Goal: Task Accomplishment & Management: Use online tool/utility

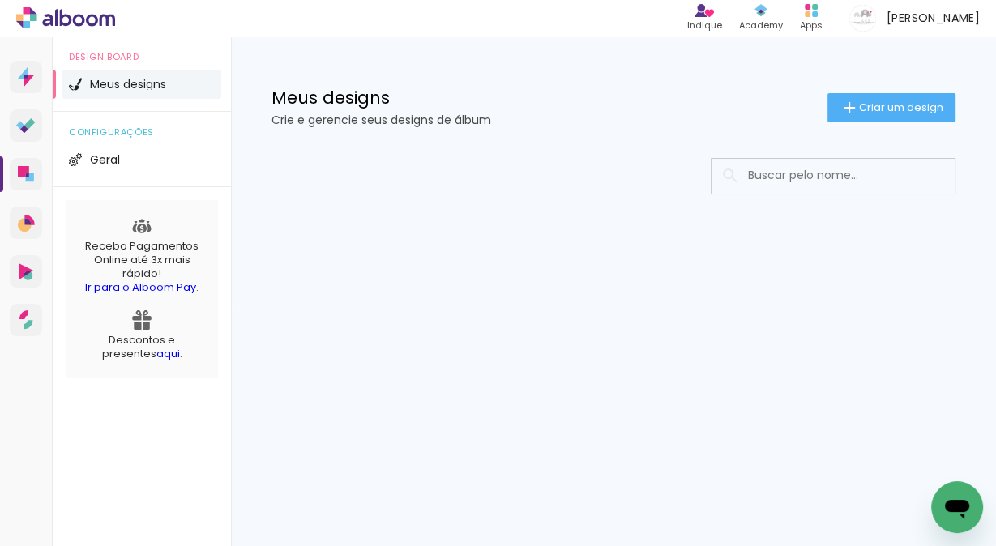
click at [326, 98] on h1 "Meus designs" at bounding box center [550, 97] width 556 height 17
click at [120, 96] on li "Meus designs" at bounding box center [141, 84] width 159 height 29
click at [139, 88] on span "Meus designs" at bounding box center [128, 84] width 76 height 11
click at [119, 84] on span "Meus designs" at bounding box center [128, 84] width 76 height 11
click at [304, 97] on h1 "Meus designs" at bounding box center [550, 97] width 556 height 17
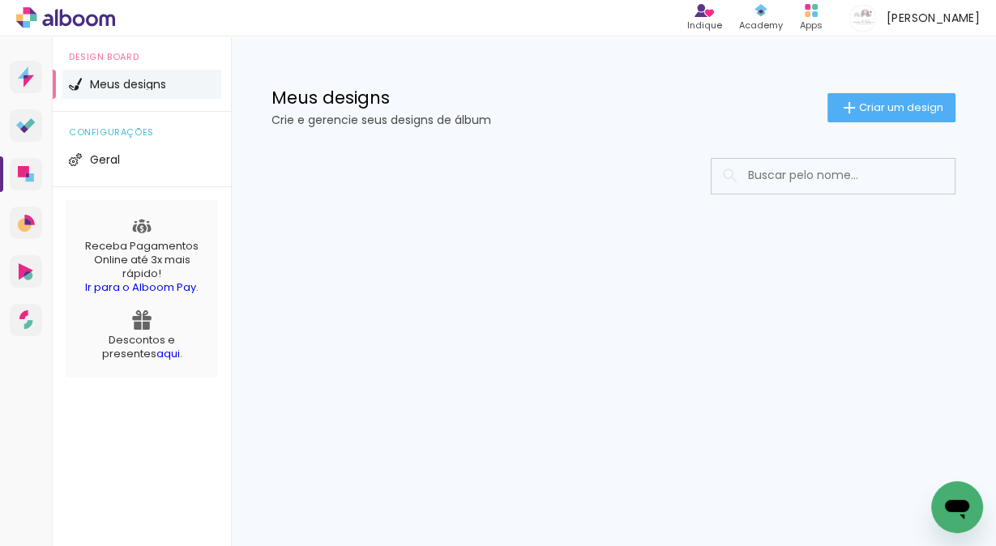
click at [73, 86] on img at bounding box center [75, 84] width 13 height 13
click at [169, 78] on li "Meus designs" at bounding box center [141, 84] width 159 height 29
click at [107, 161] on span "Geral" at bounding box center [105, 159] width 30 height 11
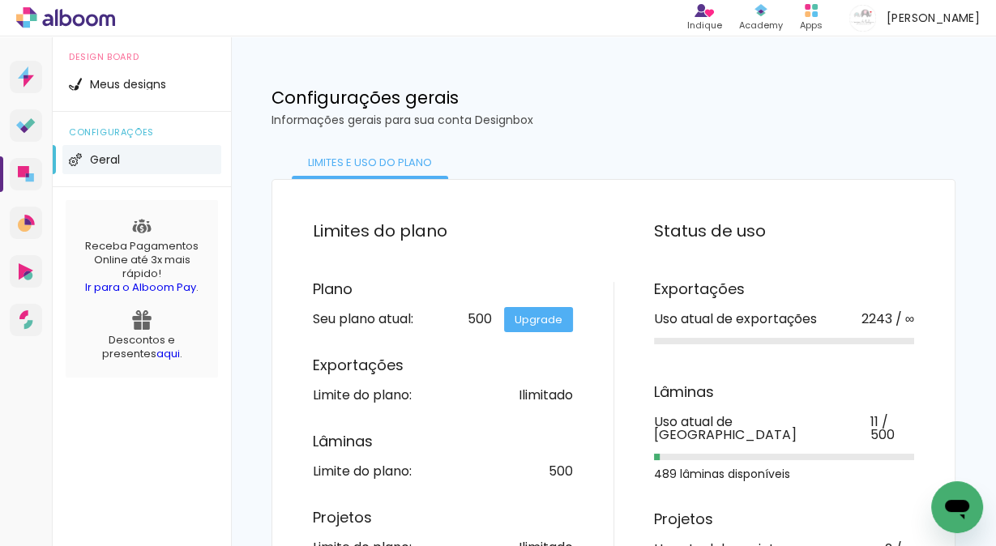
click at [140, 326] on img at bounding box center [141, 319] width 19 height 19
click at [104, 86] on span "Meus designs" at bounding box center [128, 84] width 76 height 11
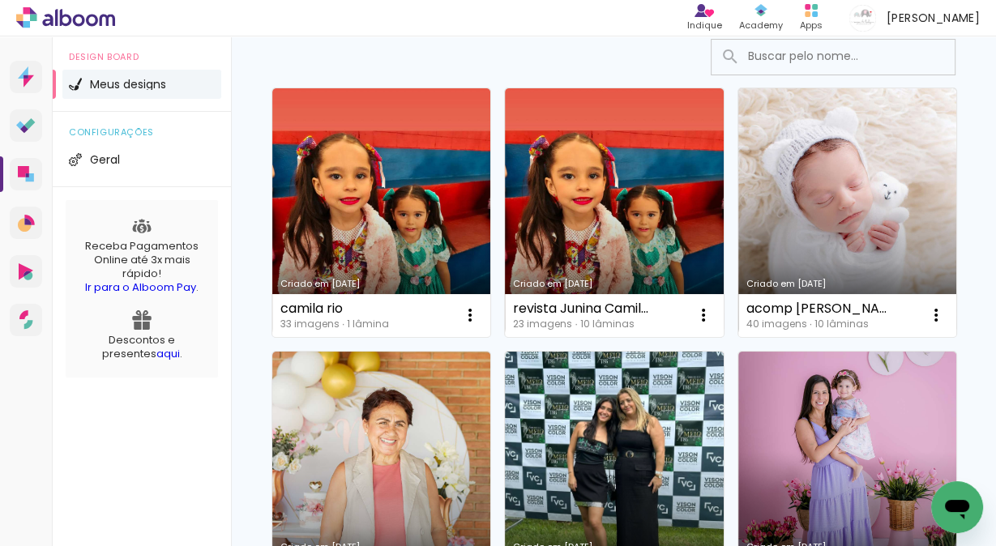
scroll to position [130, 0]
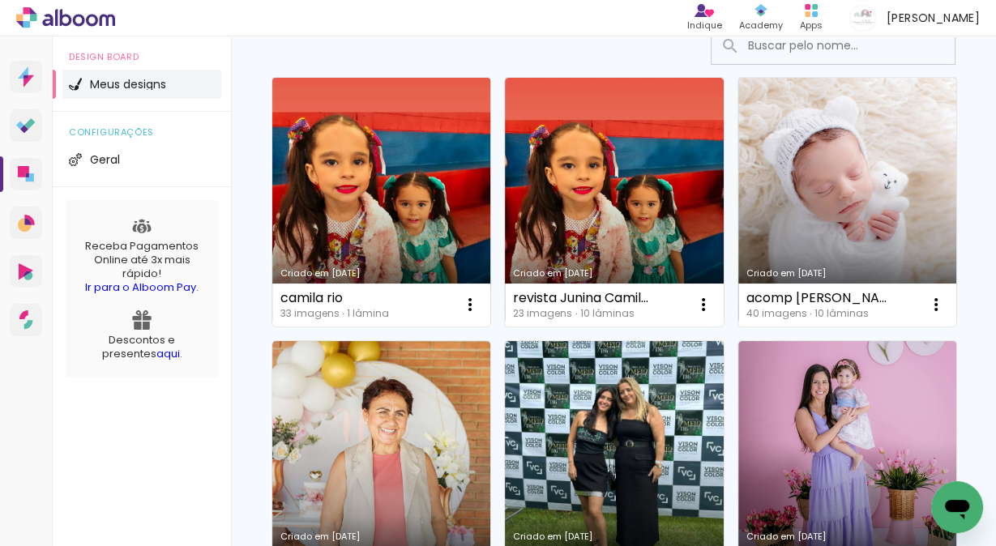
click at [321, 190] on link "Criado em [DATE]" at bounding box center [381, 202] width 218 height 249
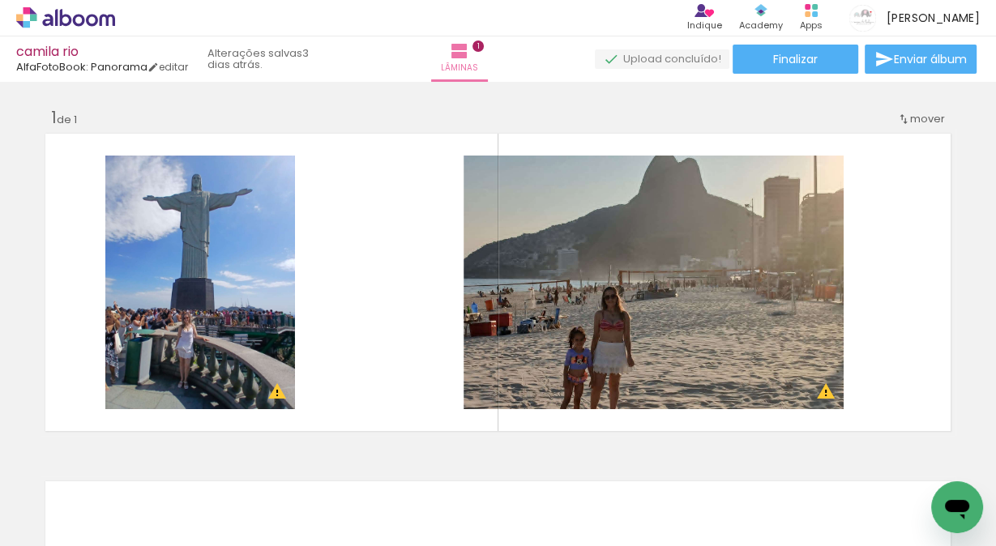
click at [83, 498] on iron-icon at bounding box center [82, 497] width 13 height 13
click at [86, 498] on paper-item "Não utilizadas" at bounding box center [52, 493] width 83 height 14
type input "Não utilizadas"
click at [130, 458] on iron-icon at bounding box center [126, 459] width 17 height 17
click at [131, 458] on iron-icon at bounding box center [126, 459] width 17 height 17
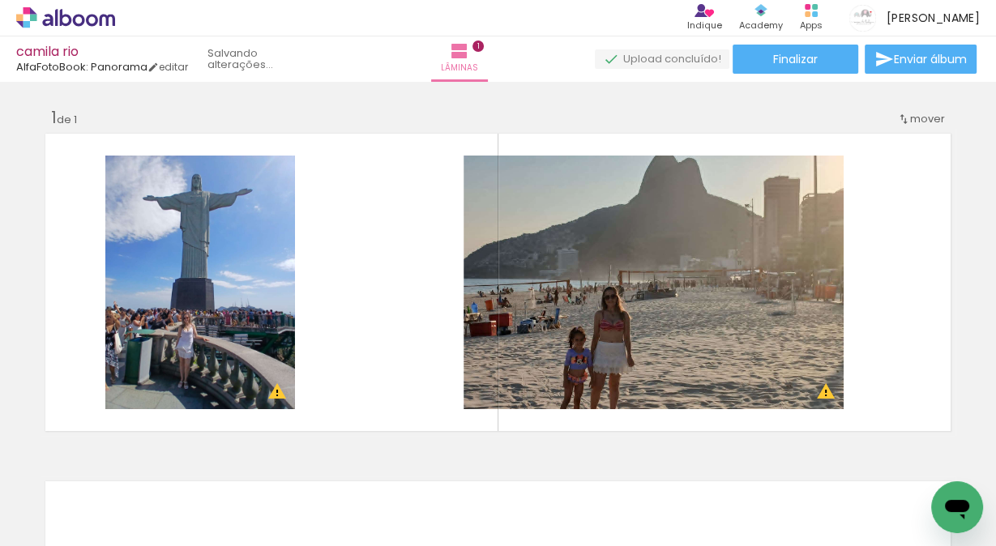
click at [131, 458] on iron-icon at bounding box center [126, 459] width 17 height 17
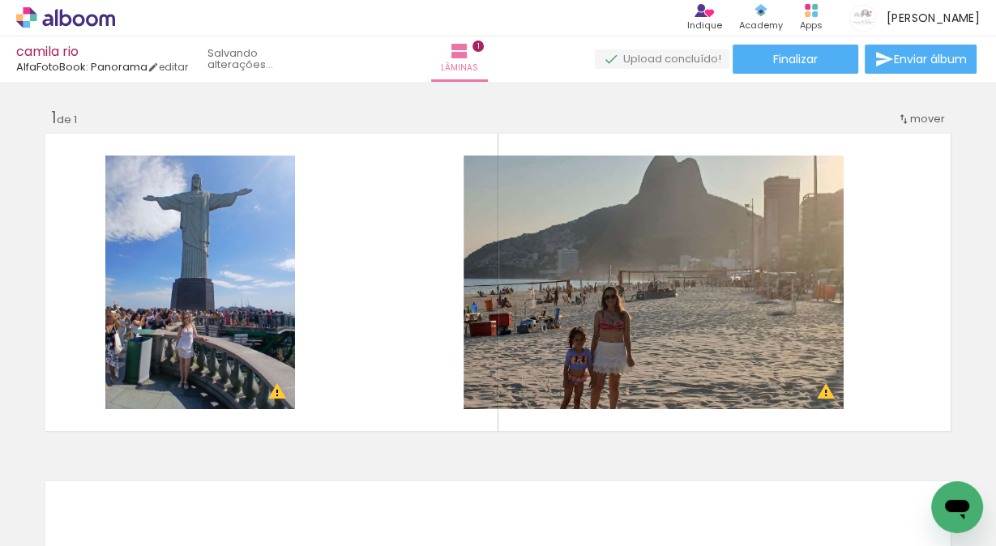
click at [131, 459] on iron-icon at bounding box center [126, 459] width 17 height 17
click at [130, 460] on iron-icon at bounding box center [126, 459] width 17 height 17
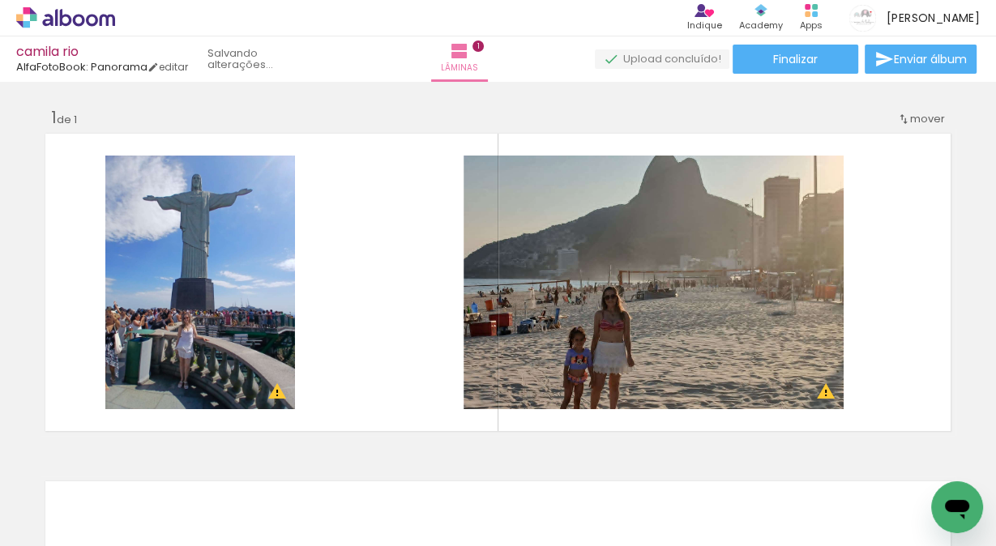
click at [130, 460] on iron-icon at bounding box center [126, 459] width 17 height 17
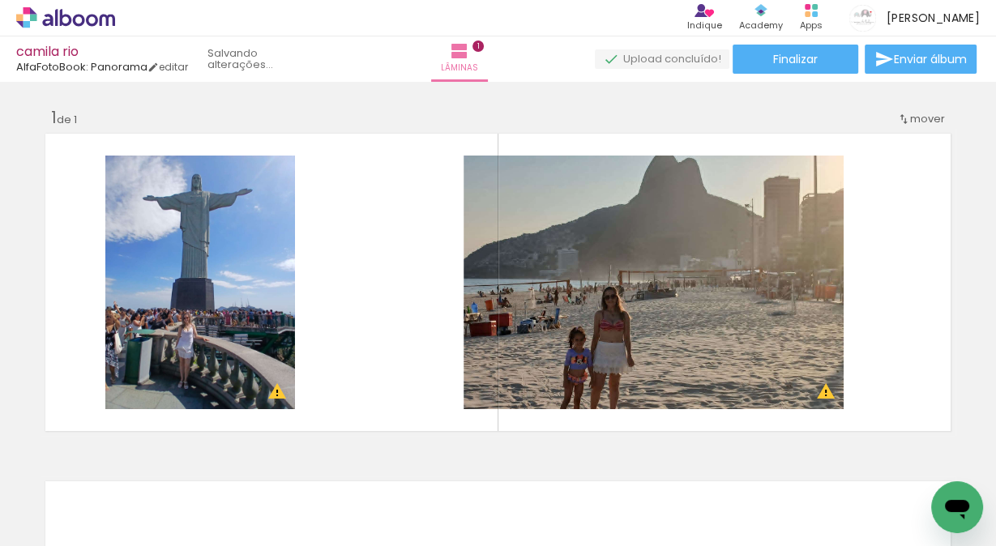
click at [130, 460] on iron-icon at bounding box center [126, 459] width 17 height 17
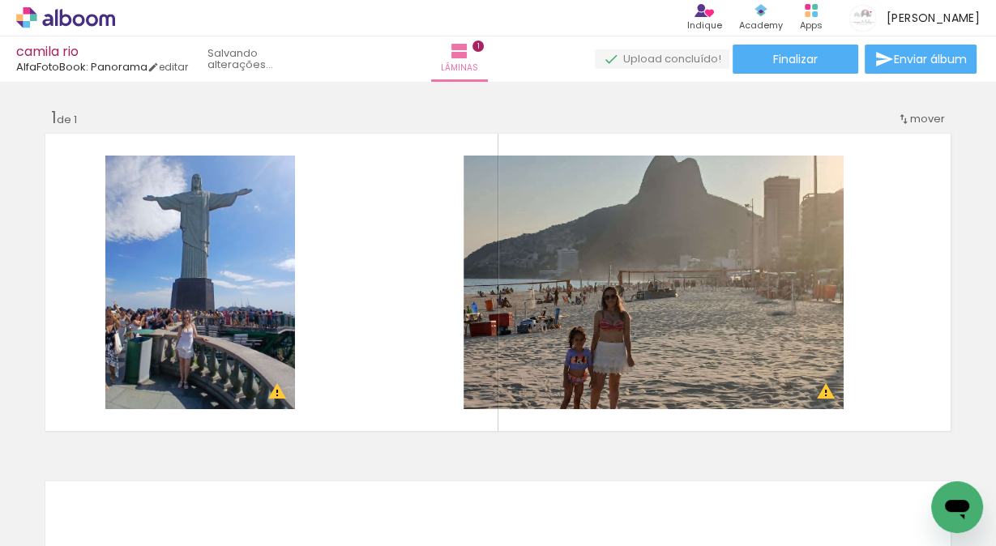
click at [130, 460] on iron-icon at bounding box center [126, 459] width 17 height 17
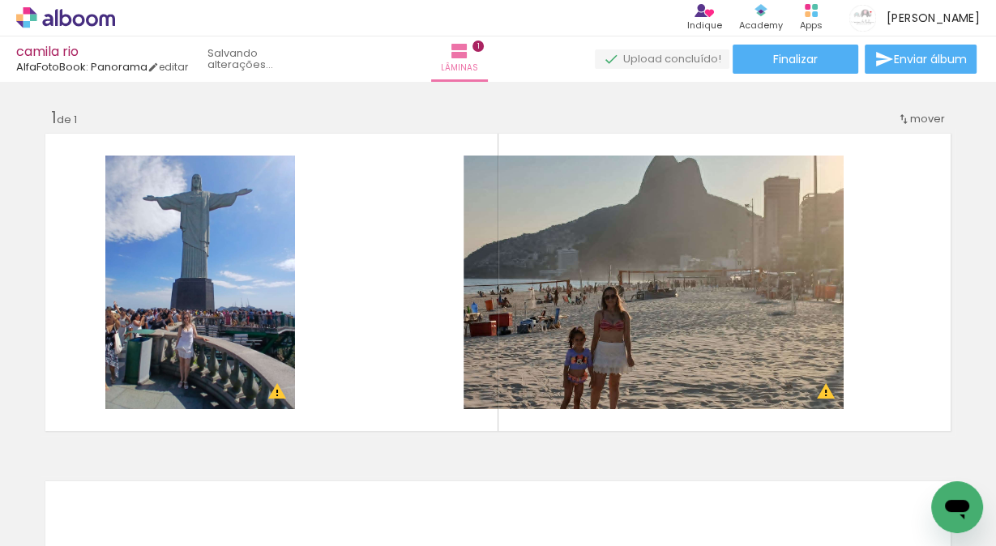
click at [130, 460] on iron-icon at bounding box center [126, 459] width 17 height 17
click at [129, 460] on iron-icon at bounding box center [126, 459] width 17 height 17
click at [129, 460] on iron-horizontal-list at bounding box center [117, 495] width 32 height 101
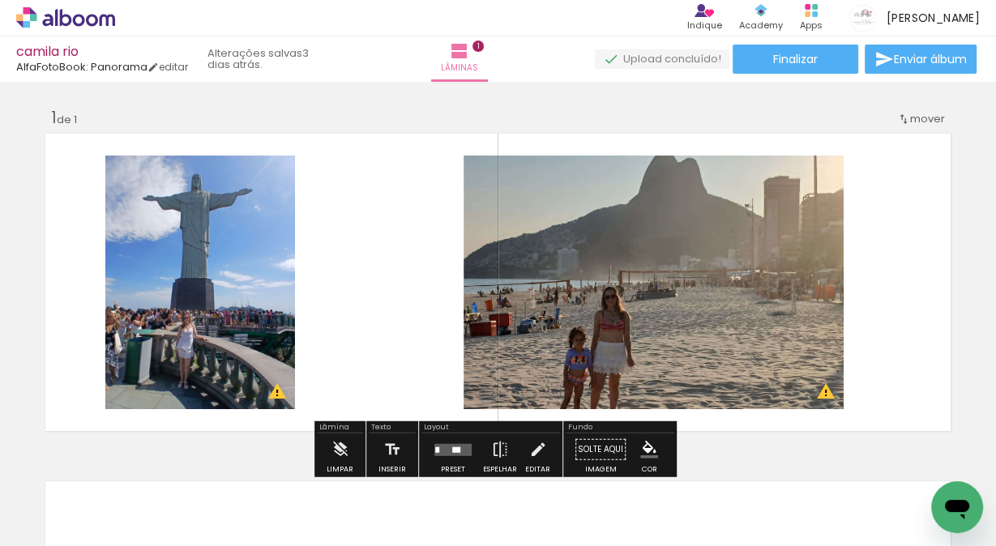
click at [161, 273] on quentale-photo at bounding box center [200, 283] width 190 height 254
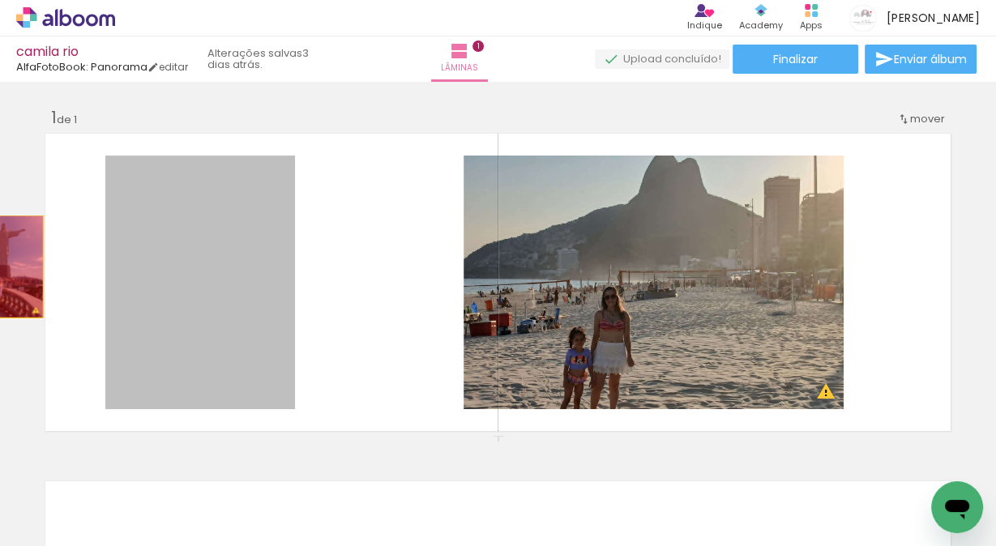
drag, startPoint x: 178, startPoint y: 285, endPoint x: 0, endPoint y: 267, distance: 179.3
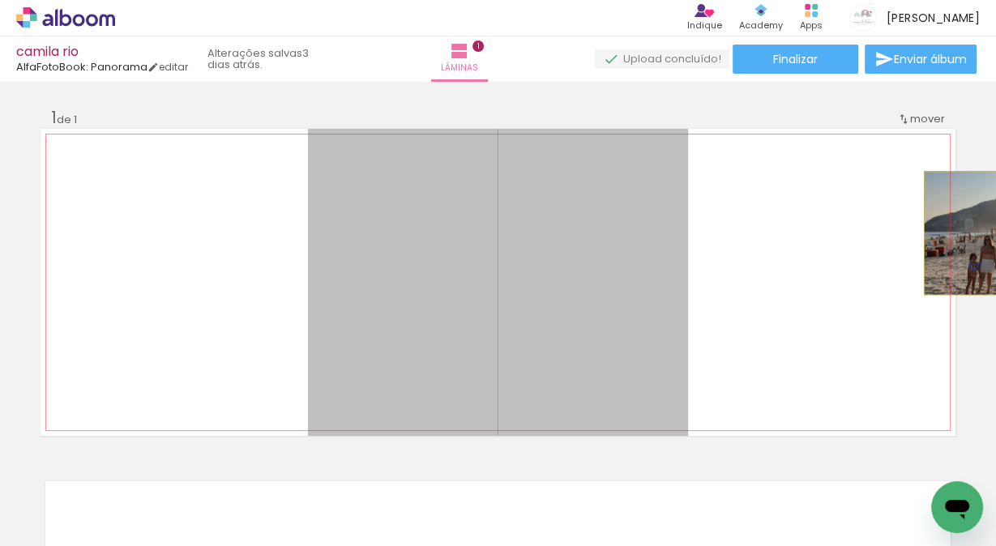
drag, startPoint x: 582, startPoint y: 267, endPoint x: 995, endPoint y: 233, distance: 414.8
click at [995, 233] on div "Inserir lâmina 1 de 1 O Designbox precisará aumentar a sua imagem em 154% para …" at bounding box center [498, 314] width 996 height 464
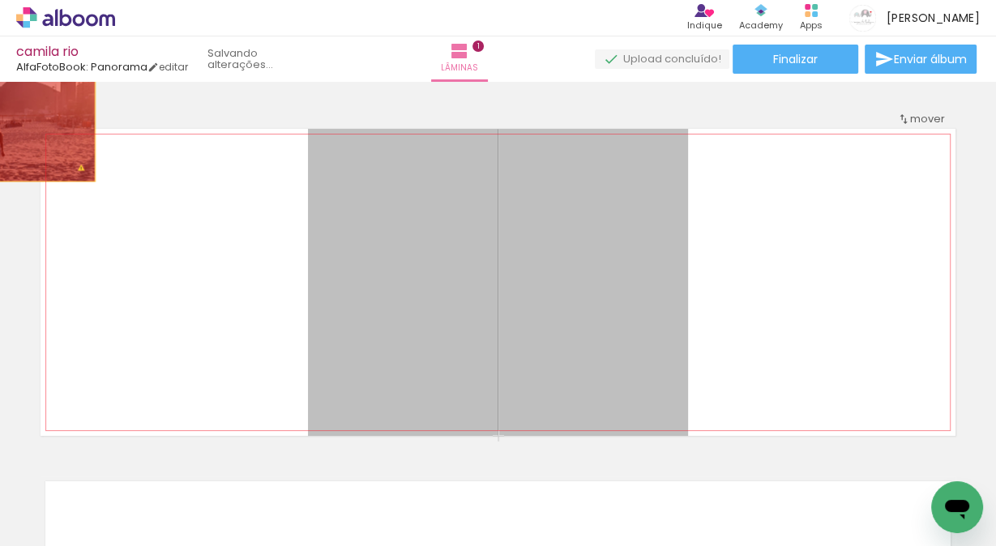
drag, startPoint x: 447, startPoint y: 238, endPoint x: 14, endPoint y: 120, distance: 449.5
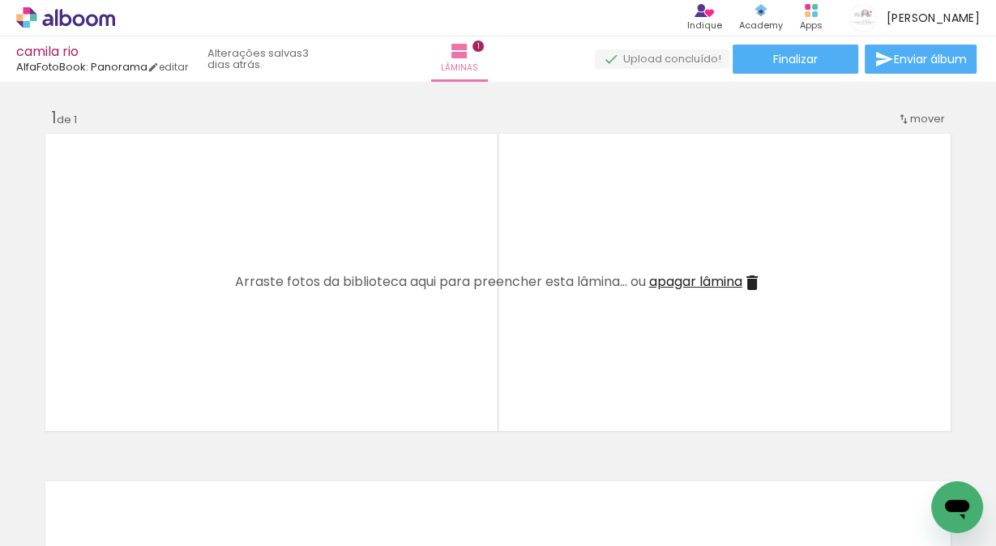
click at [153, 494] on div at bounding box center [162, 491] width 80 height 60
click at [136, 469] on paper-icon-button at bounding box center [127, 459] width 20 height 20
click at [131, 465] on iron-icon at bounding box center [126, 459] width 17 height 17
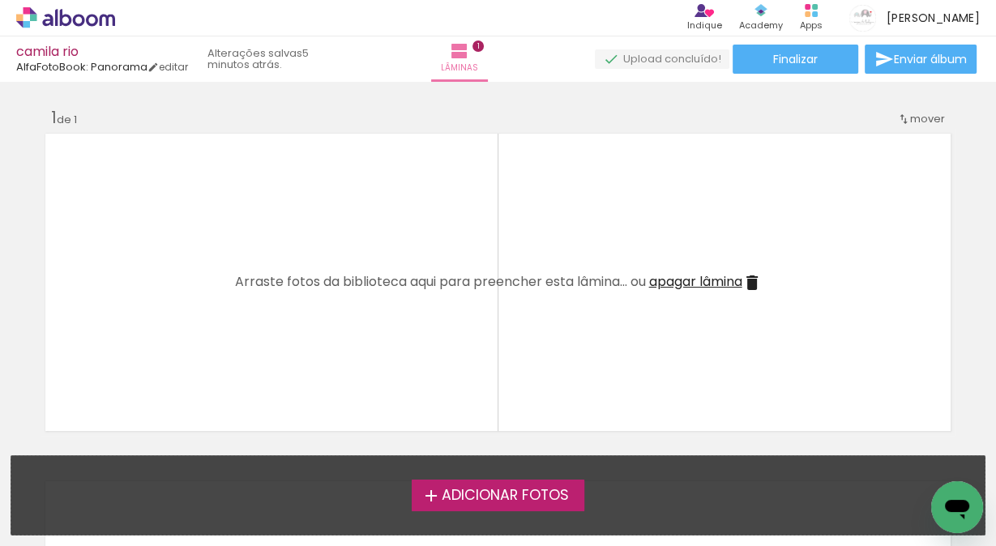
click at [480, 495] on span "Adicionar Fotos" at bounding box center [504, 496] width 127 height 15
click at [0, 0] on input "file" at bounding box center [0, 0] width 0 height 0
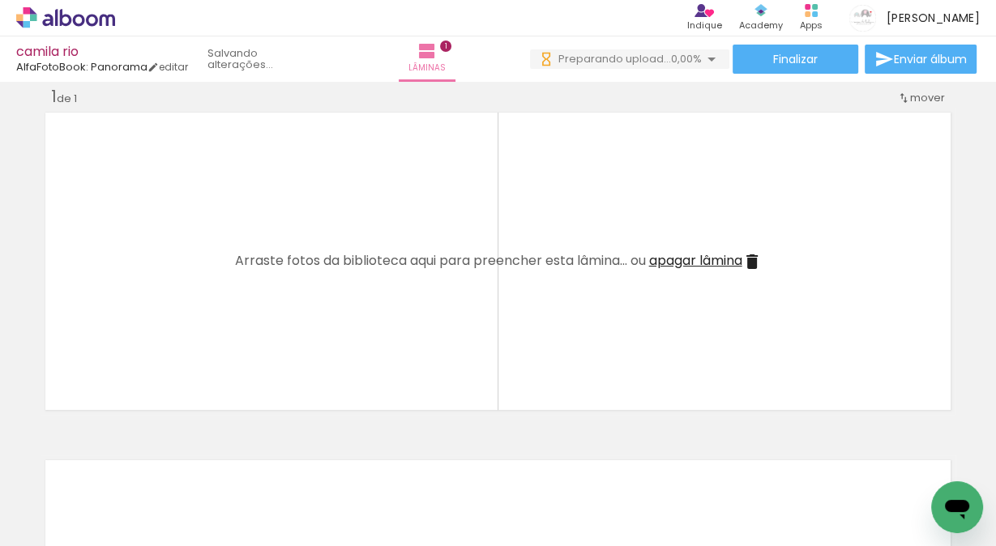
scroll to position [0, 3318]
click at [564, 503] on div at bounding box center [567, 491] width 60 height 80
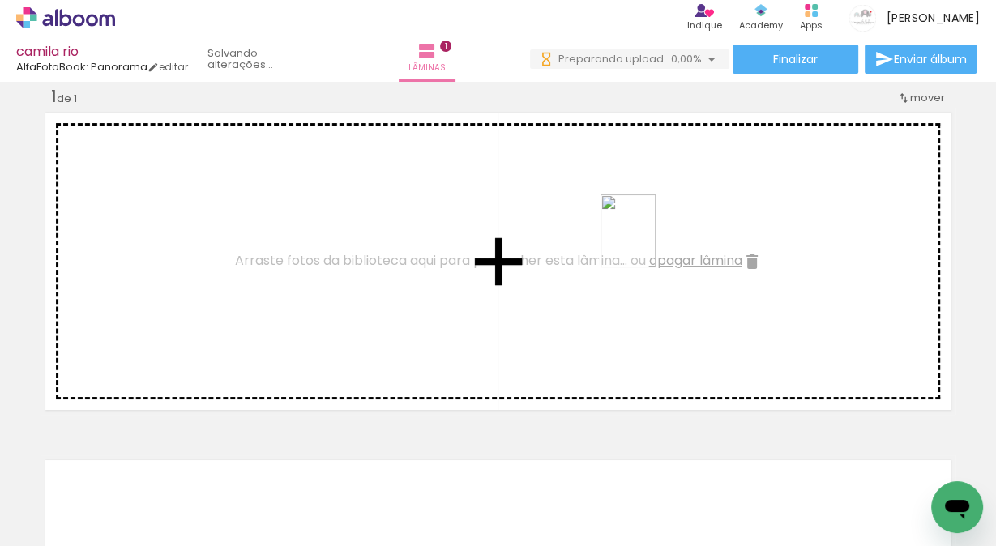
drag, startPoint x: 595, startPoint y: 460, endPoint x: 742, endPoint y: 225, distance: 276.4
click at [648, 246] on quentale-workspace at bounding box center [498, 273] width 996 height 546
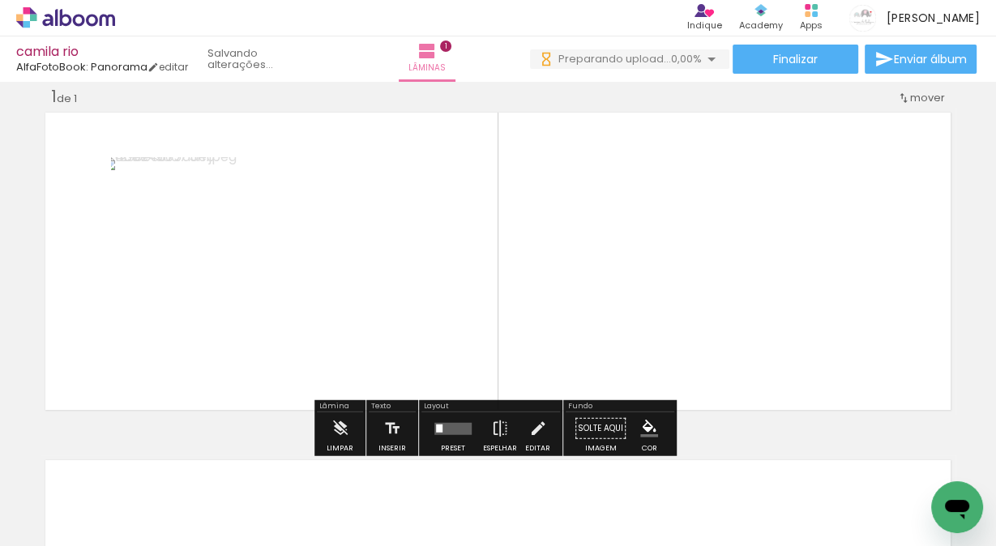
scroll to position [0, 3227]
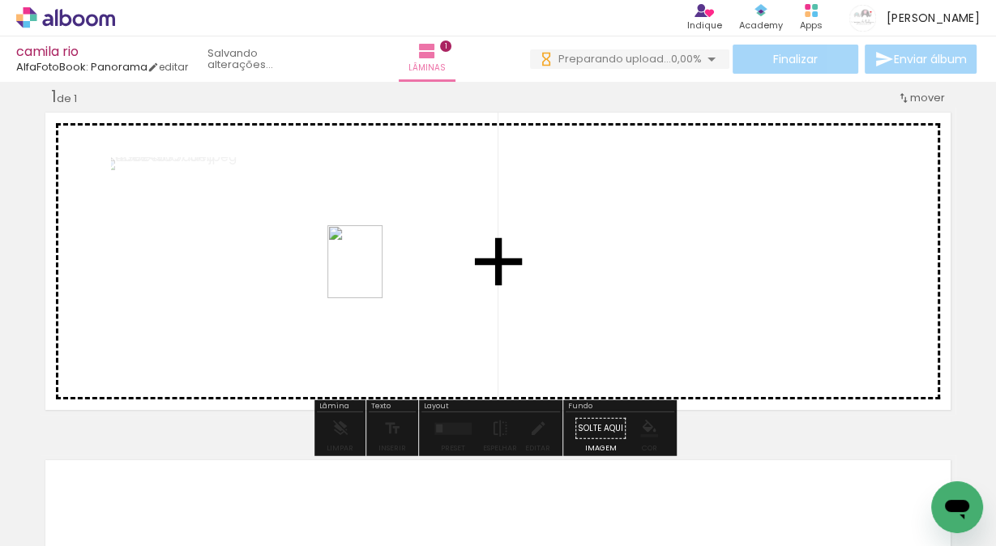
drag, startPoint x: 571, startPoint y: 490, endPoint x: 376, endPoint y: 274, distance: 291.0
click at [376, 274] on quentale-workspace at bounding box center [498, 273] width 996 height 546
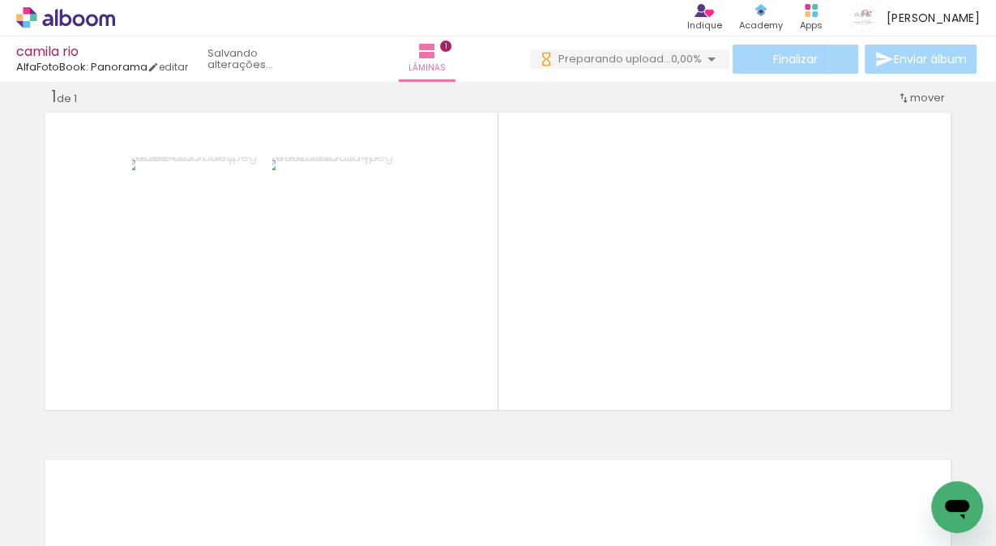
scroll to position [0, 2511]
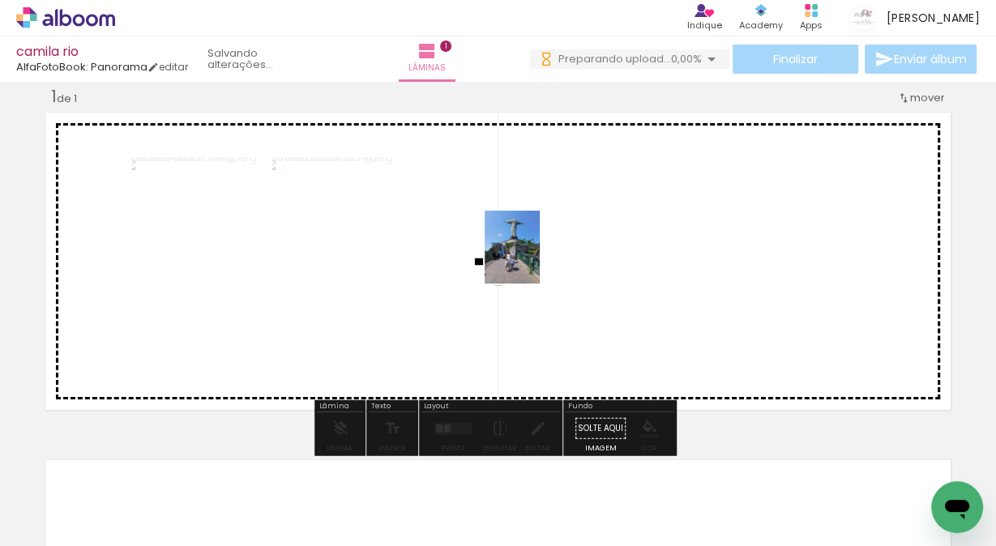
drag, startPoint x: 464, startPoint y: 498, endPoint x: 533, endPoint y: 259, distance: 248.3
click at [533, 259] on quentale-workspace at bounding box center [498, 273] width 996 height 546
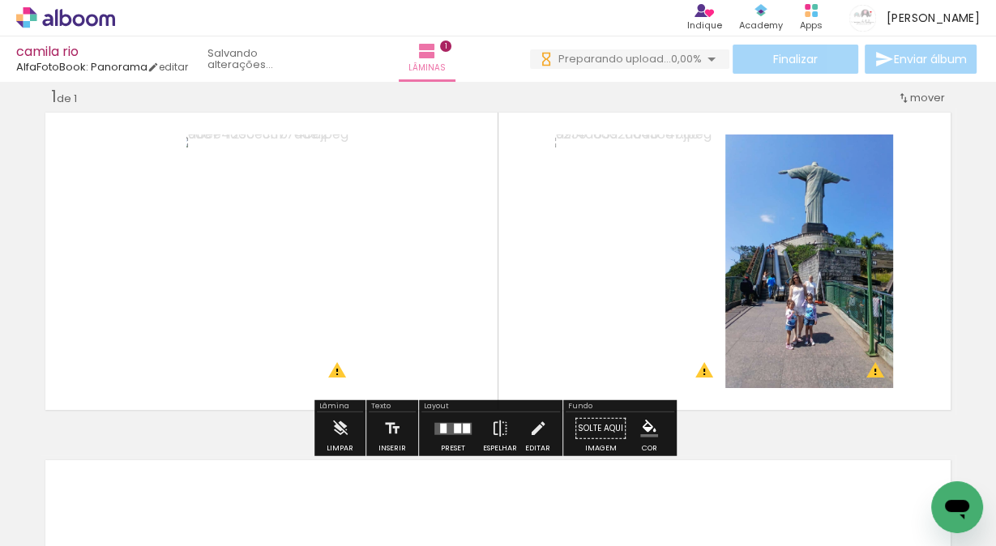
click at [263, 258] on quentale-photo at bounding box center [270, 262] width 169 height 254
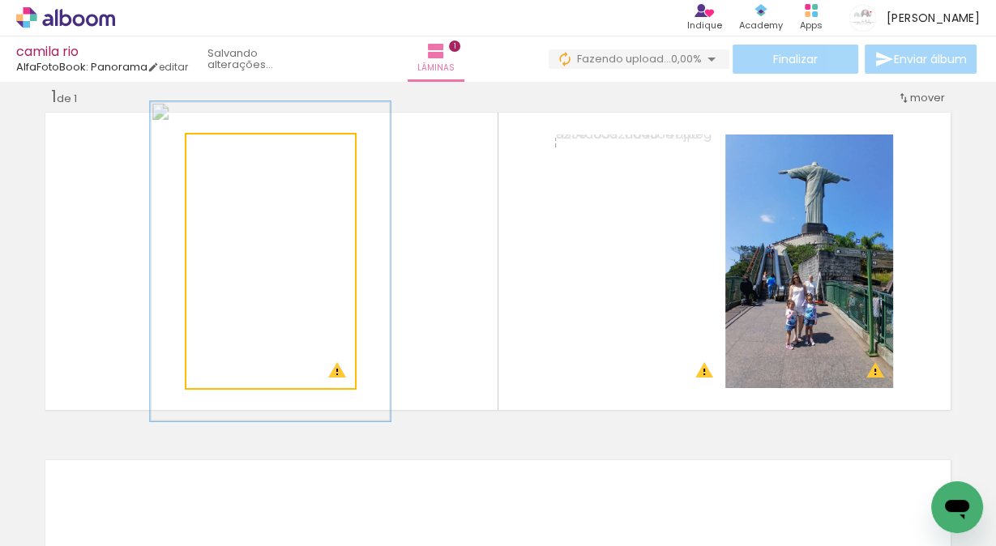
drag, startPoint x: 225, startPoint y: 152, endPoint x: 238, endPoint y: 139, distance: 18.3
type paper-slider "125"
click at [238, 143] on div at bounding box center [239, 152] width 26 height 26
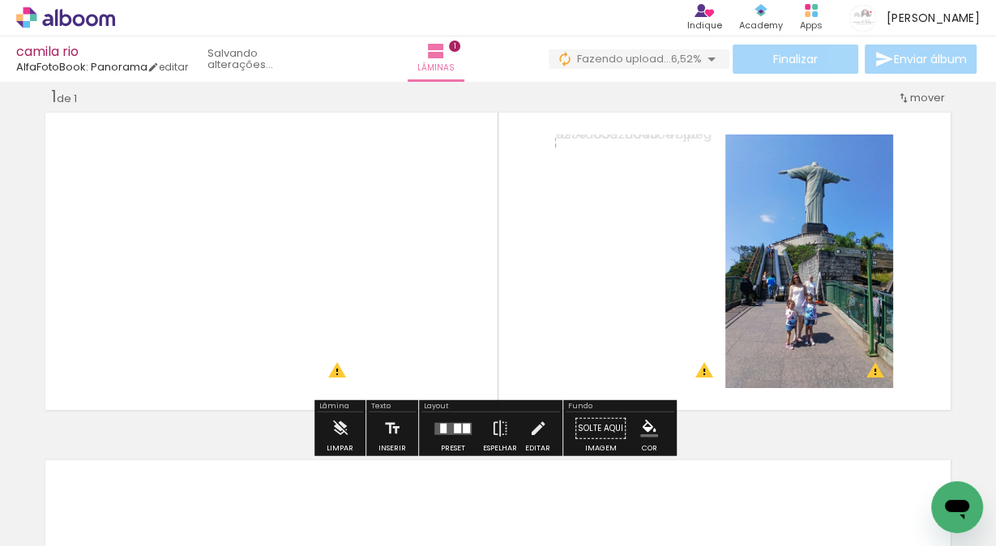
click at [304, 170] on quentale-photo at bounding box center [270, 262] width 169 height 254
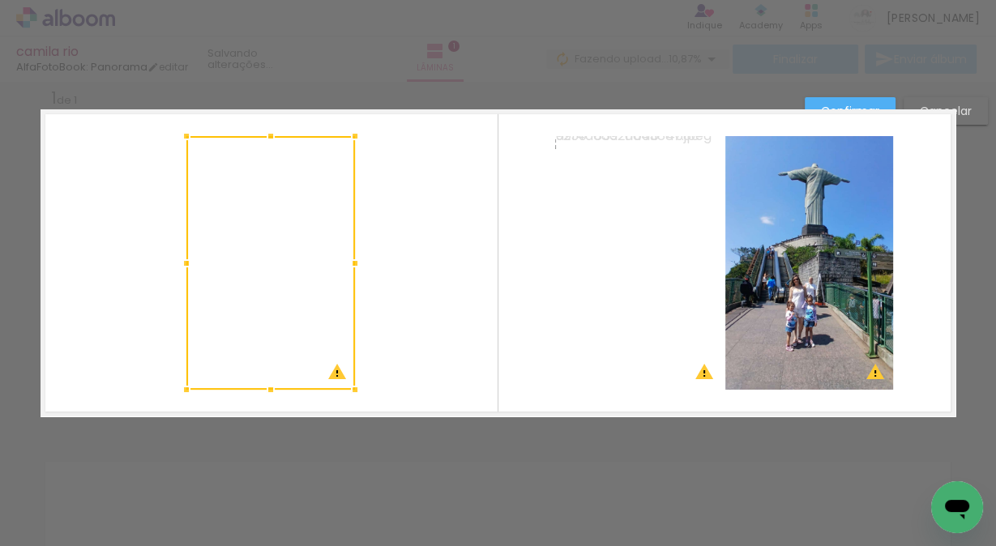
scroll to position [19, 0]
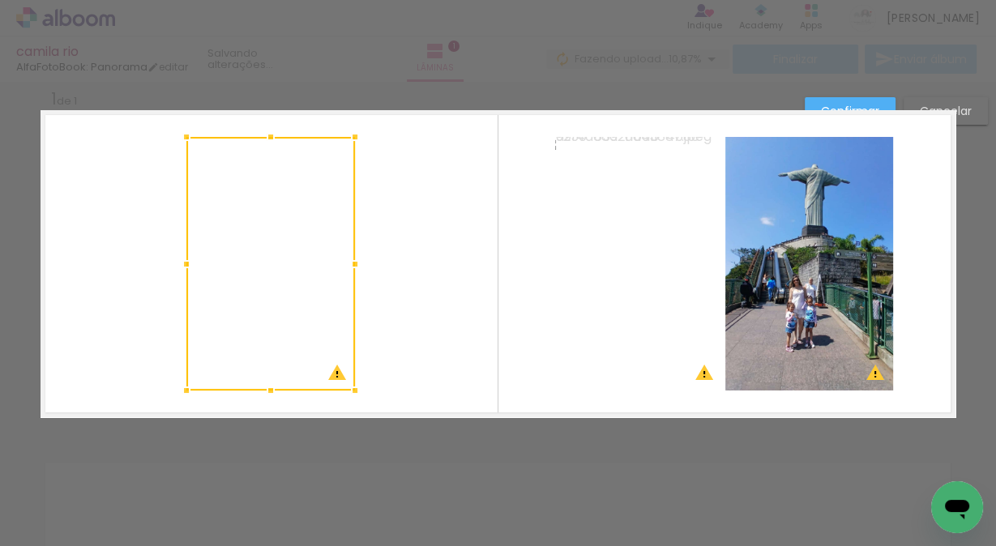
click at [393, 238] on quentale-layouter at bounding box center [498, 263] width 915 height 307
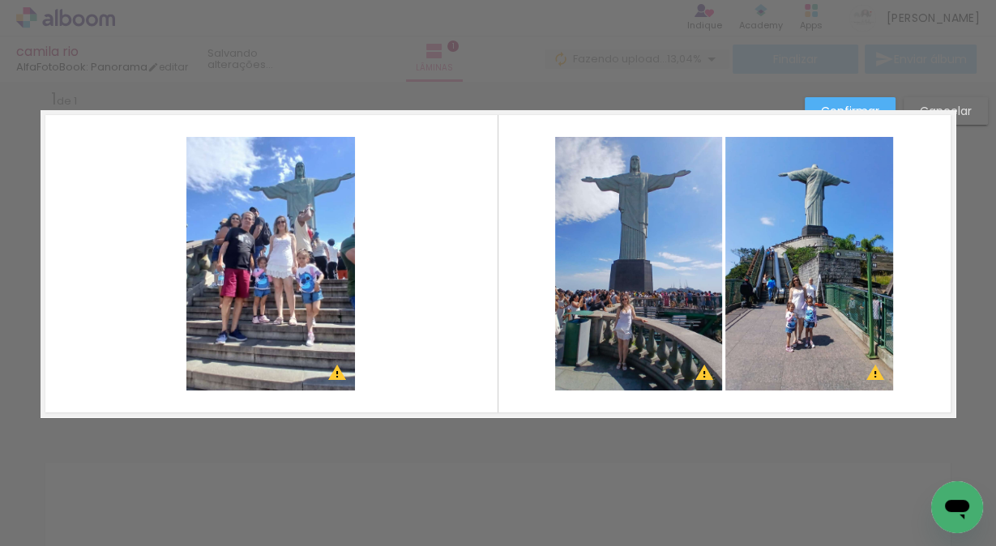
click at [810, 248] on quentale-photo at bounding box center [809, 264] width 168 height 254
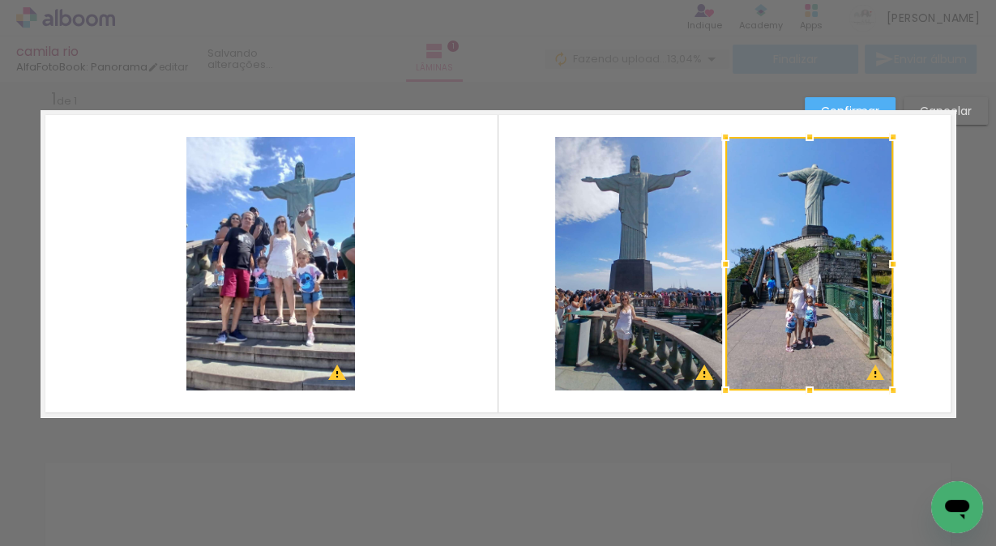
click at [810, 248] on div at bounding box center [809, 264] width 168 height 254
click at [811, 181] on div at bounding box center [809, 264] width 168 height 254
click at [935, 165] on quentale-layouter at bounding box center [498, 263] width 915 height 307
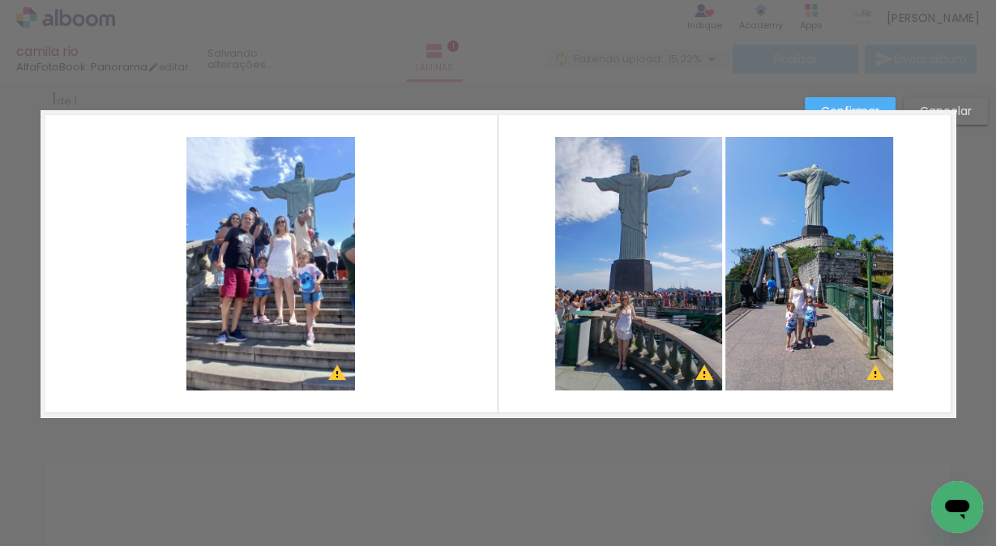
click at [792, 203] on quentale-photo at bounding box center [809, 264] width 168 height 254
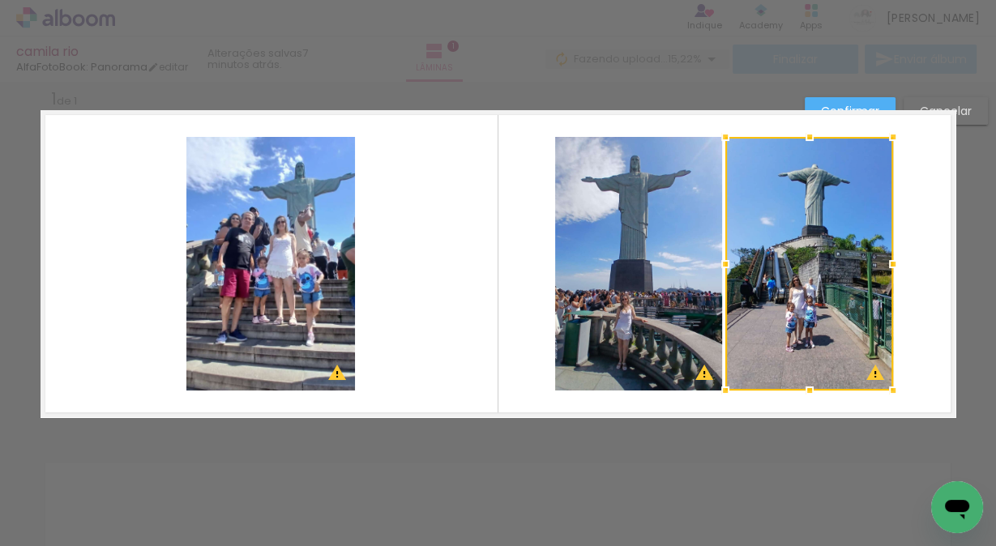
click at [901, 178] on quentale-layouter at bounding box center [498, 263] width 915 height 307
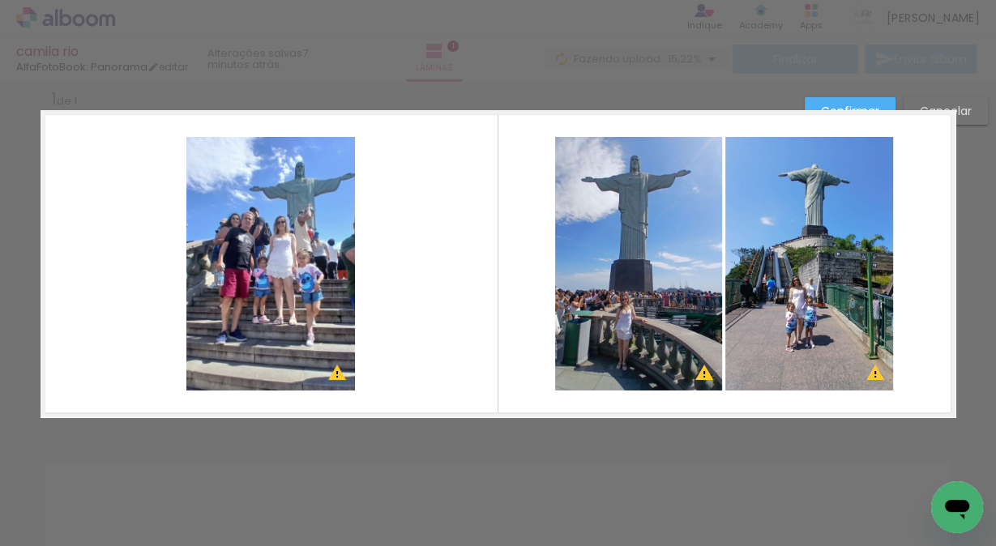
click at [866, 101] on paper-button "Confirmar" at bounding box center [850, 111] width 91 height 28
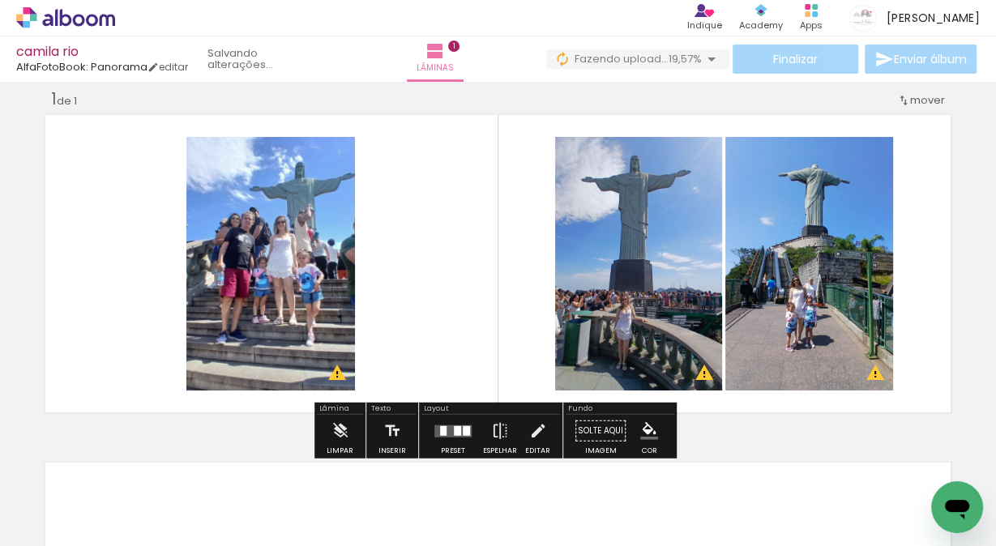
click at [798, 219] on quentale-photo at bounding box center [809, 264] width 168 height 254
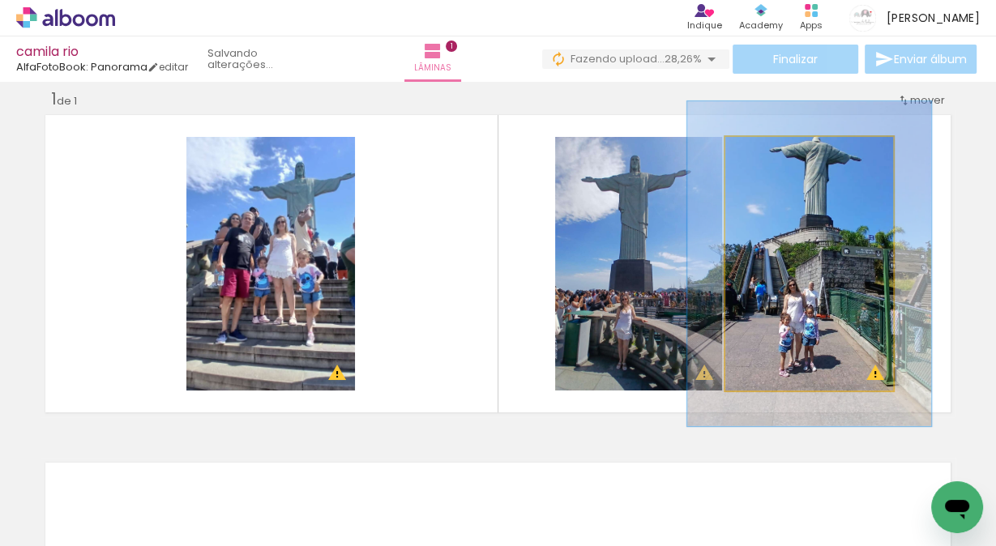
drag, startPoint x: 760, startPoint y: 150, endPoint x: 775, endPoint y: 148, distance: 15.6
type paper-slider "128"
click at [775, 148] on div at bounding box center [779, 154] width 15 height 15
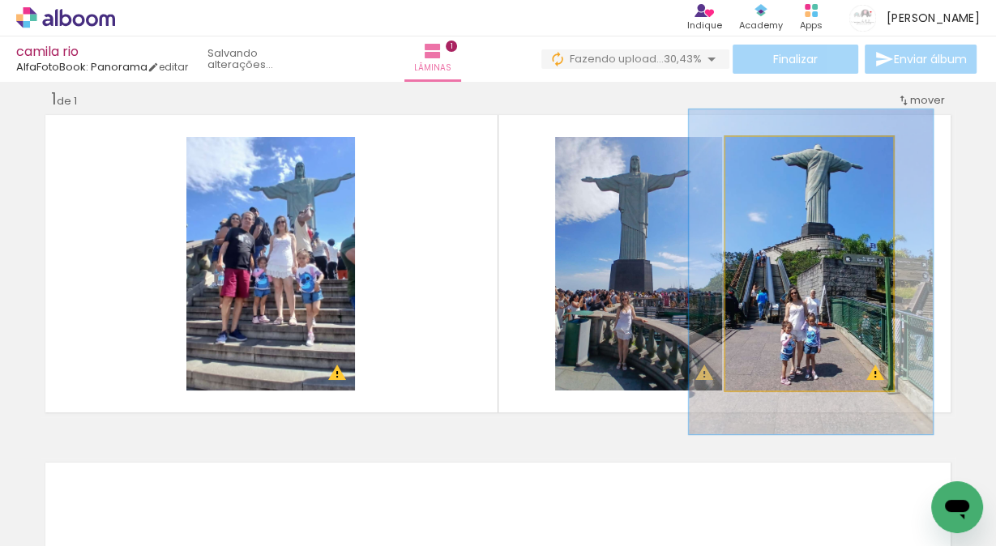
drag, startPoint x: 824, startPoint y: 206, endPoint x: 825, endPoint y: 214, distance: 8.3
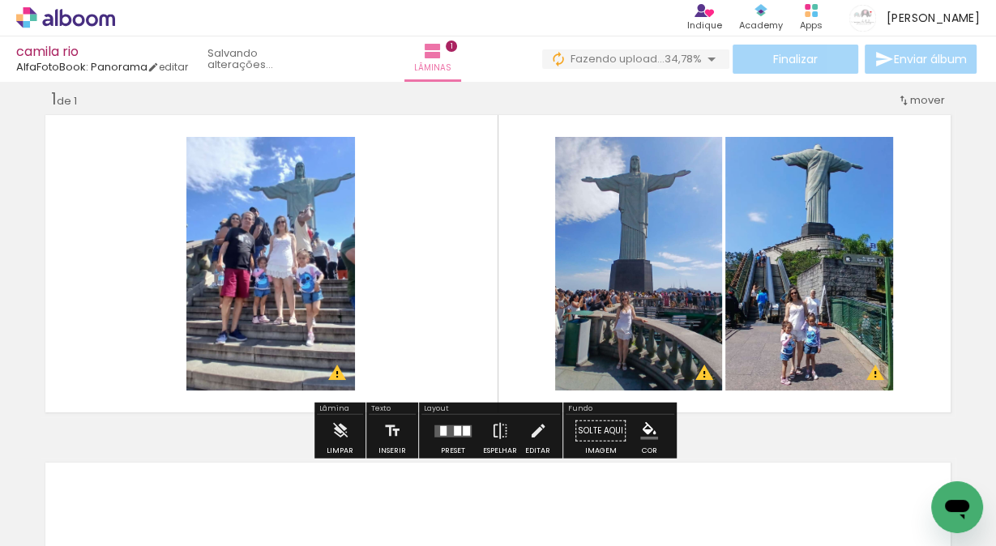
click at [927, 172] on quentale-layouter at bounding box center [498, 263] width 915 height 307
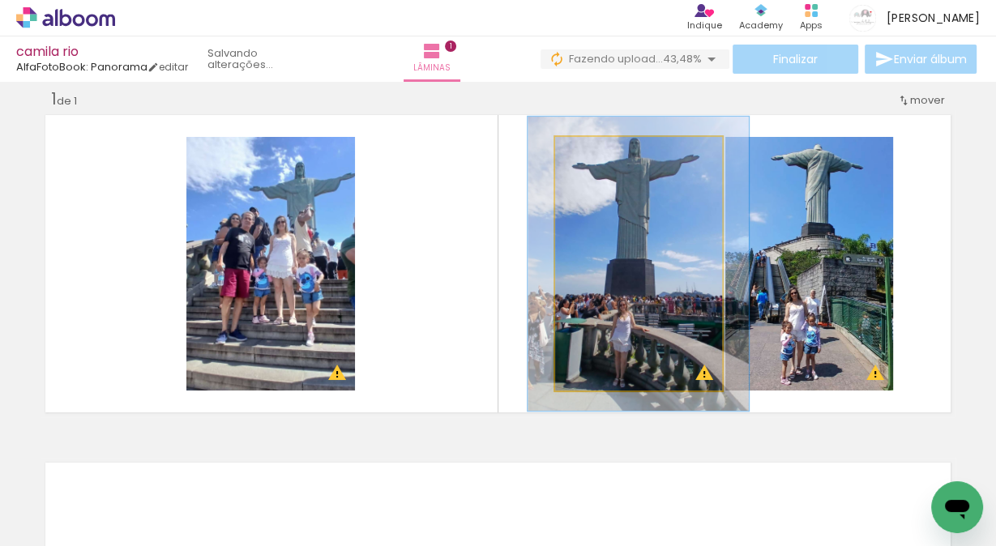
drag, startPoint x: 593, startPoint y: 154, endPoint x: 602, endPoint y: 152, distance: 9.2
type paper-slider "116"
click at [602, 152] on div at bounding box center [602, 154] width 26 height 26
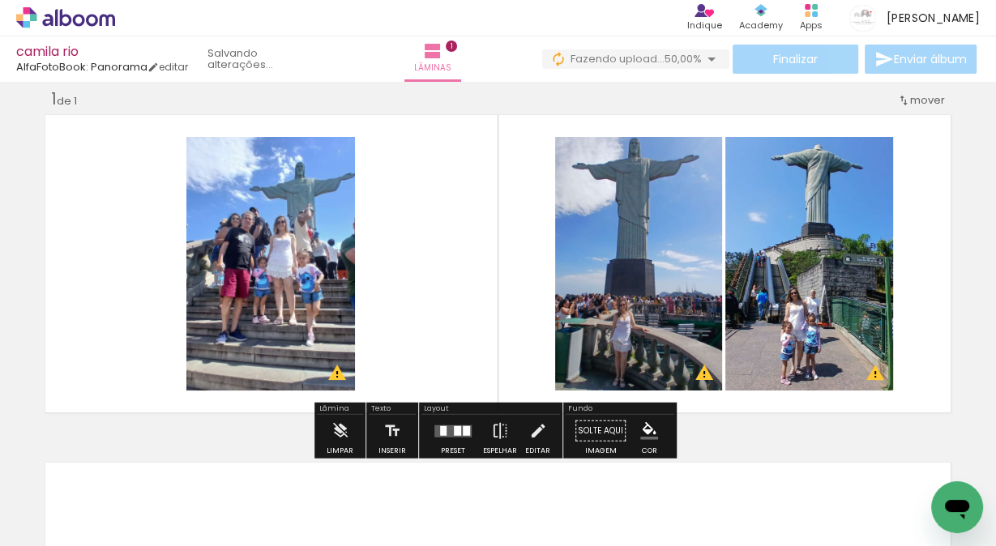
click at [919, 220] on quentale-layouter at bounding box center [498, 263] width 915 height 307
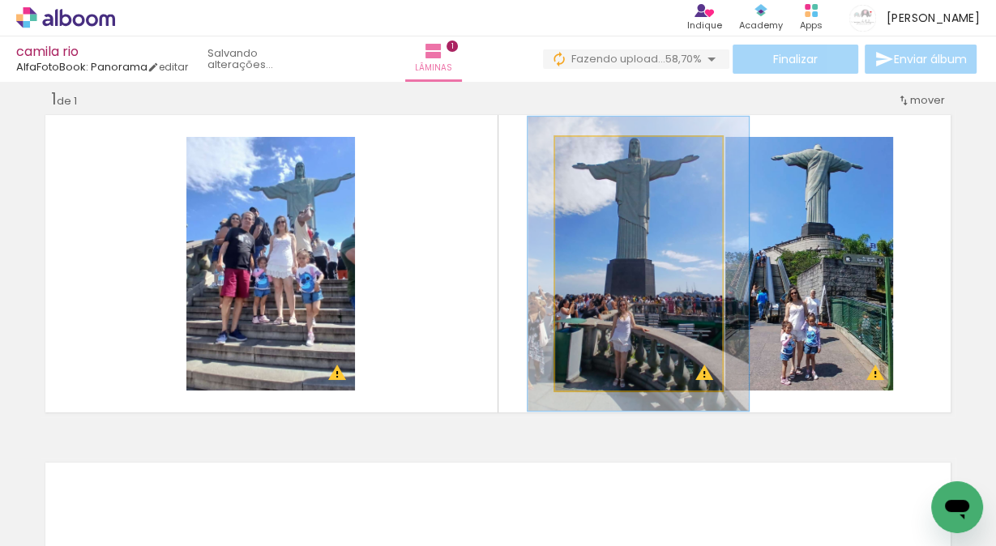
click at [645, 230] on quentale-photo at bounding box center [638, 264] width 167 height 254
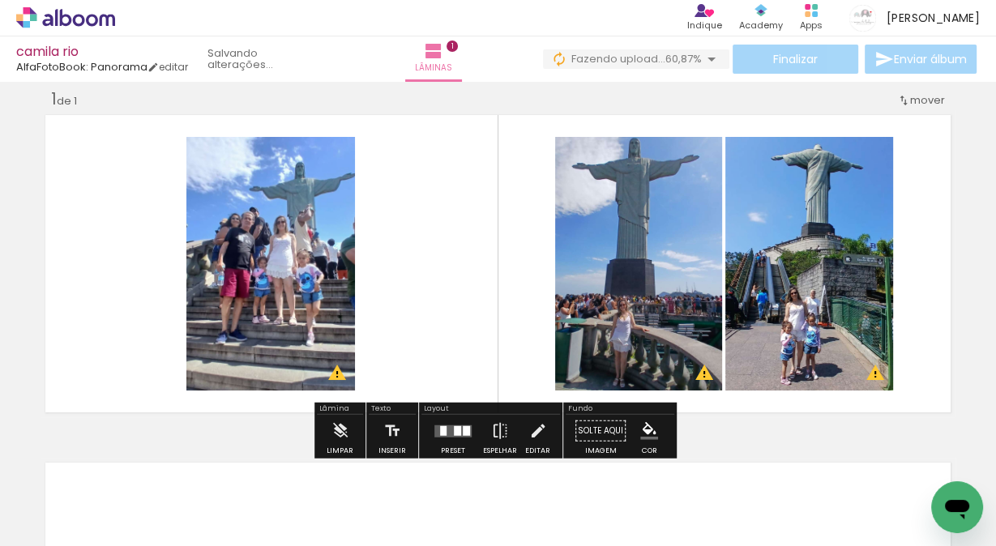
click at [918, 214] on quentale-layouter at bounding box center [498, 263] width 915 height 307
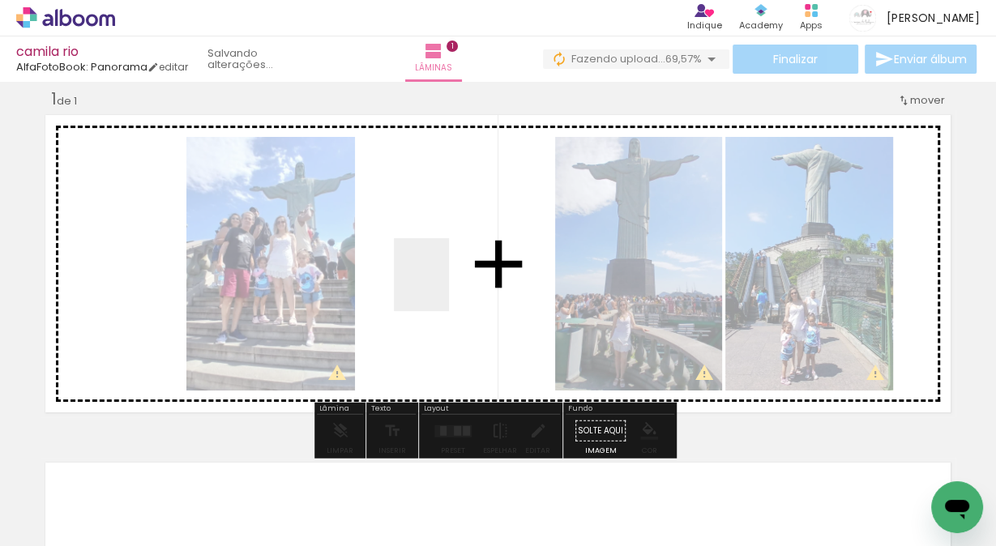
drag, startPoint x: 122, startPoint y: 484, endPoint x: 443, endPoint y: 287, distance: 375.9
click at [443, 287] on quentale-workspace at bounding box center [498, 273] width 996 height 546
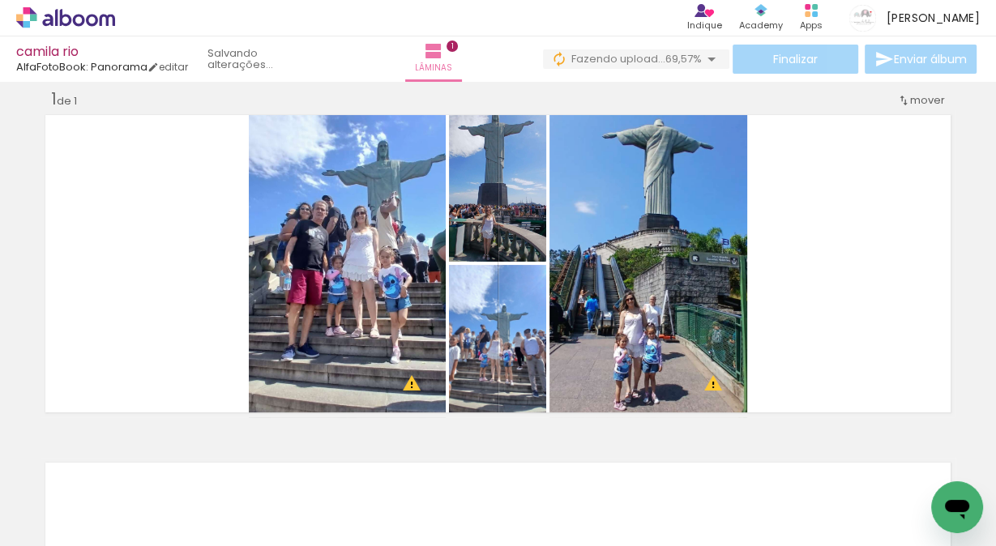
scroll to position [0, 760]
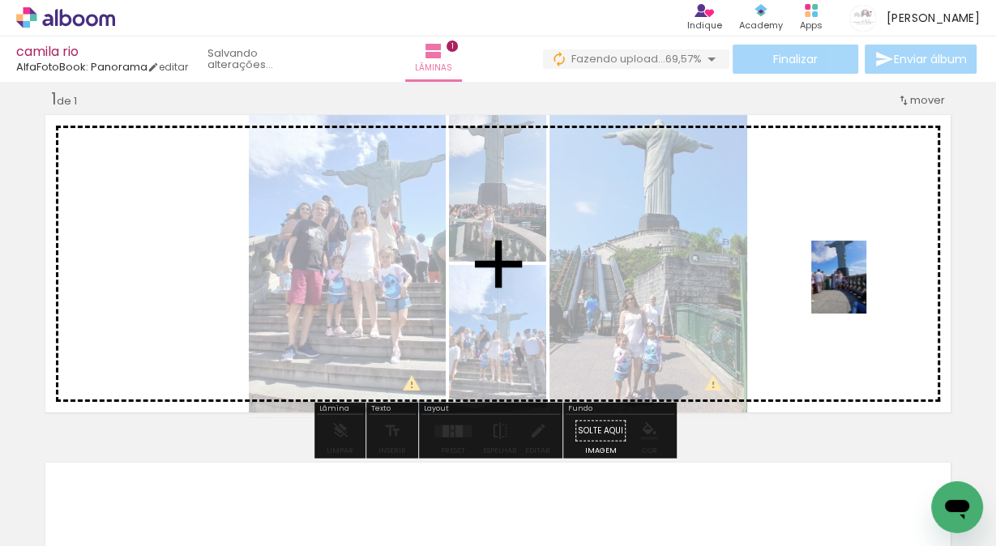
drag, startPoint x: 497, startPoint y: 500, endPoint x: 860, endPoint y: 289, distance: 419.9
click at [860, 289] on quentale-workspace at bounding box center [498, 273] width 996 height 546
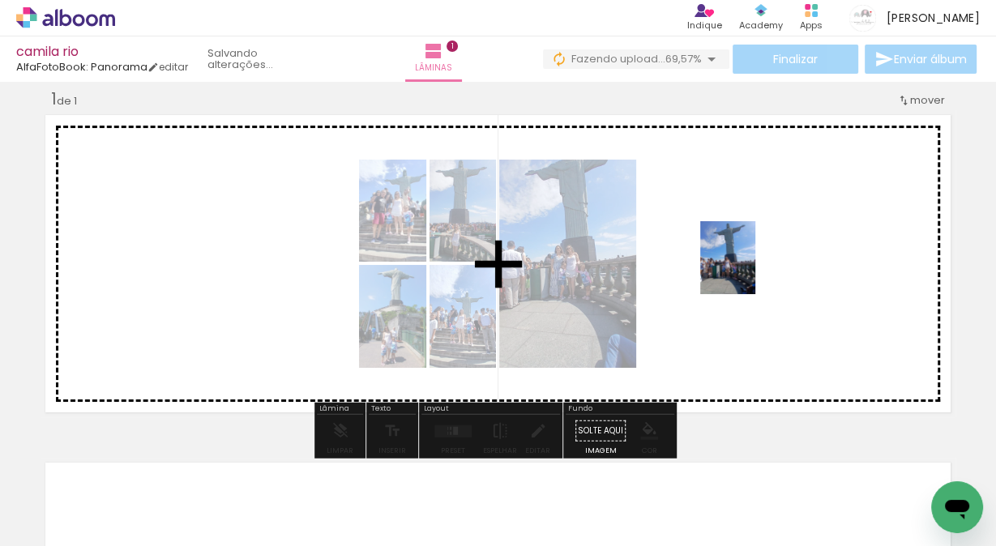
drag, startPoint x: 210, startPoint y: 509, endPoint x: 749, endPoint y: 270, distance: 589.7
click at [749, 270] on quentale-workspace at bounding box center [498, 273] width 996 height 546
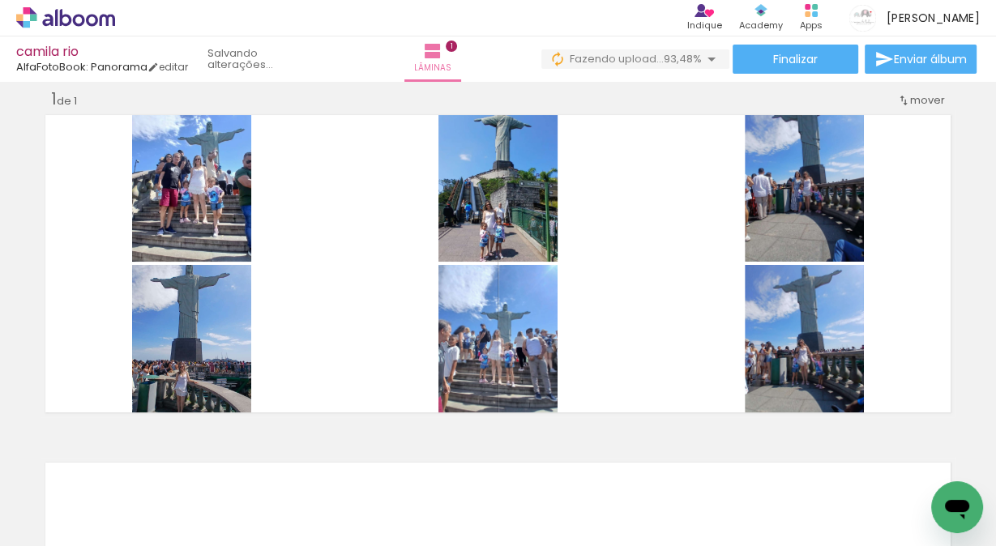
scroll to position [0, 541]
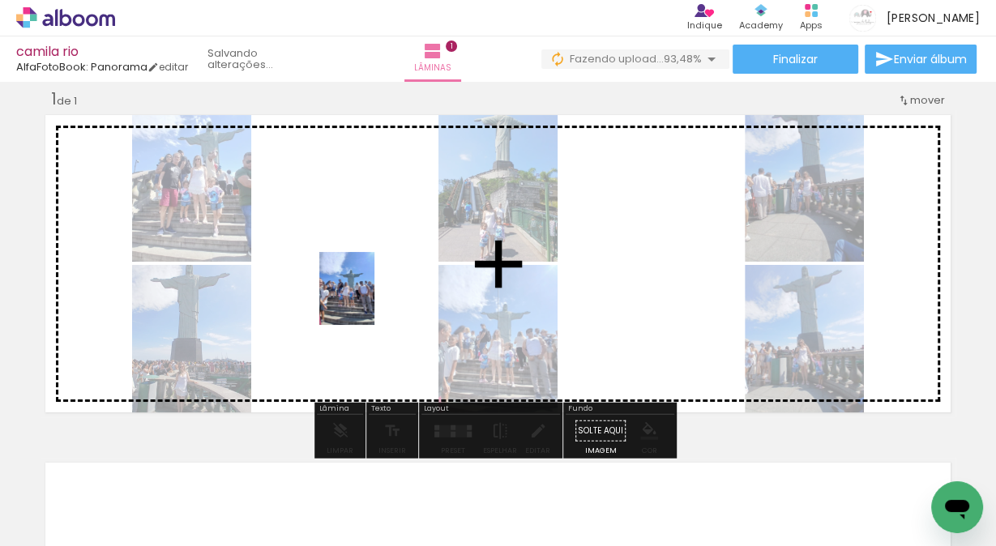
drag, startPoint x: 256, startPoint y: 502, endPoint x: 368, endPoint y: 301, distance: 230.1
click at [368, 301] on quentale-workspace at bounding box center [498, 273] width 996 height 546
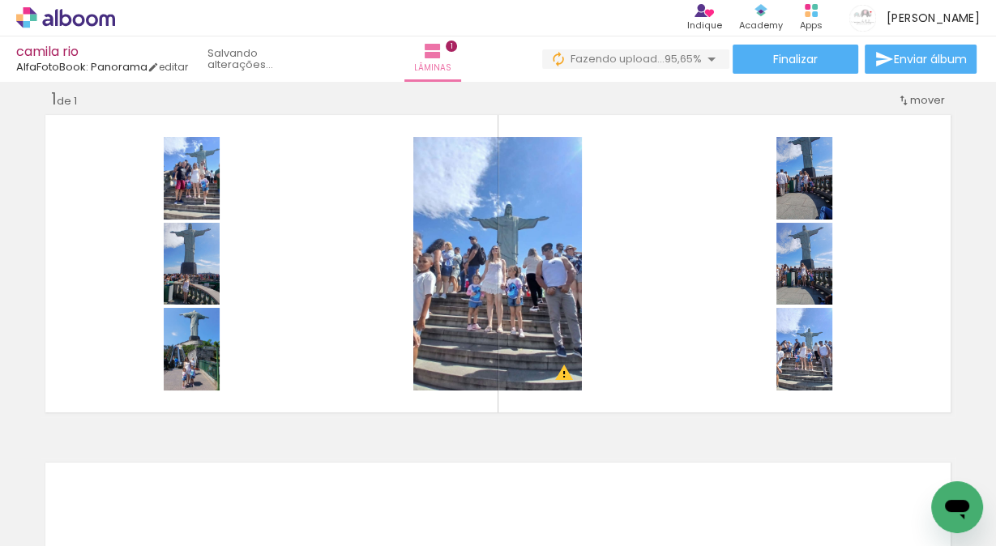
scroll to position [0, 0]
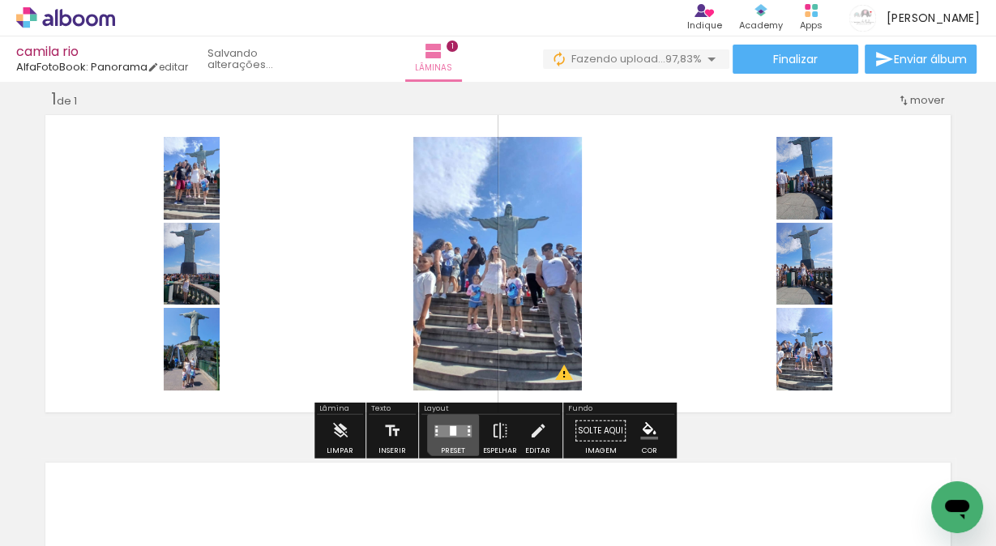
click at [452, 427] on div at bounding box center [453, 431] width 6 height 10
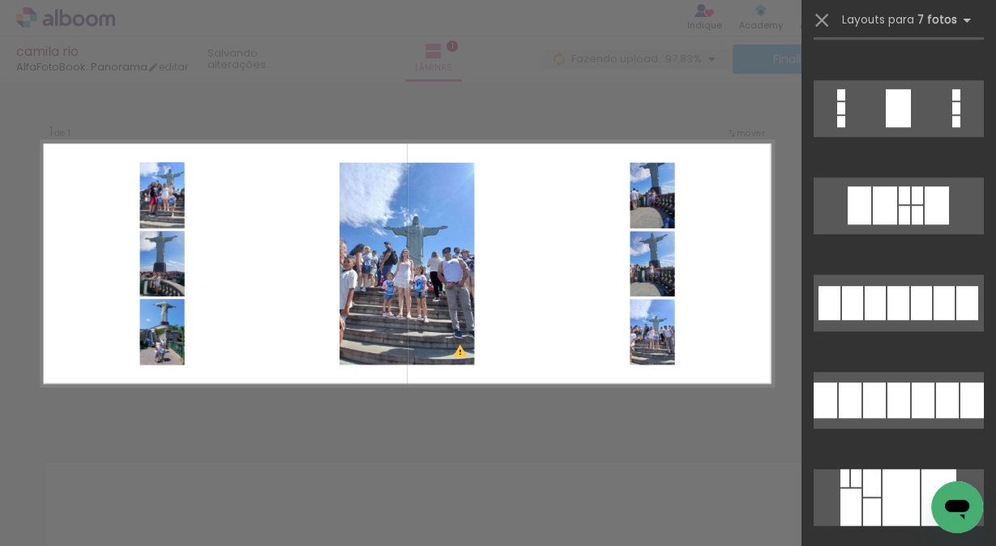
scroll to position [973, 0]
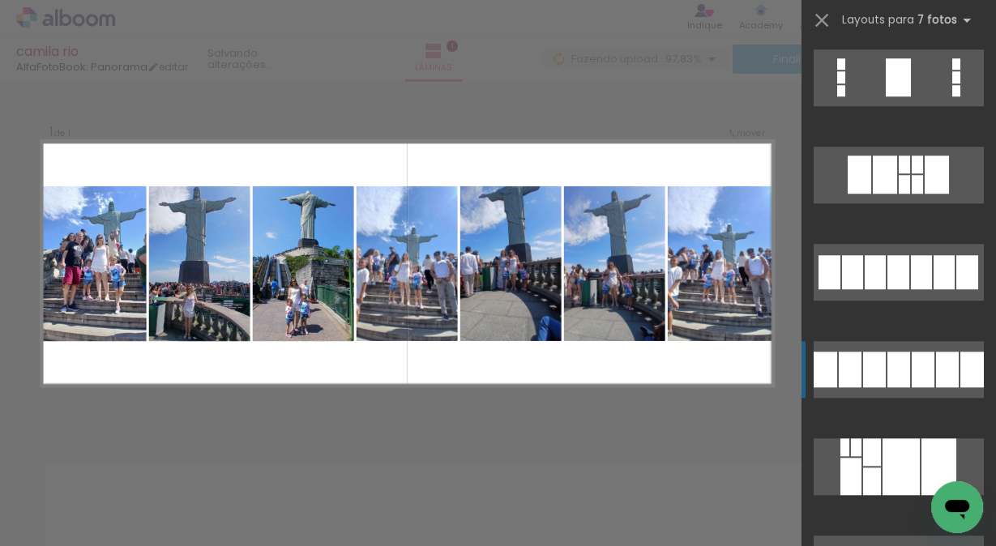
click at [901, 373] on div at bounding box center [899, 370] width 23 height 36
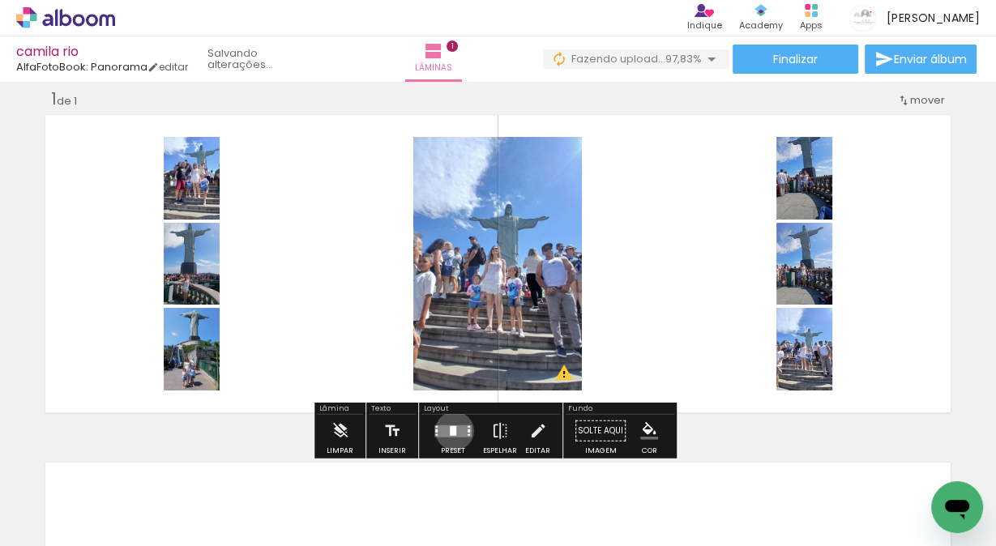
click at [451, 430] on div at bounding box center [453, 431] width 6 height 10
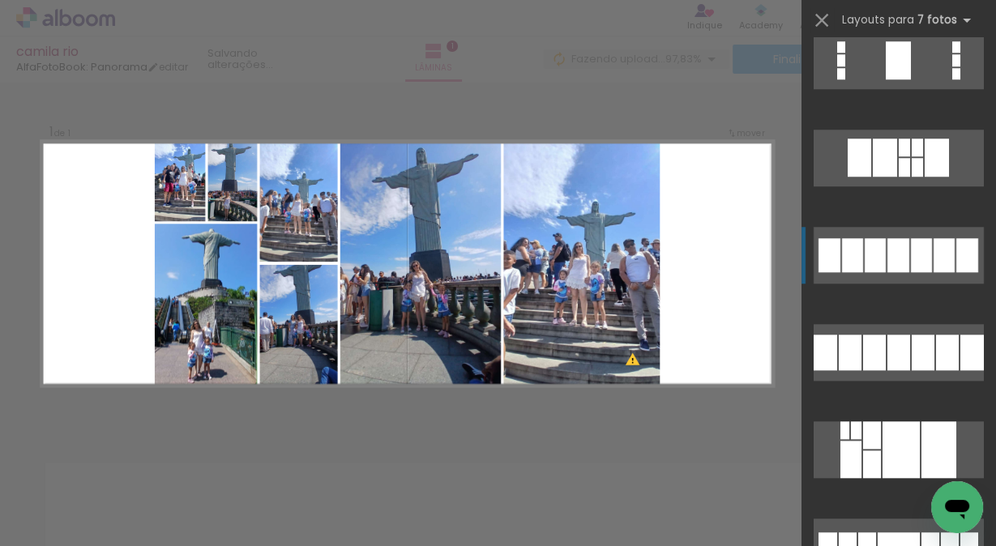
scroll to position [994, 0]
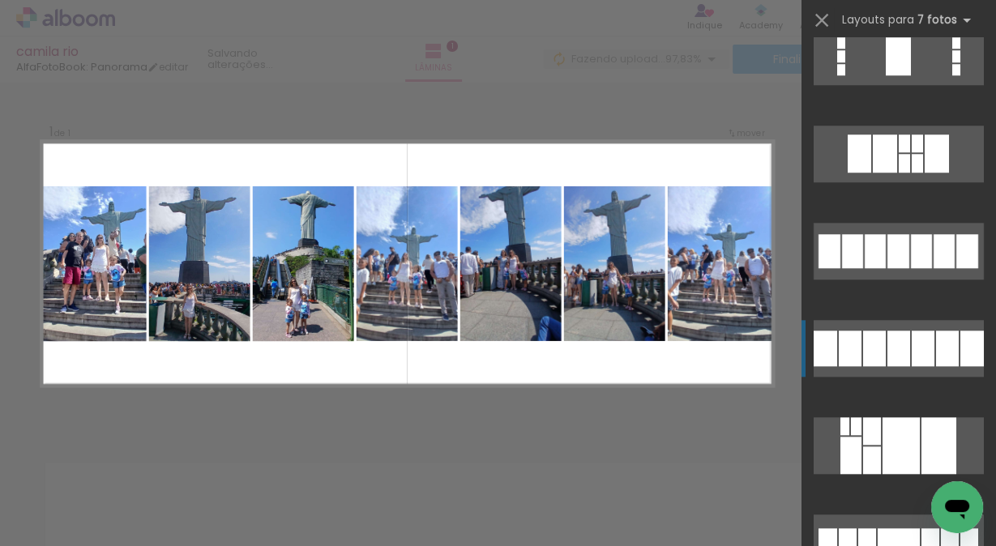
click at [936, 346] on div at bounding box center [947, 349] width 23 height 36
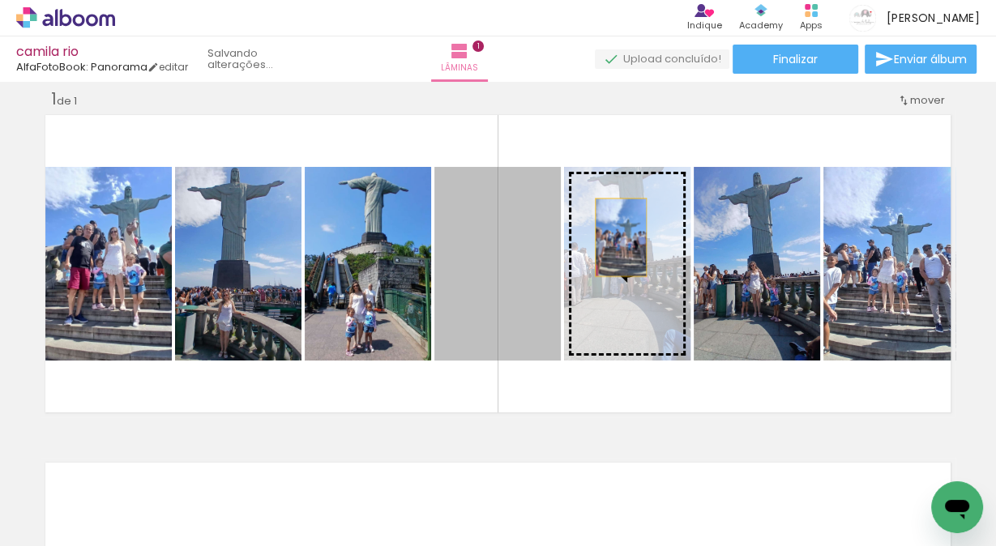
drag, startPoint x: 473, startPoint y: 247, endPoint x: 616, endPoint y: 238, distance: 143.0
click at [0, 0] on slot at bounding box center [0, 0] width 0 height 0
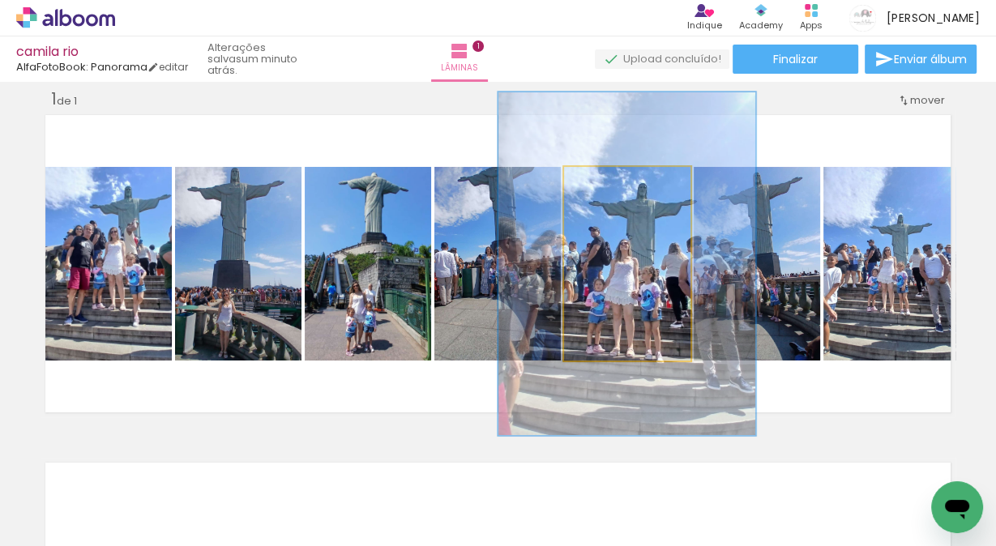
drag, startPoint x: 602, startPoint y: 185, endPoint x: 645, endPoint y: 172, distance: 44.9
type paper-slider "177"
click at [645, 172] on div at bounding box center [645, 184] width 26 height 26
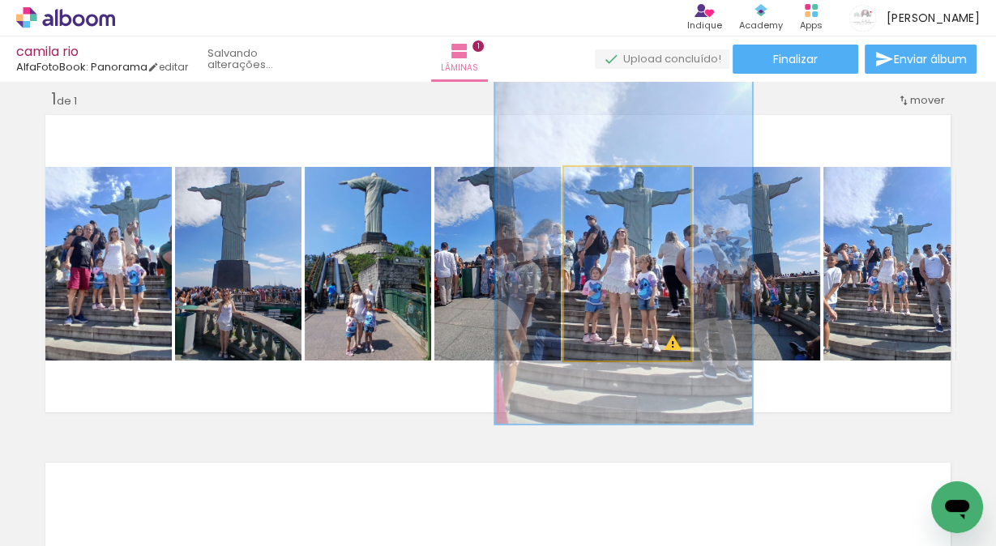
drag, startPoint x: 625, startPoint y: 256, endPoint x: 622, endPoint y: 245, distance: 11.8
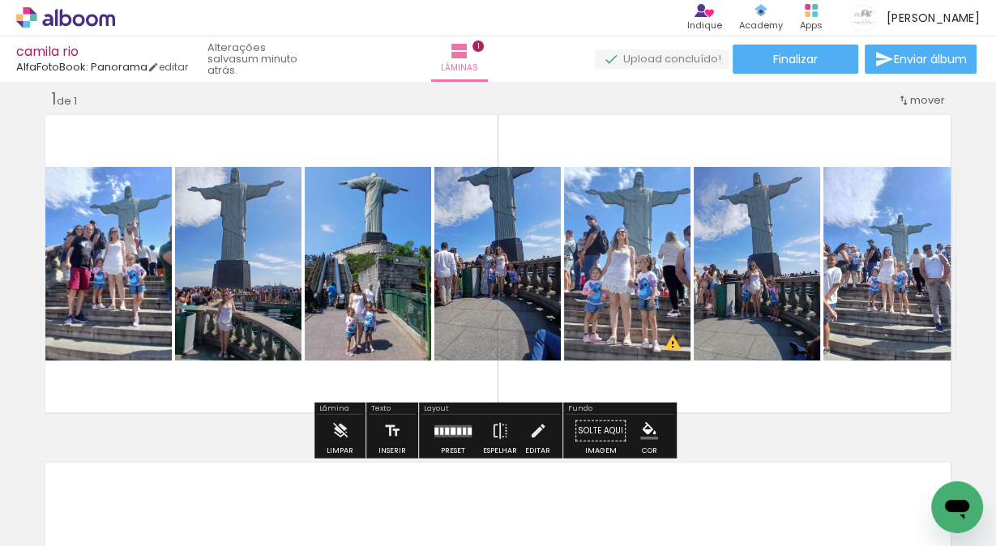
click at [742, 256] on quentale-photo at bounding box center [757, 264] width 126 height 194
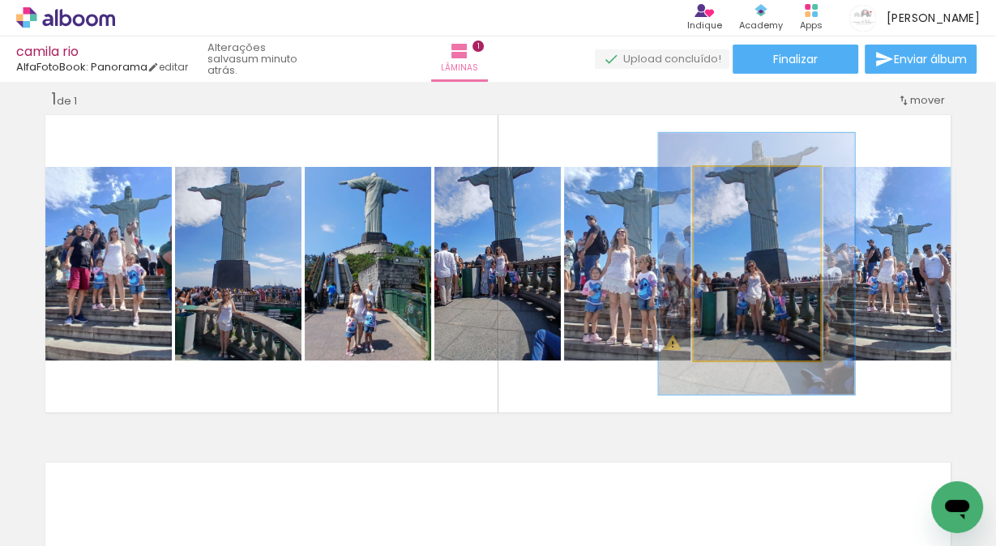
drag, startPoint x: 735, startPoint y: 183, endPoint x: 756, endPoint y: 178, distance: 21.6
type paper-slider "138"
click at [756, 178] on div at bounding box center [751, 184] width 26 height 26
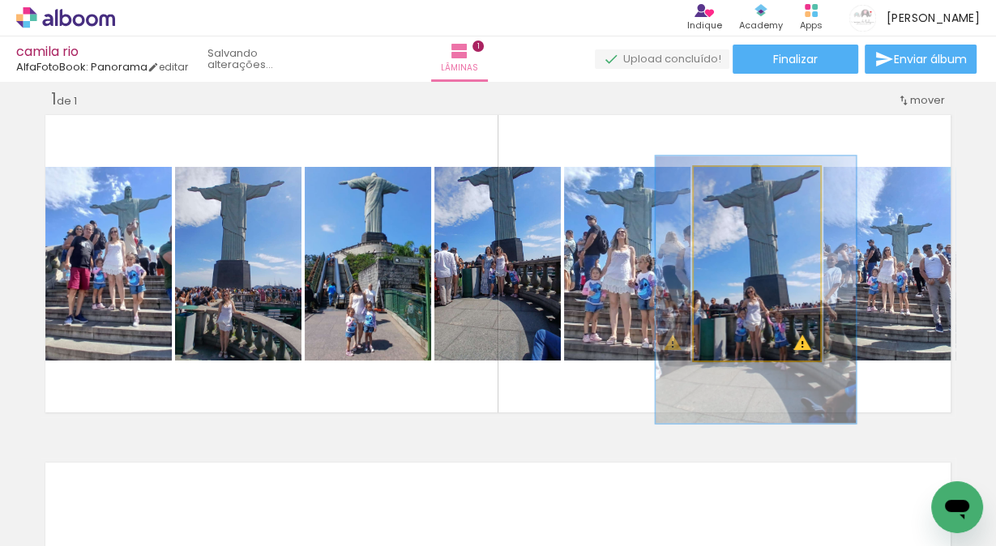
drag, startPoint x: 768, startPoint y: 232, endPoint x: 768, endPoint y: 258, distance: 26.0
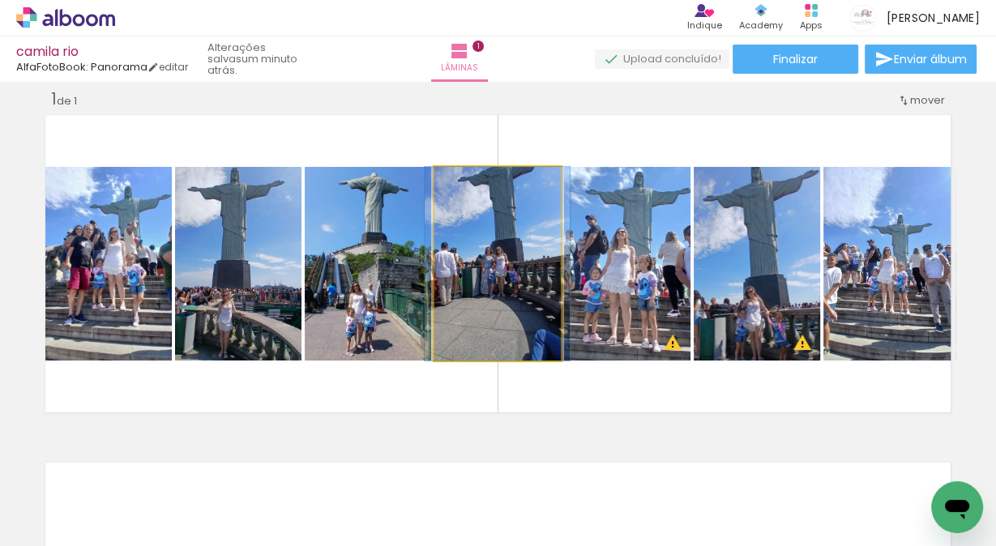
click at [516, 255] on quentale-photo at bounding box center [497, 264] width 126 height 194
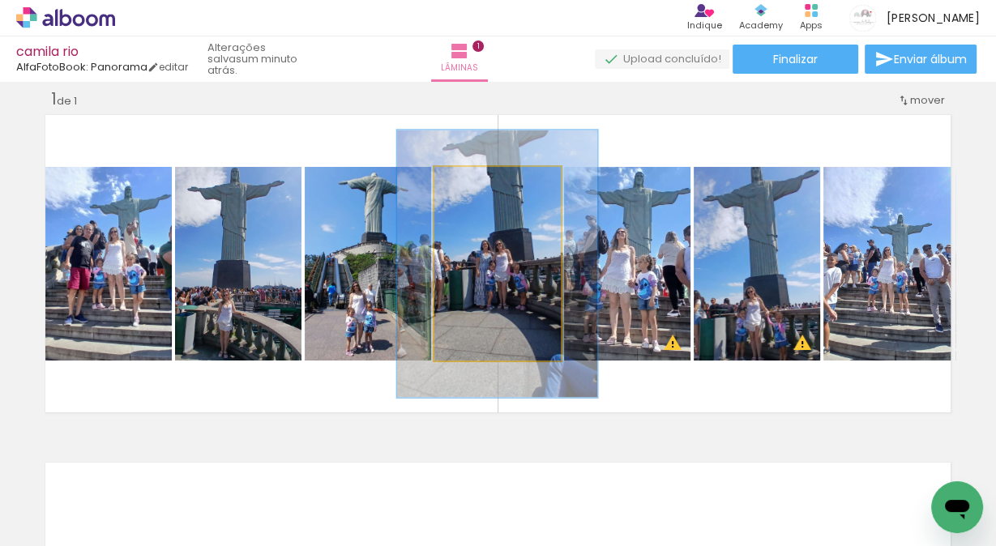
drag, startPoint x: 473, startPoint y: 186, endPoint x: 494, endPoint y: 182, distance: 21.5
type paper-slider "138"
click at [494, 182] on div at bounding box center [494, 184] width 26 height 26
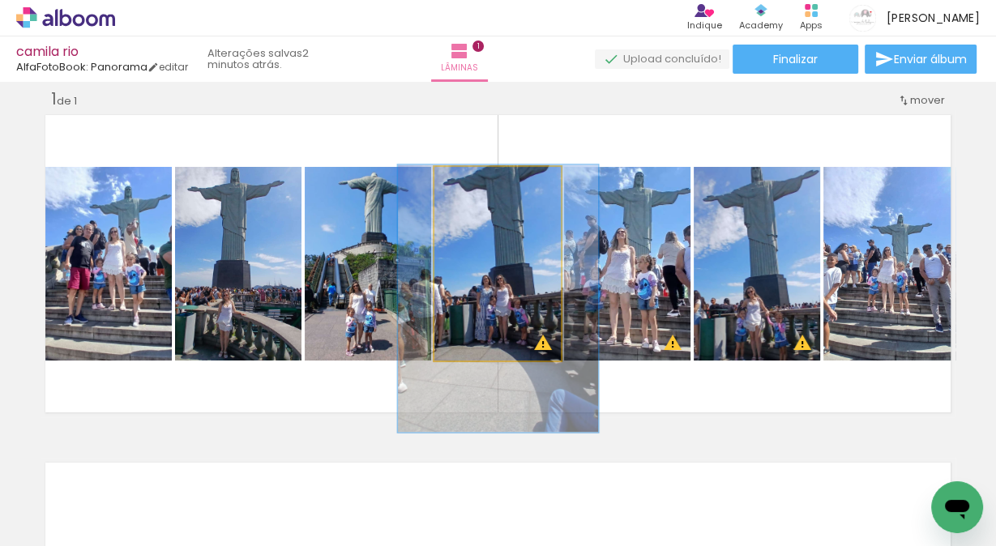
drag, startPoint x: 498, startPoint y: 239, endPoint x: 499, endPoint y: 274, distance: 34.9
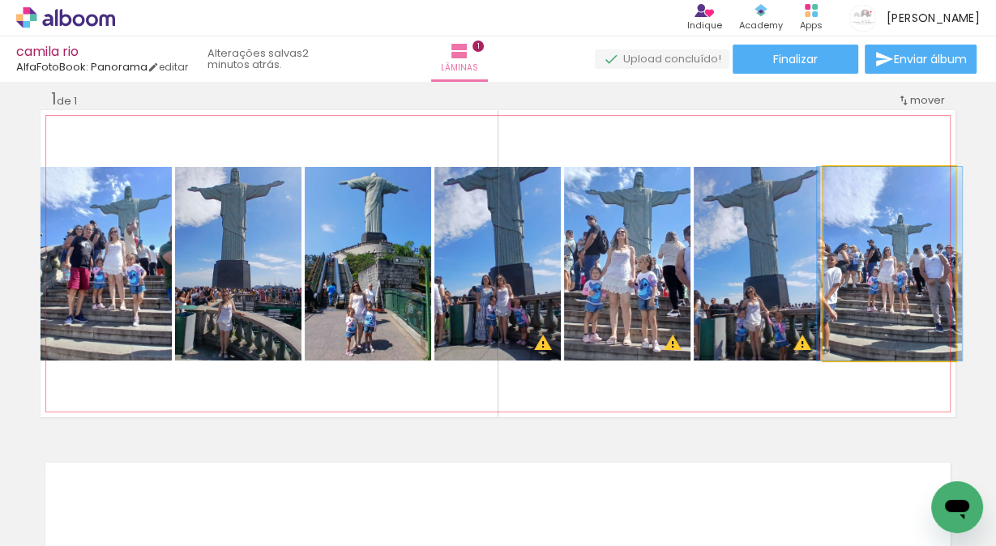
click at [887, 286] on quentale-photo at bounding box center [890, 264] width 132 height 194
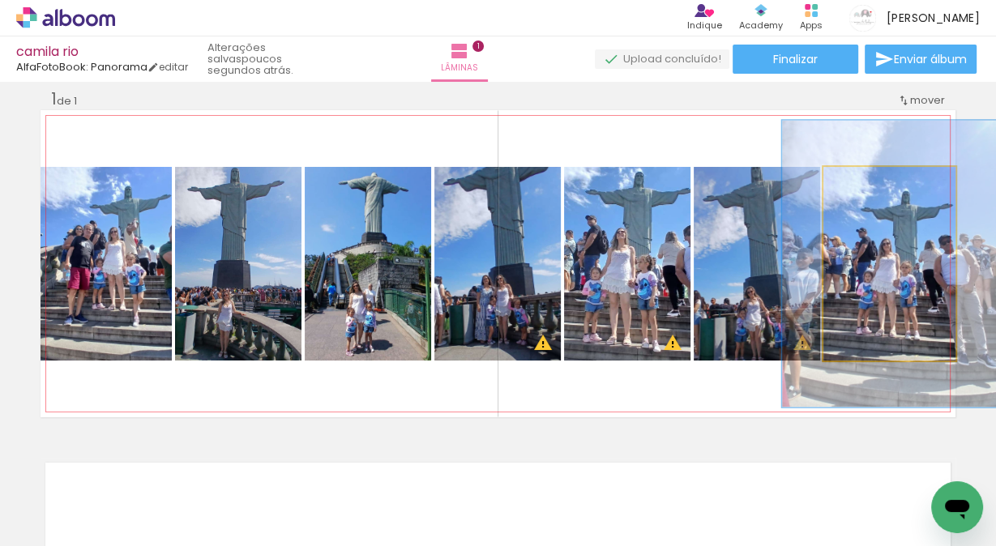
drag, startPoint x: 862, startPoint y: 191, endPoint x: 888, endPoint y: 173, distance: 32.6
click at [888, 173] on div at bounding box center [888, 184] width 26 height 26
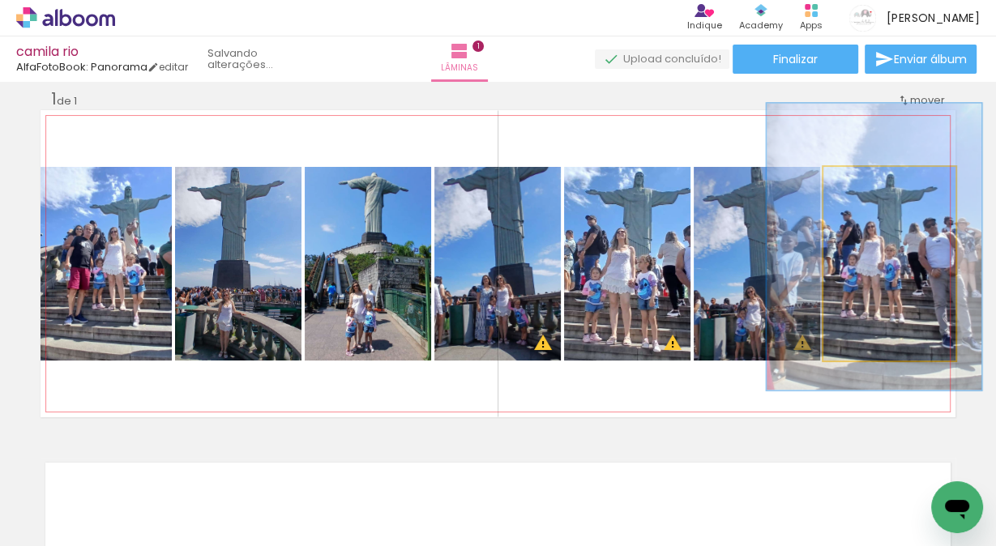
drag, startPoint x: 905, startPoint y: 267, endPoint x: 889, endPoint y: 250, distance: 23.0
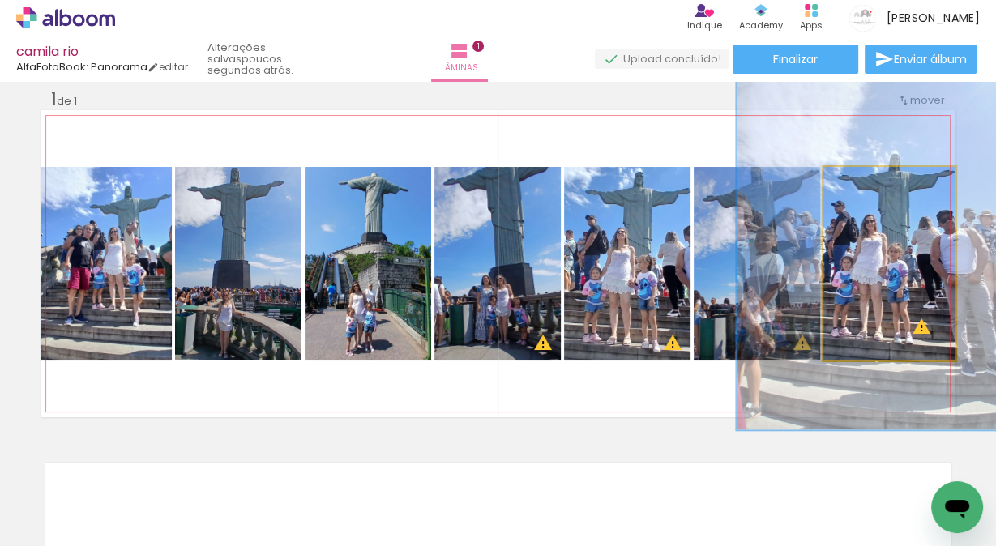
drag, startPoint x: 896, startPoint y: 185, endPoint x: 922, endPoint y: 174, distance: 28.0
type paper-slider "189"
click at [922, 174] on div at bounding box center [918, 184] width 26 height 26
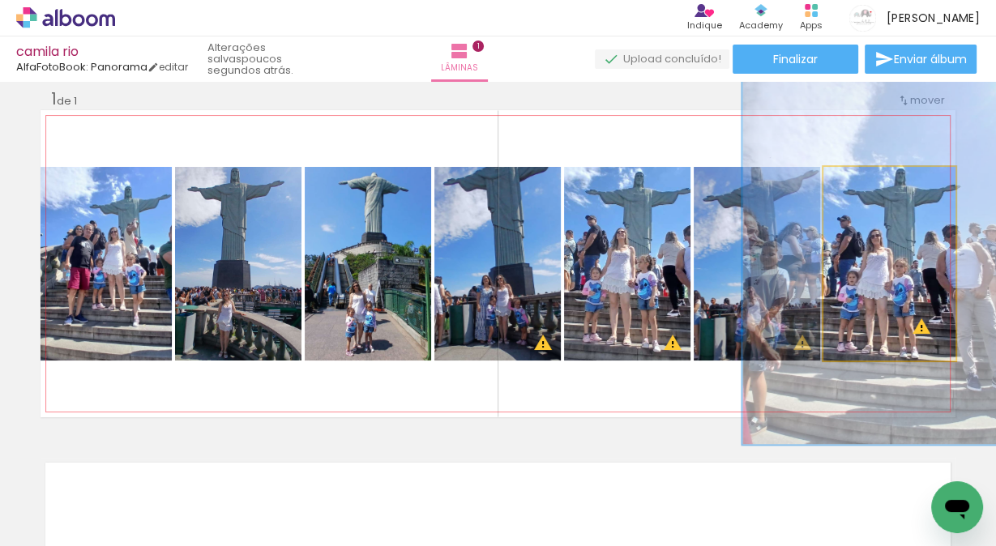
drag, startPoint x: 875, startPoint y: 263, endPoint x: 880, endPoint y: 278, distance: 15.7
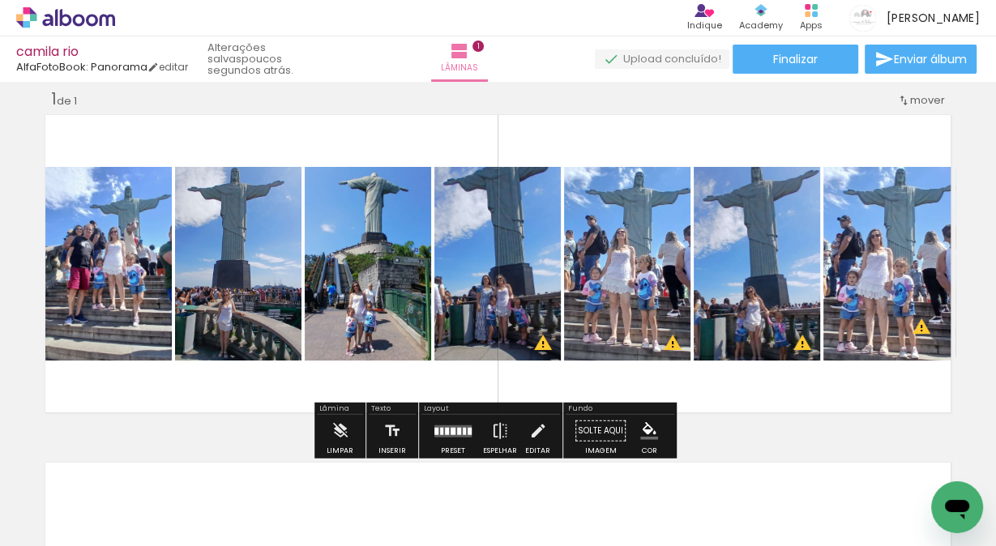
click at [761, 270] on quentale-photo at bounding box center [757, 264] width 126 height 194
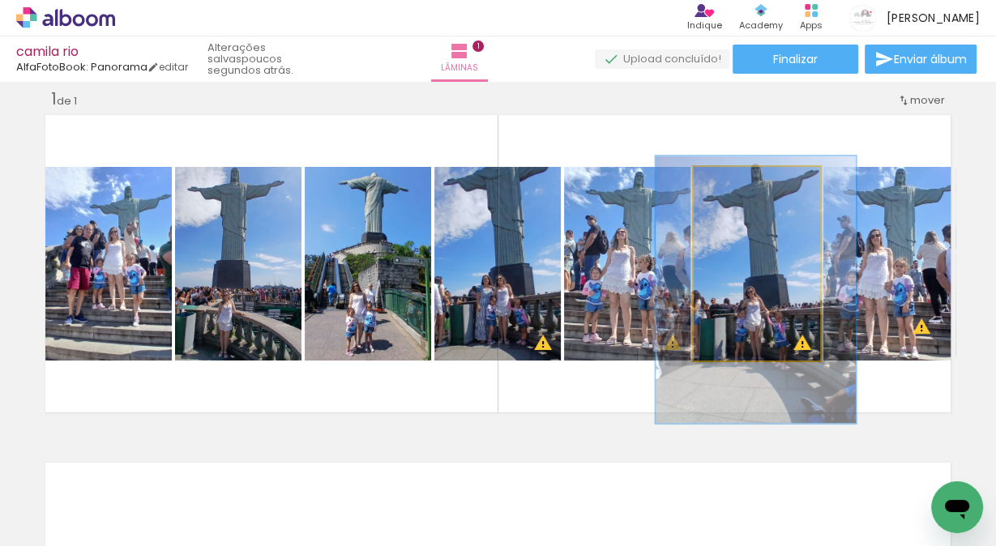
click at [760, 253] on quentale-photo at bounding box center [757, 264] width 126 height 194
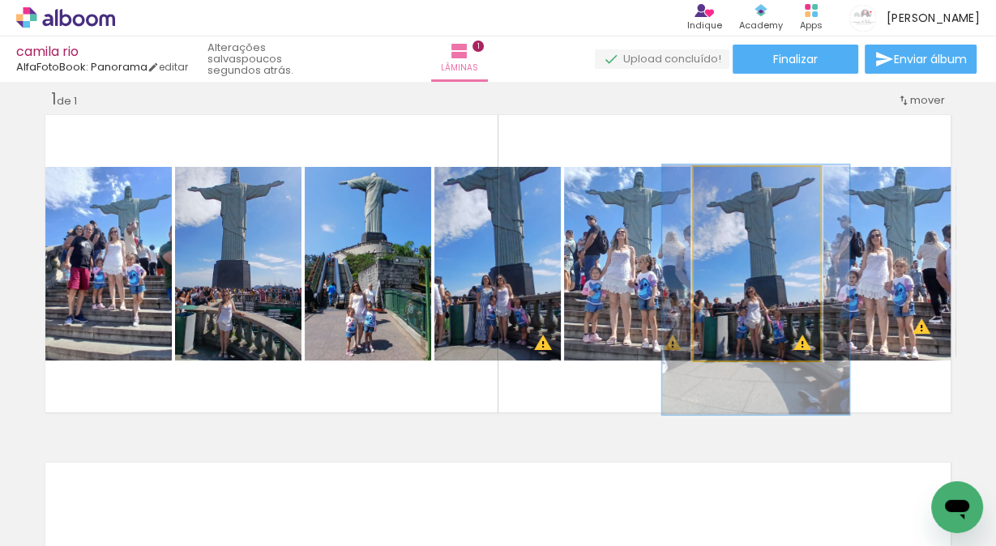
type paper-slider "129"
click at [742, 187] on div at bounding box center [751, 184] width 26 height 26
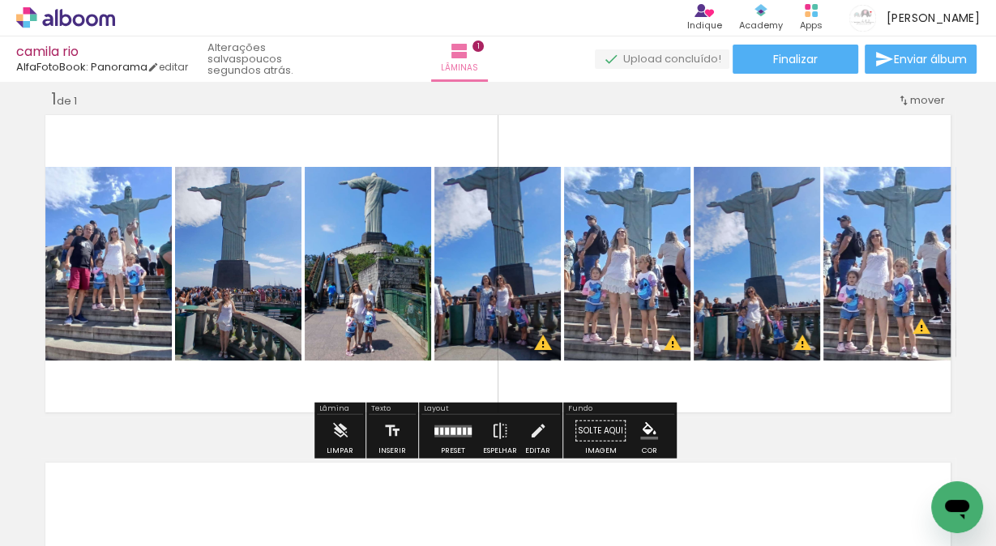
click at [811, 134] on quentale-layouter at bounding box center [498, 263] width 915 height 307
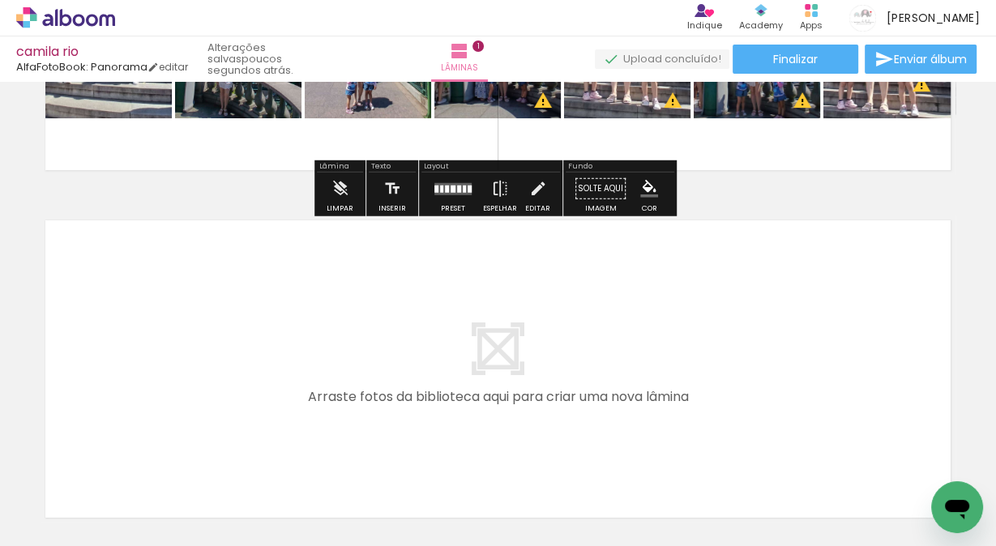
scroll to position [278, 0]
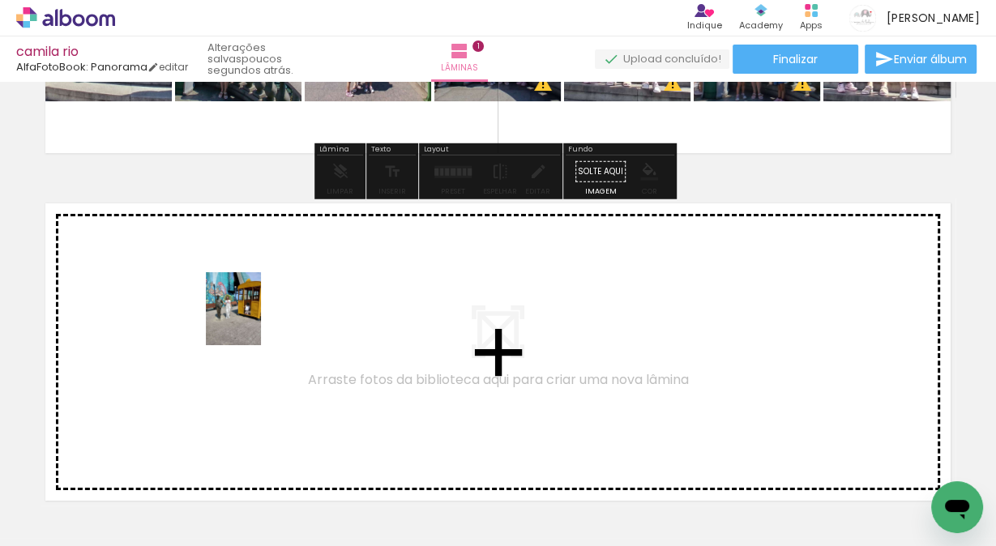
drag, startPoint x: 168, startPoint y: 503, endPoint x: 255, endPoint y: 321, distance: 202.0
click at [255, 321] on quentale-workspace at bounding box center [498, 273] width 996 height 546
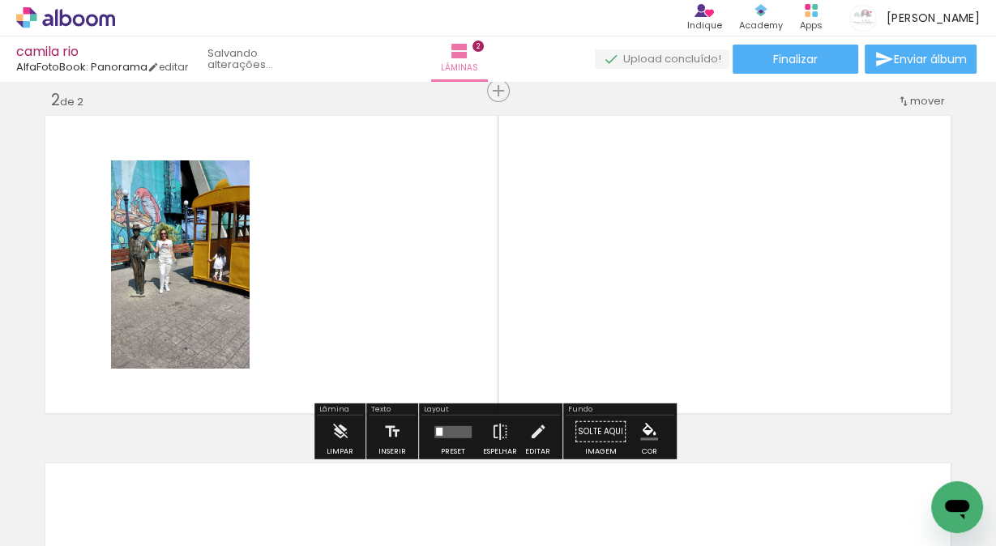
scroll to position [366, 0]
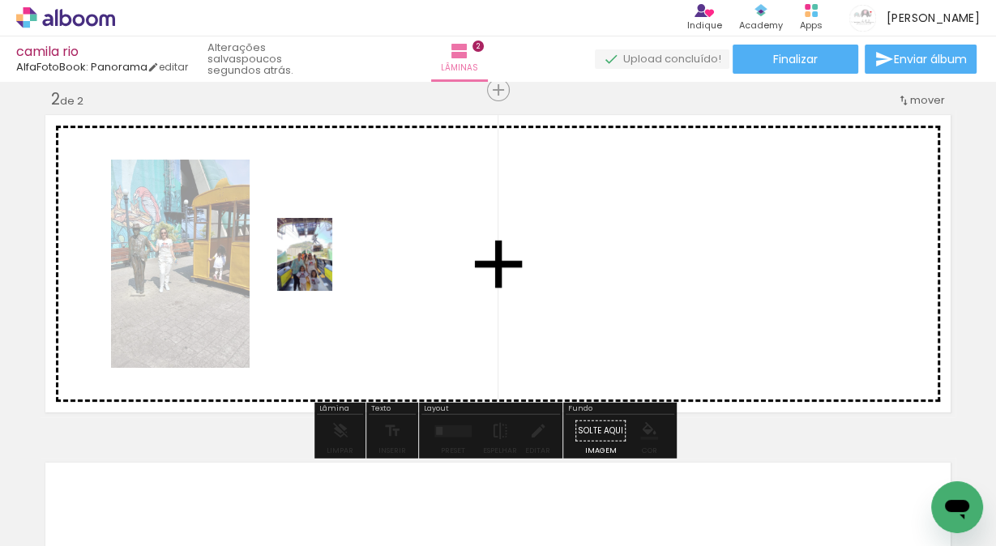
drag, startPoint x: 164, startPoint y: 517, endPoint x: 326, endPoint y: 267, distance: 298.4
click at [326, 267] on quentale-workspace at bounding box center [498, 273] width 996 height 546
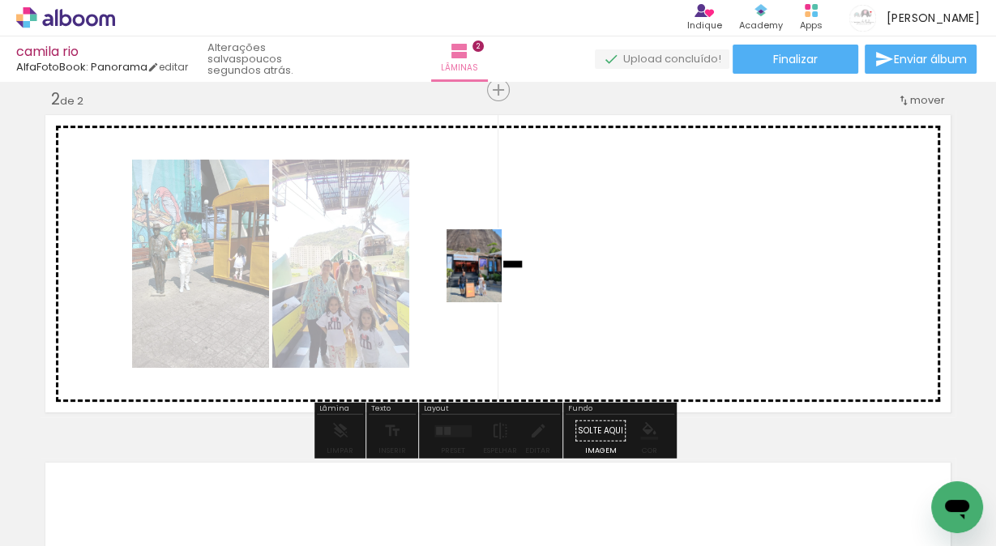
drag, startPoint x: 164, startPoint y: 507, endPoint x: 495, endPoint y: 278, distance: 403.2
click at [495, 278] on quentale-workspace at bounding box center [498, 273] width 996 height 546
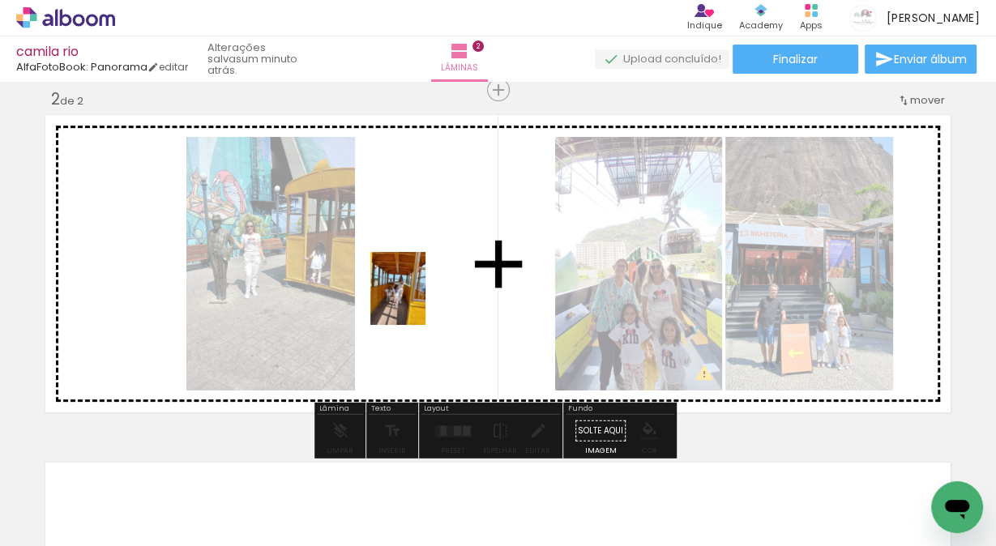
drag, startPoint x: 255, startPoint y: 503, endPoint x: 419, endPoint y: 301, distance: 260.5
click at [419, 301] on quentale-workspace at bounding box center [498, 273] width 996 height 546
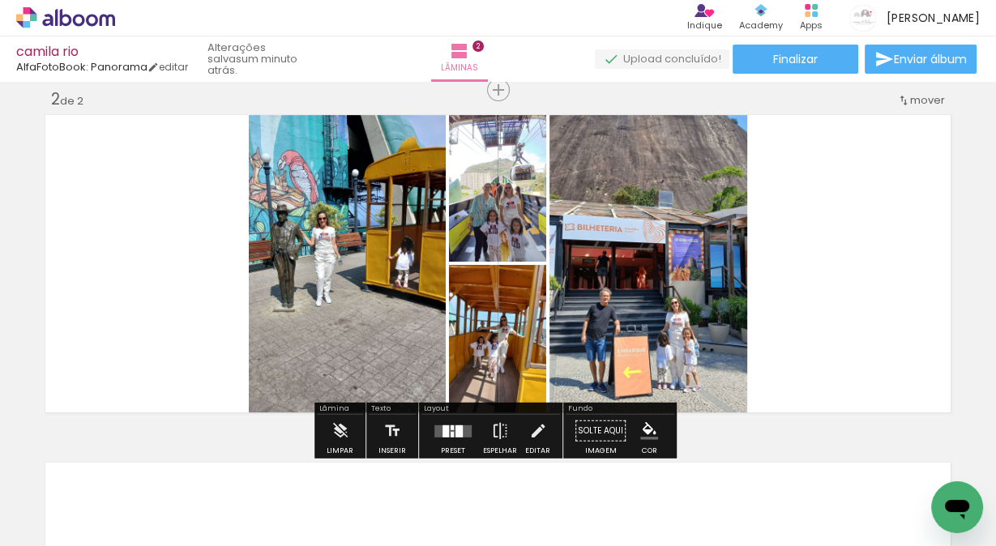
click at [634, 511] on div at bounding box center [616, 491] width 60 height 80
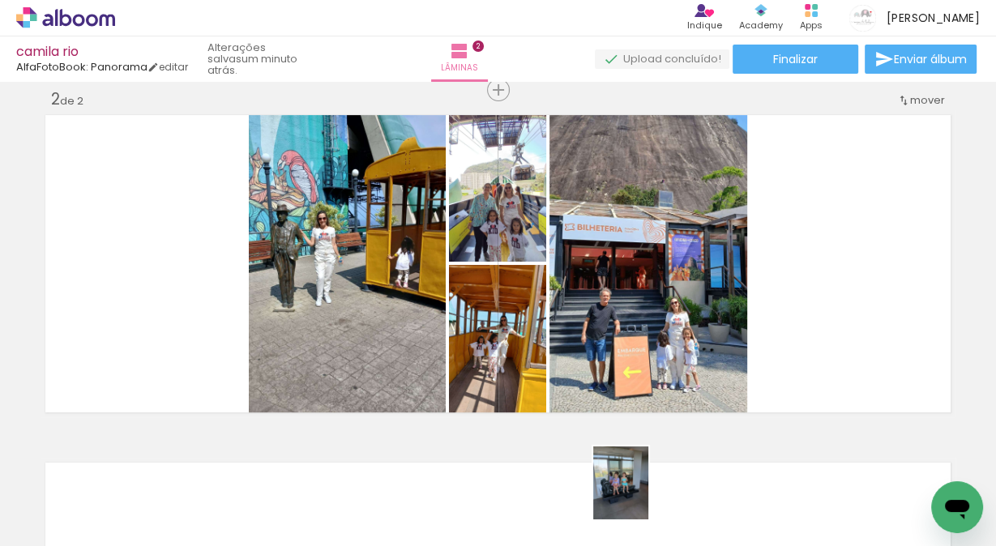
drag, startPoint x: 626, startPoint y: 483, endPoint x: 642, endPoint y: 495, distance: 20.3
click at [642, 495] on div at bounding box center [616, 491] width 60 height 80
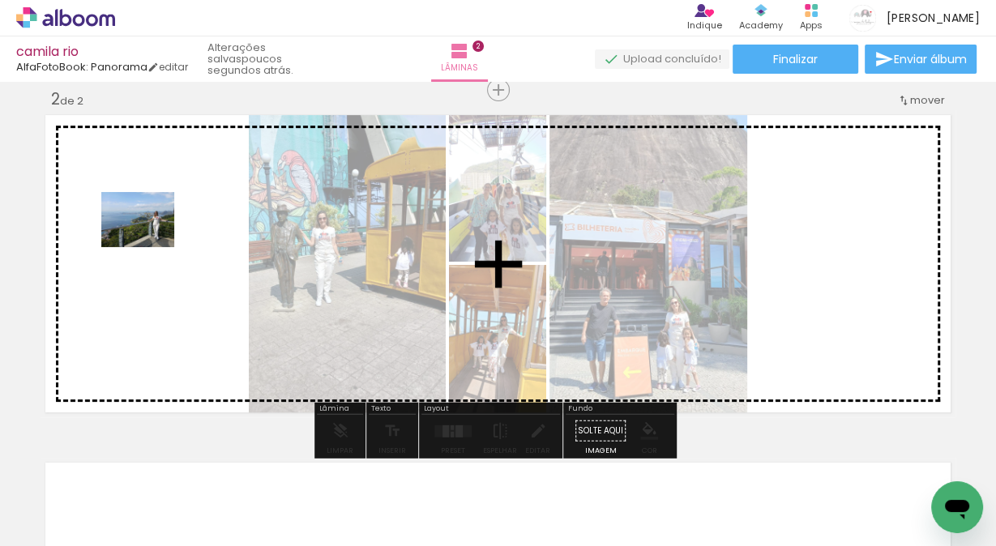
drag, startPoint x: 356, startPoint y: 504, endPoint x: 150, endPoint y: 241, distance: 334.4
click at [150, 241] on quentale-workspace at bounding box center [498, 273] width 996 height 546
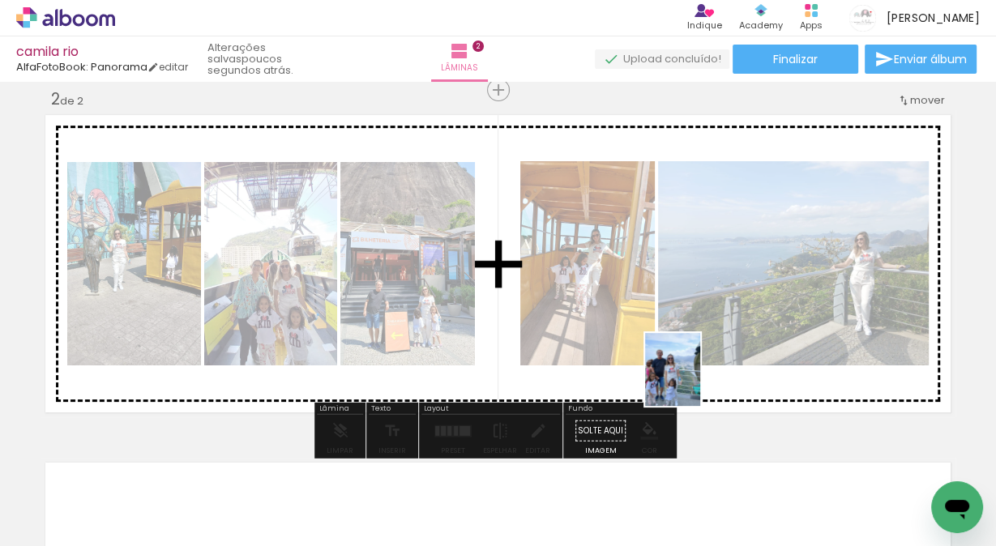
drag, startPoint x: 354, startPoint y: 507, endPoint x: 694, endPoint y: 382, distance: 361.9
click at [694, 382] on quentale-workspace at bounding box center [498, 273] width 996 height 546
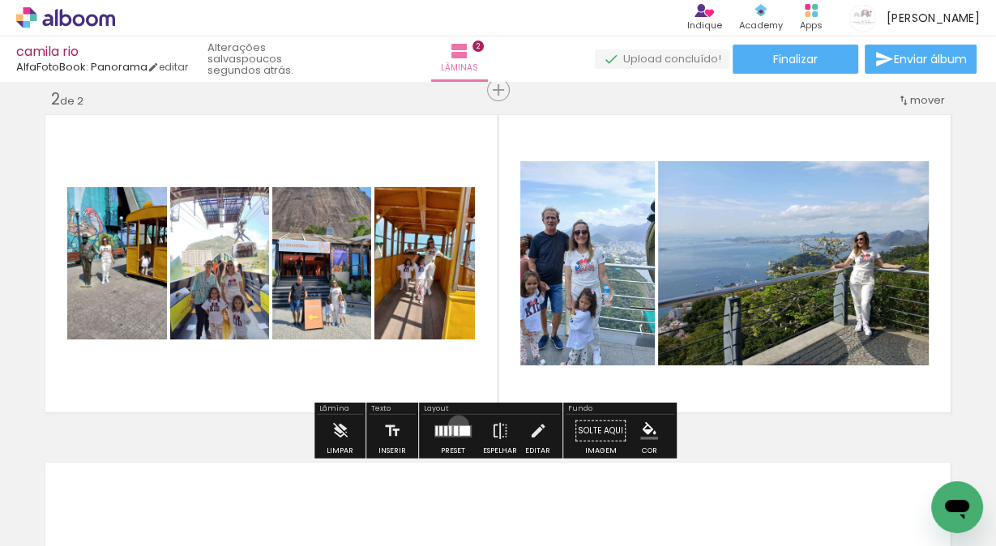
click at [460, 426] on div at bounding box center [465, 431] width 11 height 10
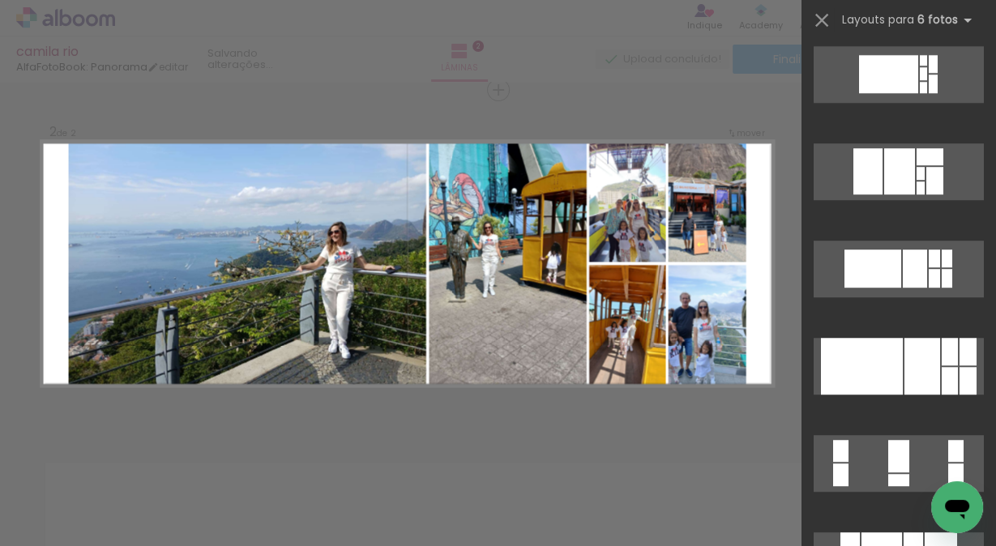
scroll to position [691, 0]
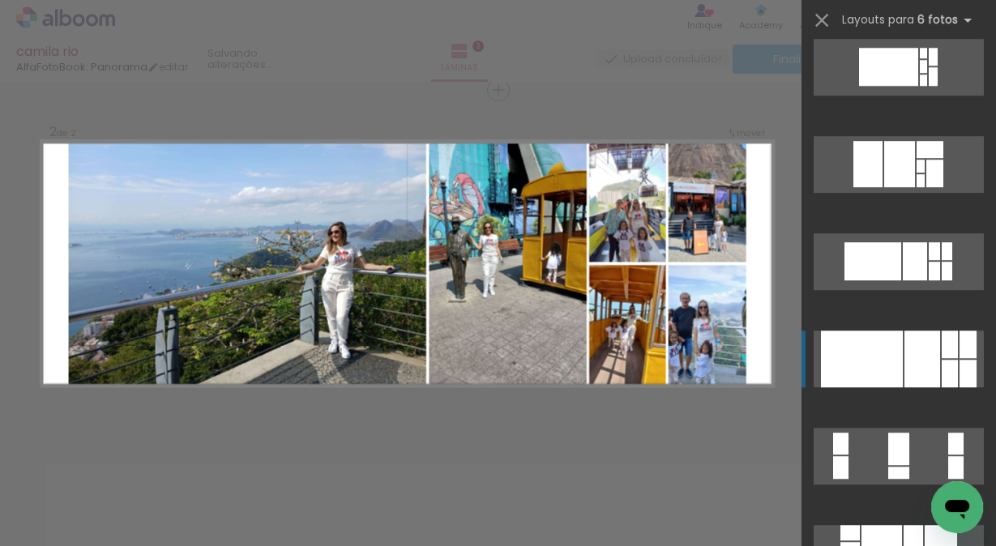
click at [853, 363] on div at bounding box center [862, 359] width 82 height 57
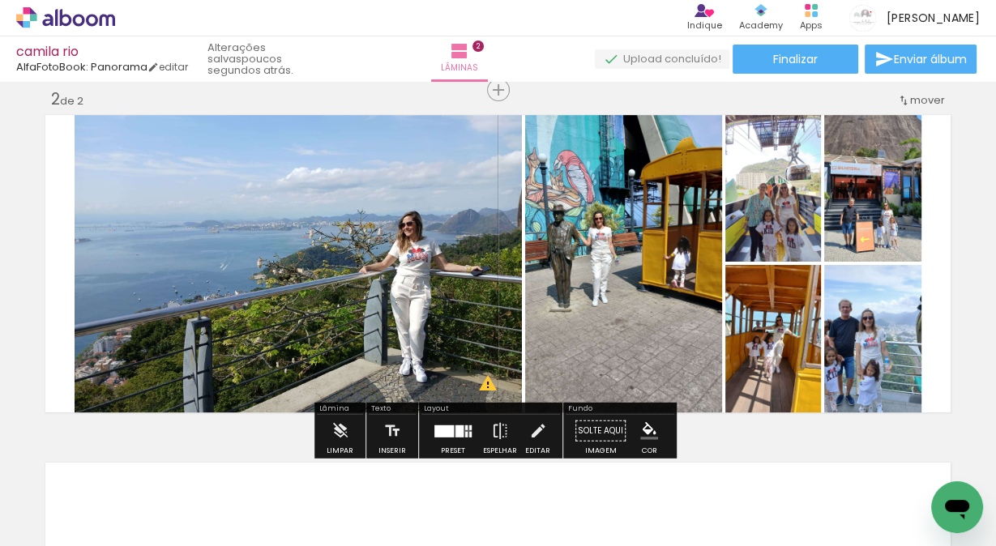
click at [859, 334] on quentale-photo at bounding box center [872, 341] width 97 height 152
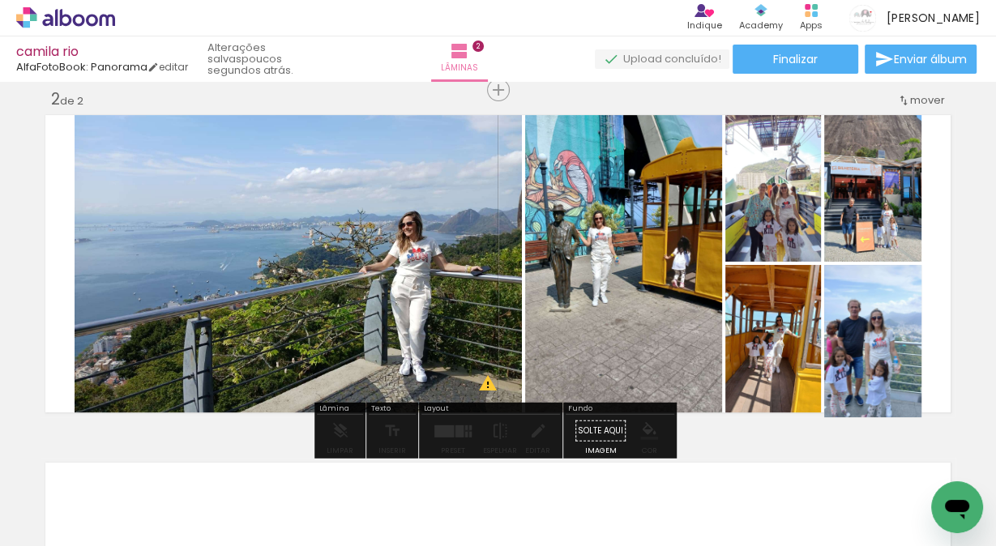
drag, startPoint x: 862, startPoint y: 357, endPoint x: 909, endPoint y: 340, distance: 49.2
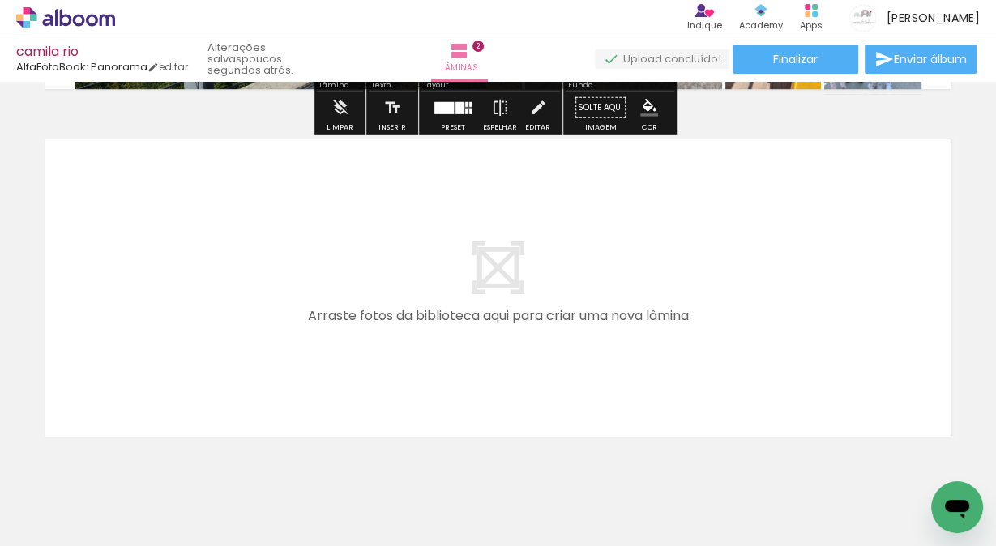
scroll to position [691, 0]
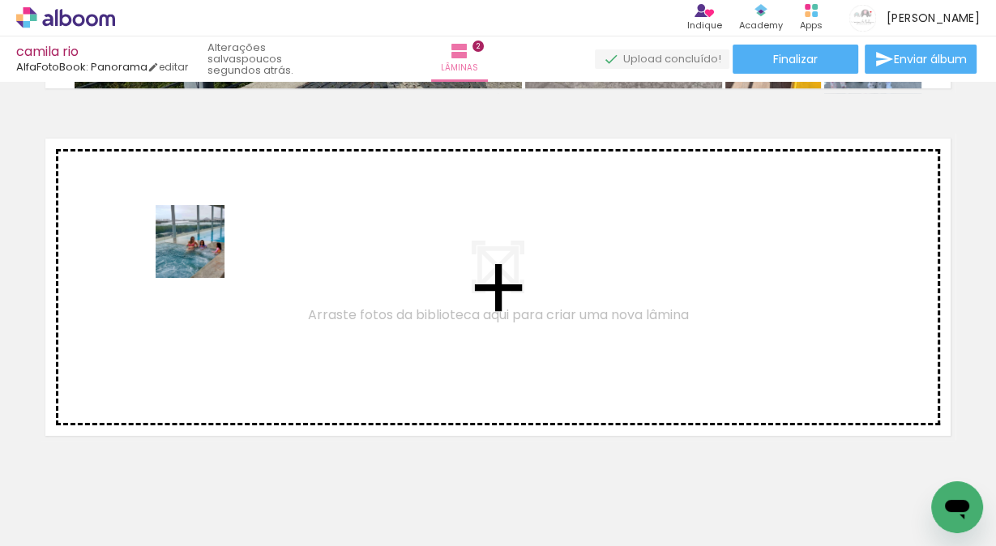
drag, startPoint x: 165, startPoint y: 499, endPoint x: 204, endPoint y: 254, distance: 248.7
click at [204, 254] on quentale-workspace at bounding box center [498, 273] width 996 height 546
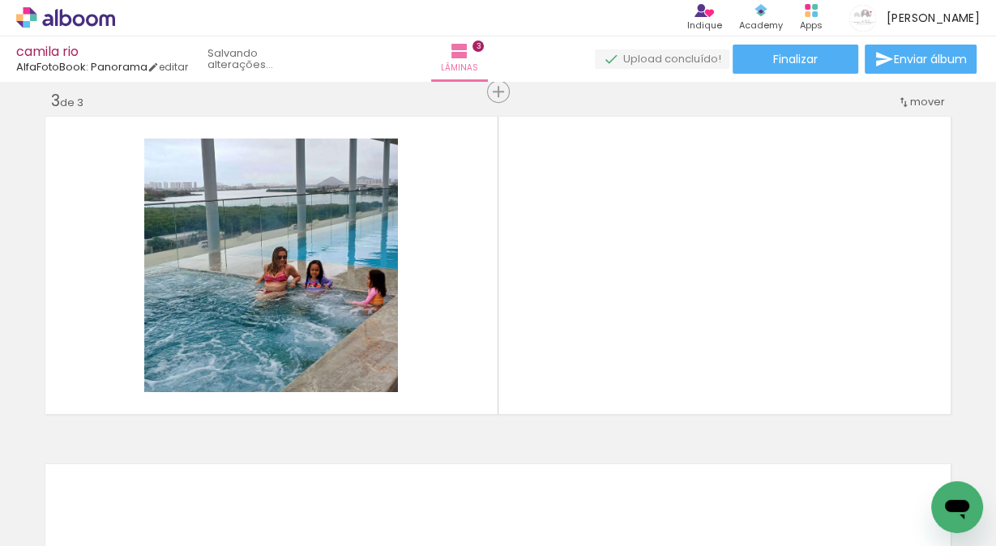
scroll to position [714, 0]
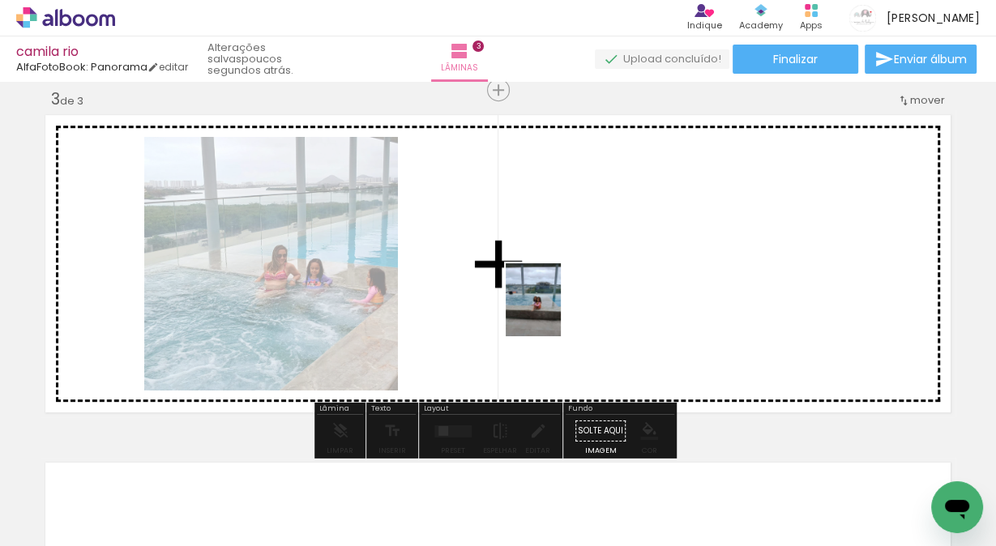
drag, startPoint x: 165, startPoint y: 497, endPoint x: 554, endPoint y: 312, distance: 431.5
click at [554, 312] on quentale-workspace at bounding box center [498, 273] width 996 height 546
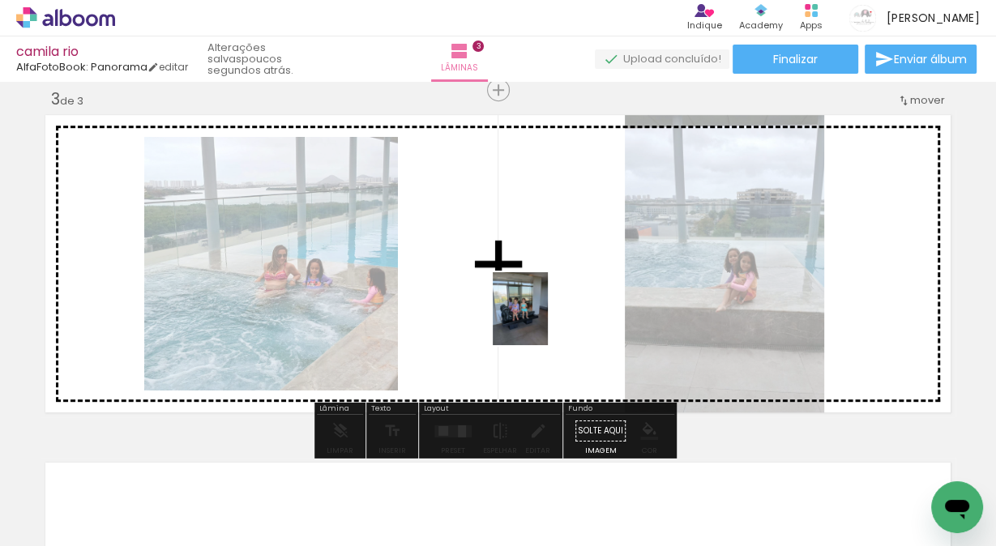
drag, startPoint x: 263, startPoint y: 503, endPoint x: 541, endPoint y: 321, distance: 332.5
click at [541, 321] on quentale-workspace at bounding box center [498, 273] width 996 height 546
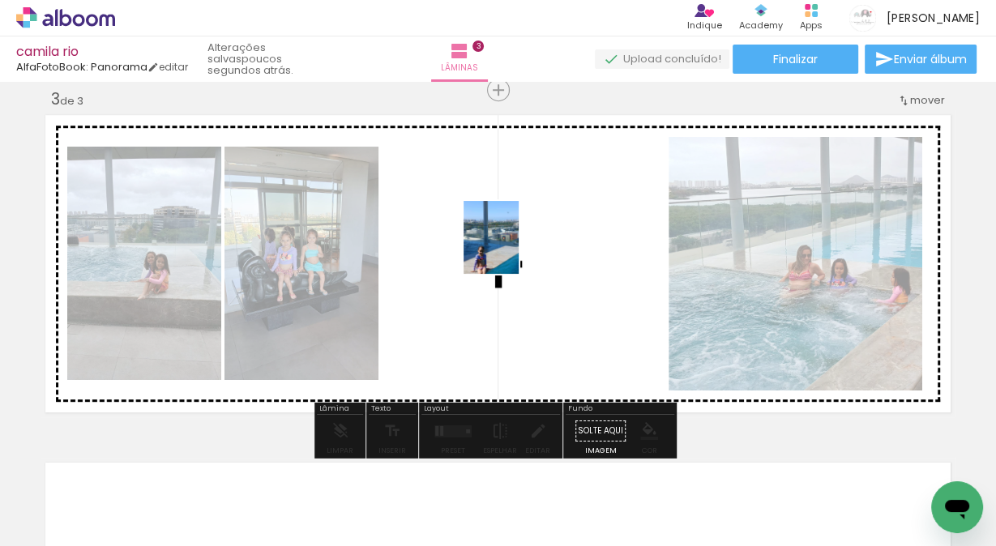
drag, startPoint x: 530, startPoint y: 504, endPoint x: 512, endPoint y: 250, distance: 255.1
click at [512, 250] on quentale-workspace at bounding box center [498, 273] width 996 height 546
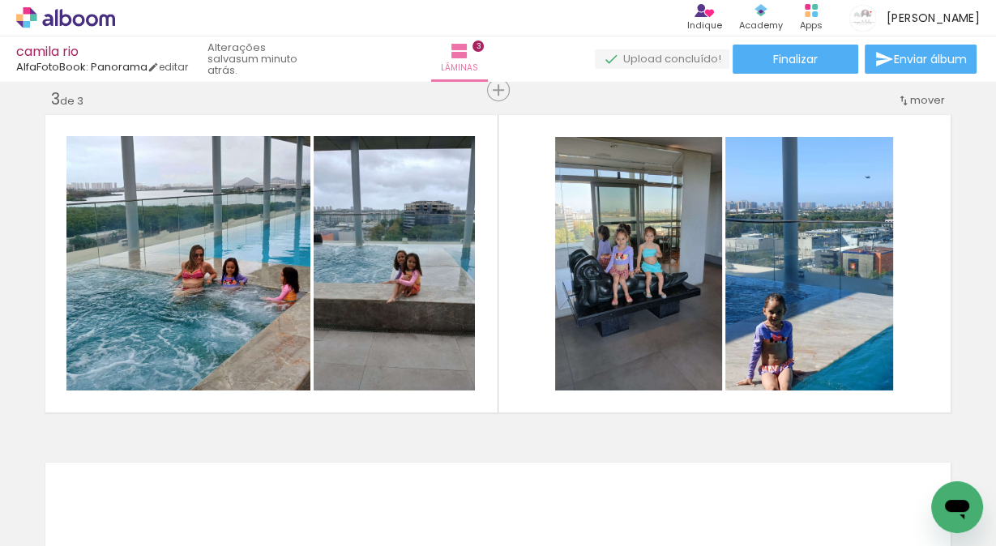
scroll to position [0, 393]
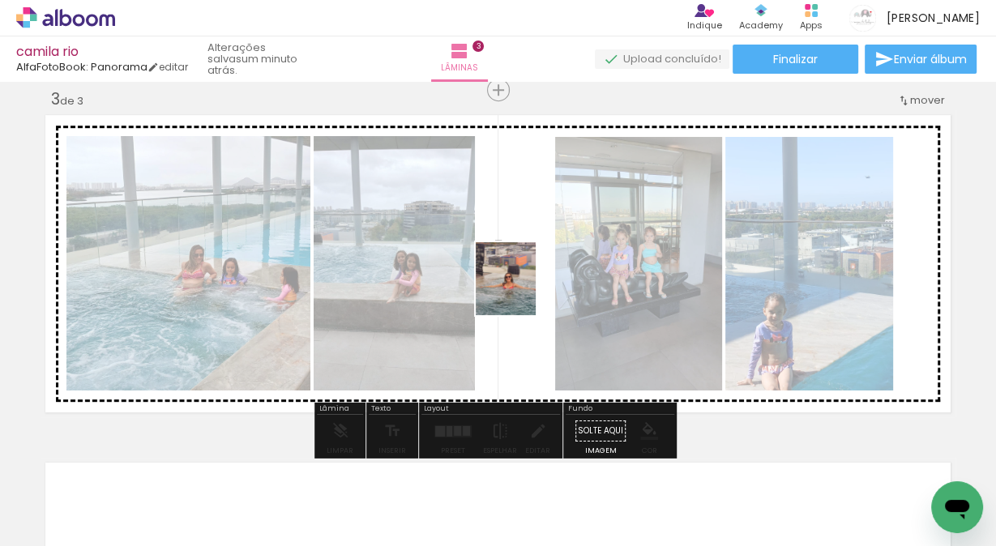
drag, startPoint x: 412, startPoint y: 498, endPoint x: 524, endPoint y: 291, distance: 235.4
click at [524, 291] on quentale-workspace at bounding box center [498, 273] width 996 height 546
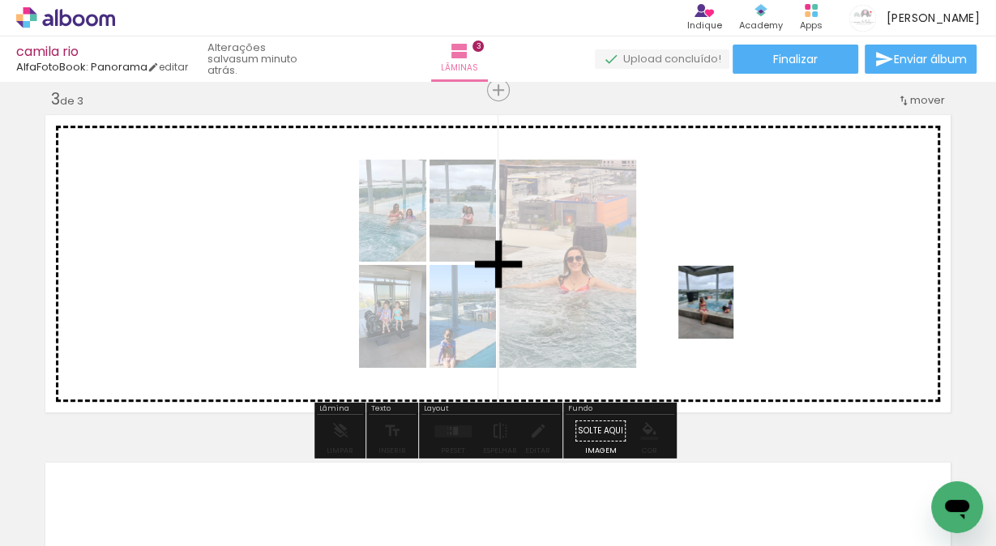
drag, startPoint x: 499, startPoint y: 510, endPoint x: 713, endPoint y: 310, distance: 291.9
click at [726, 315] on quentale-workspace at bounding box center [498, 273] width 996 height 546
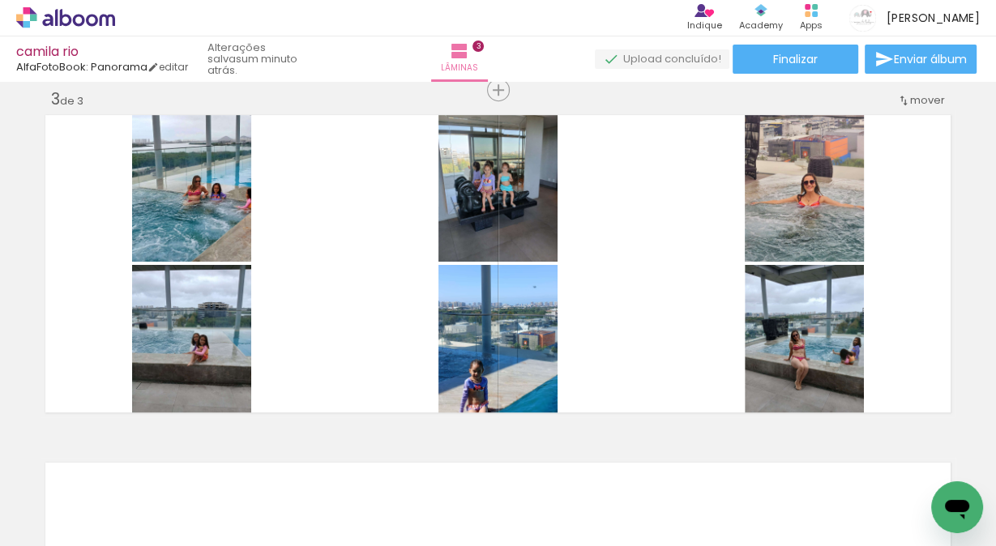
click at [681, 527] on div at bounding box center [677, 491] width 60 height 80
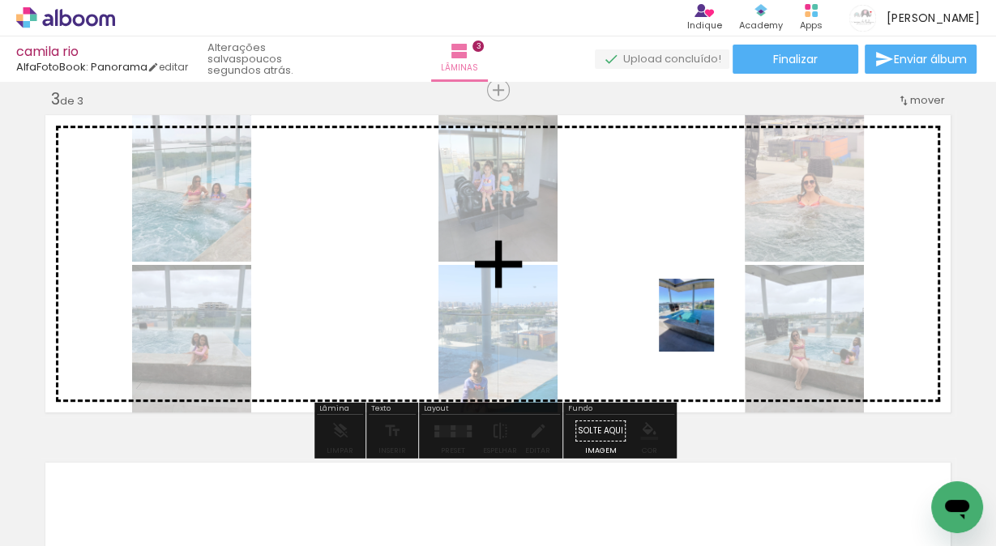
drag, startPoint x: 929, startPoint y: 478, endPoint x: 708, endPoint y: 327, distance: 267.8
click at [708, 327] on quentale-workspace at bounding box center [498, 273] width 996 height 546
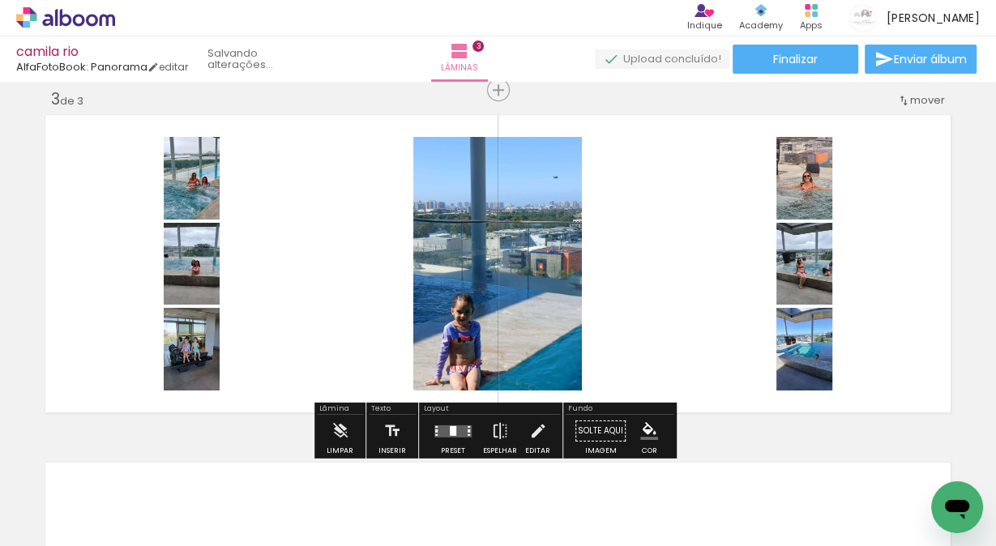
scroll to position [0, 1502]
click at [452, 428] on div at bounding box center [453, 431] width 6 height 10
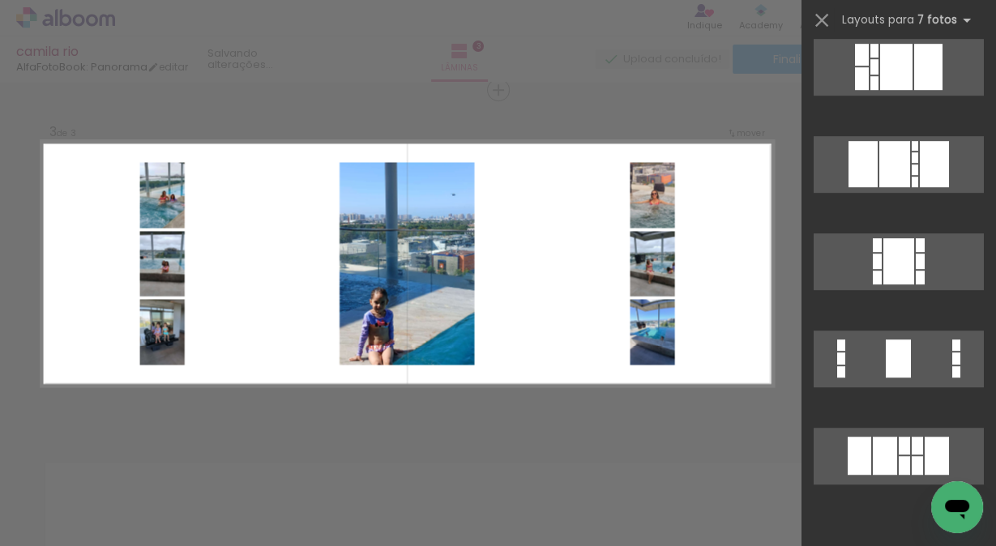
scroll to position [0, 0]
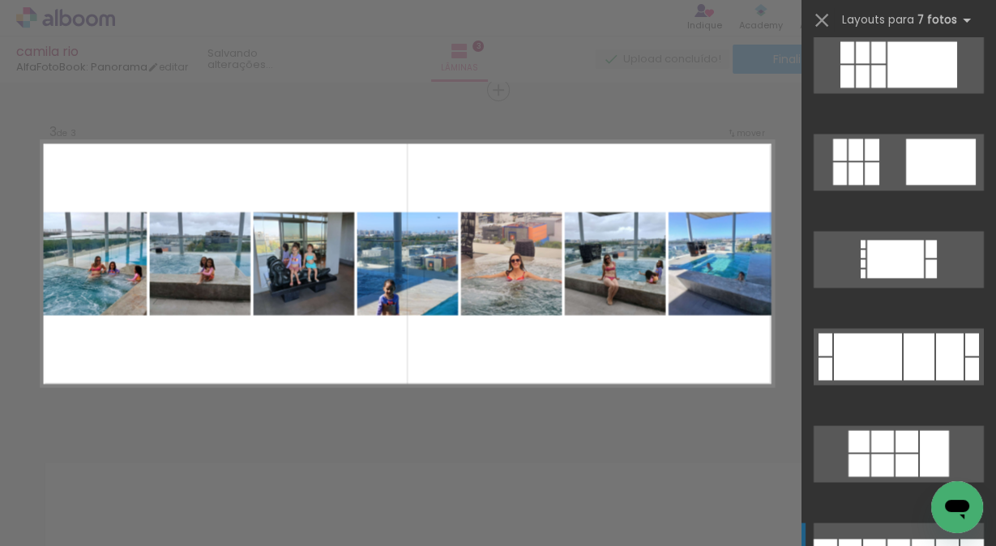
scroll to position [2183, 0]
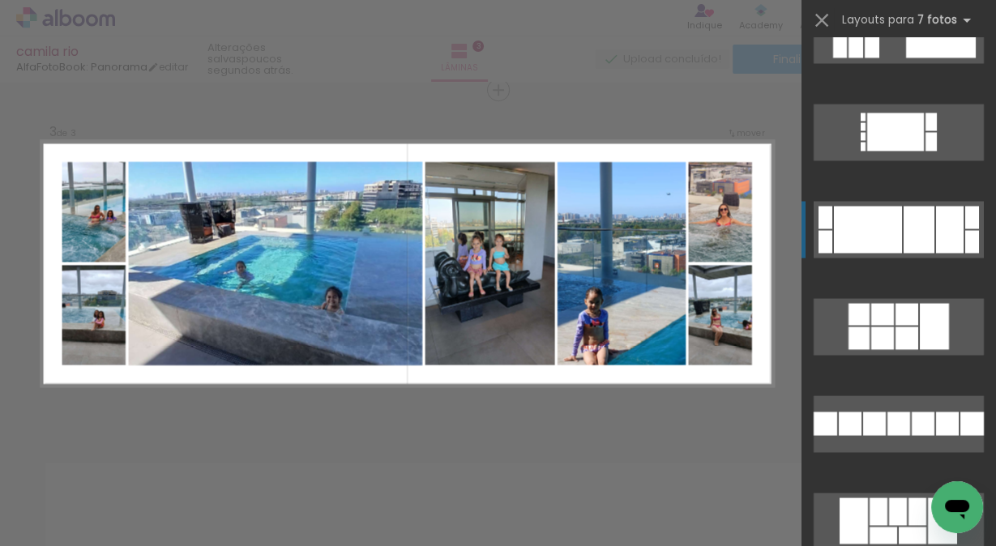
click at [867, 222] on div at bounding box center [868, 229] width 68 height 47
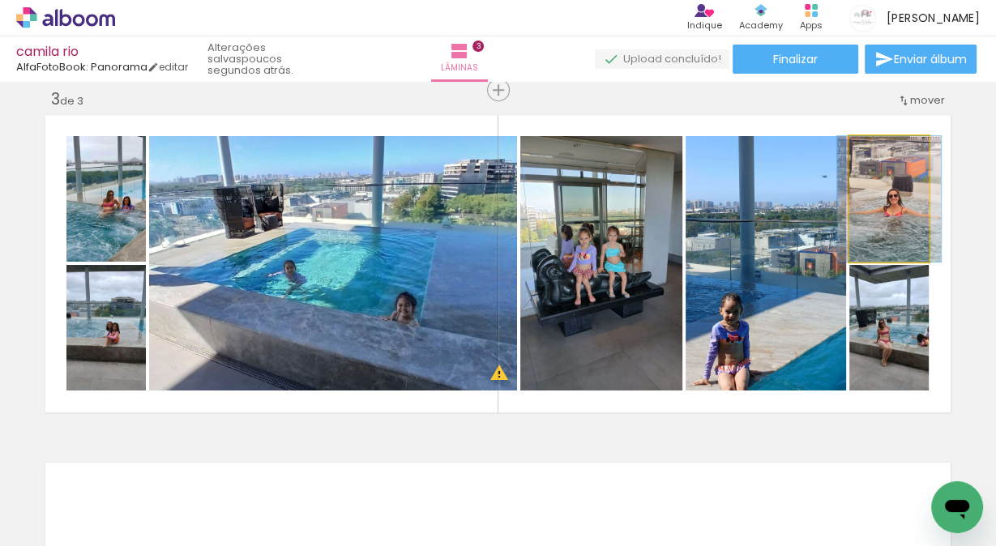
click at [901, 193] on quentale-photo at bounding box center [888, 199] width 79 height 126
click at [901, 208] on quentale-photo at bounding box center [888, 199] width 79 height 126
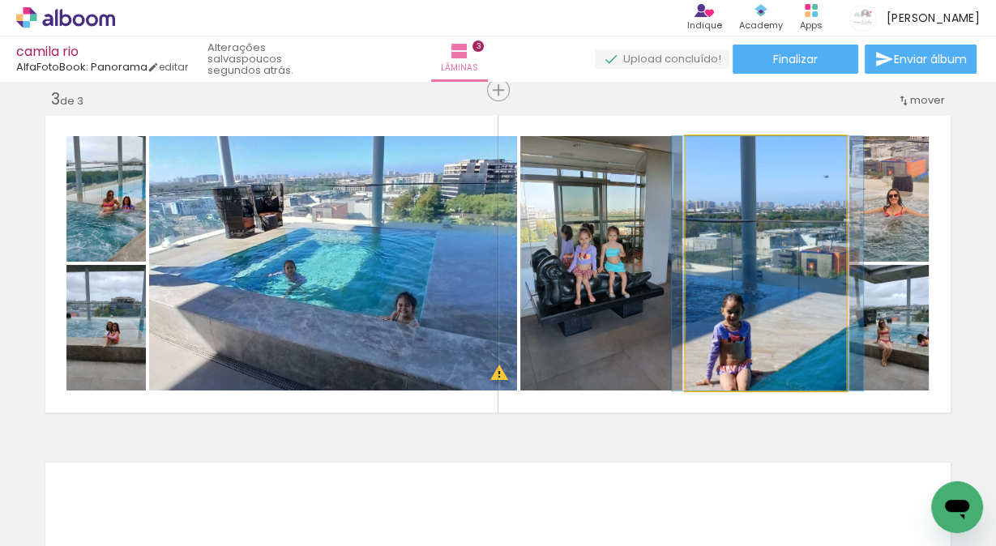
drag, startPoint x: 727, startPoint y: 326, endPoint x: 729, endPoint y: 317, distance: 9.1
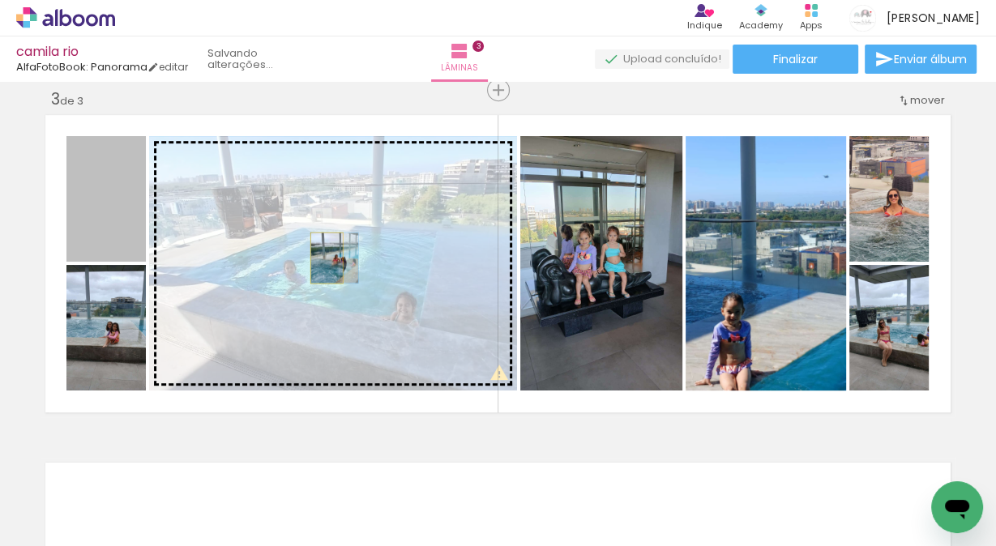
drag, startPoint x: 109, startPoint y: 220, endPoint x: 322, endPoint y: 258, distance: 216.4
click at [0, 0] on slot at bounding box center [0, 0] width 0 height 0
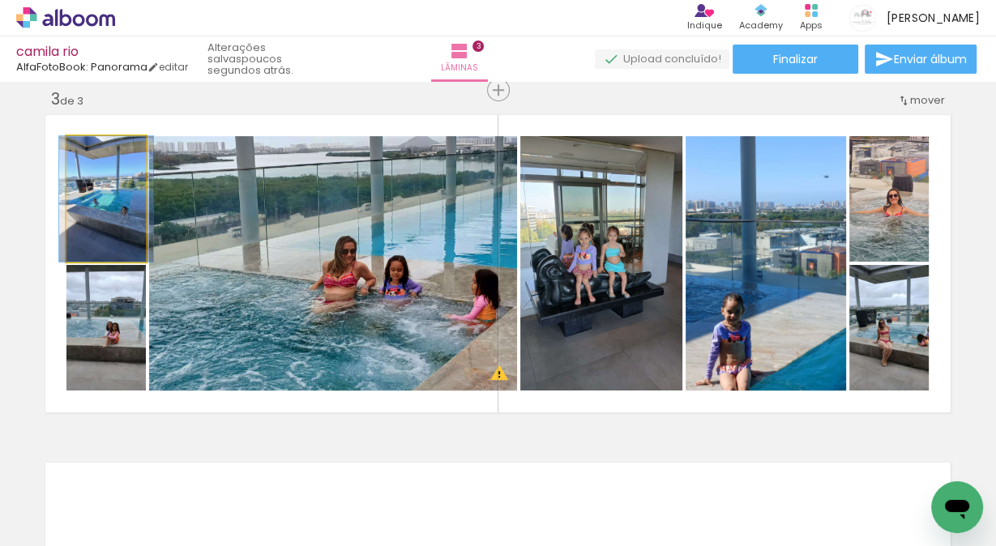
click at [83, 219] on quentale-photo at bounding box center [105, 199] width 79 height 126
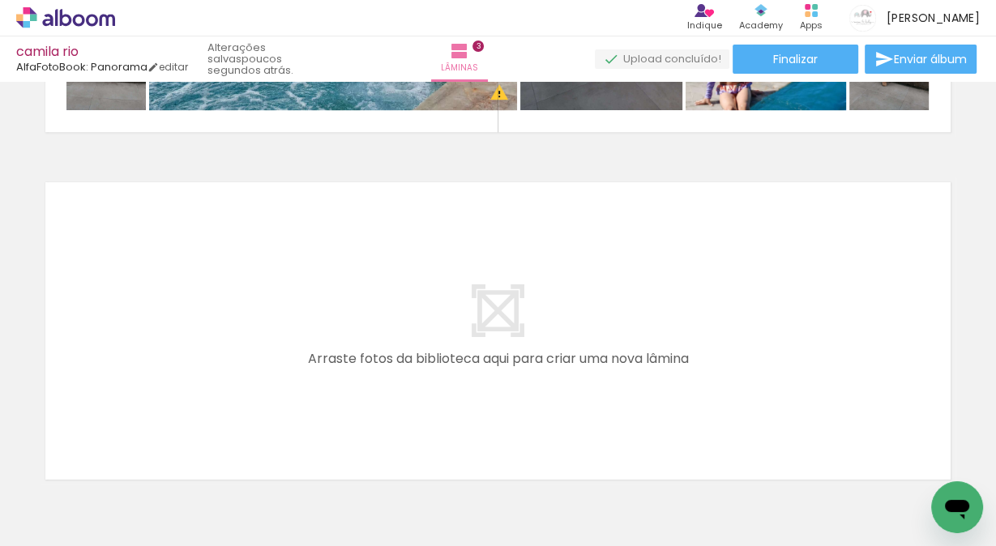
scroll to position [0, 0]
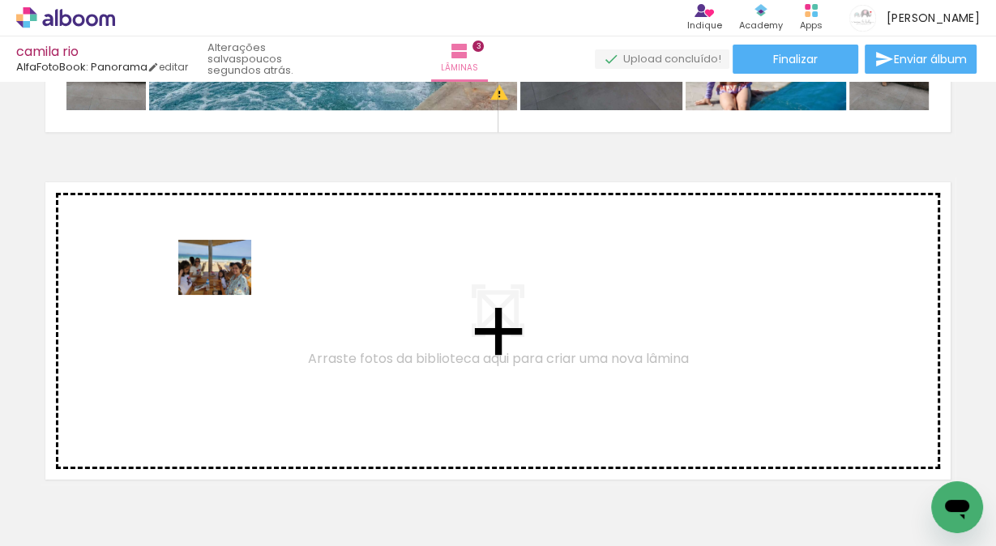
drag, startPoint x: 151, startPoint y: 506, endPoint x: 227, endPoint y: 289, distance: 230.2
click at [227, 289] on quentale-workspace at bounding box center [498, 273] width 996 height 546
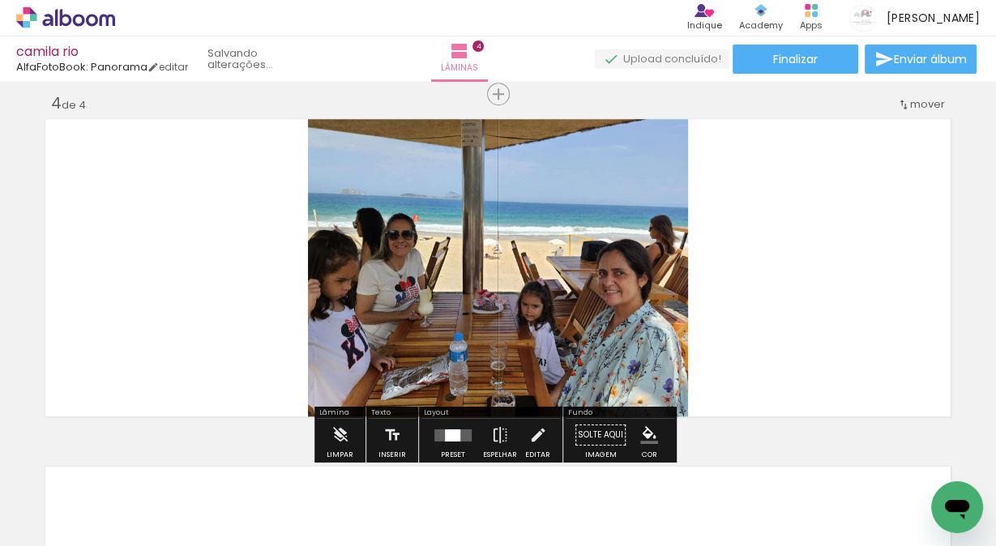
scroll to position [1062, 0]
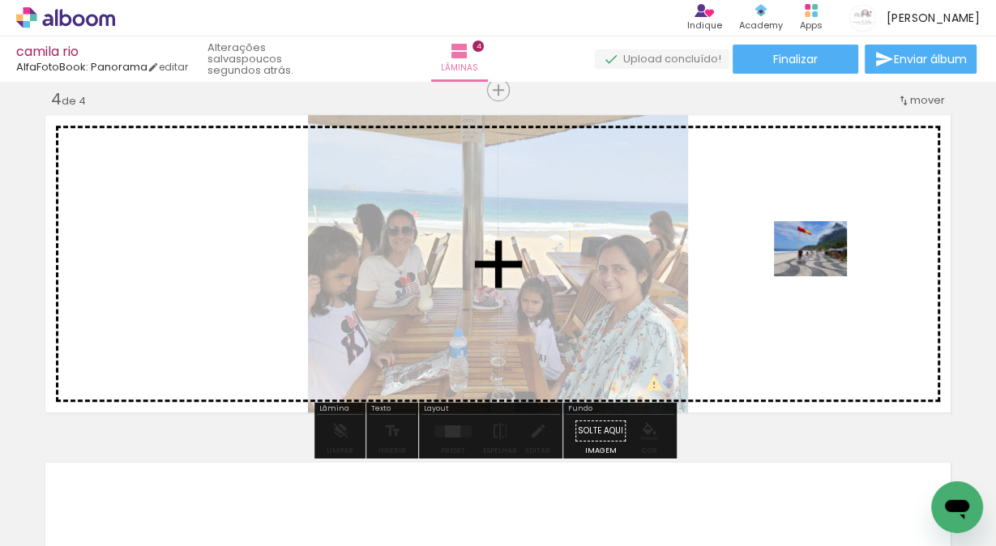
drag, startPoint x: 350, startPoint y: 495, endPoint x: 823, endPoint y: 270, distance: 523.6
click at [823, 270] on quentale-workspace at bounding box center [498, 273] width 996 height 546
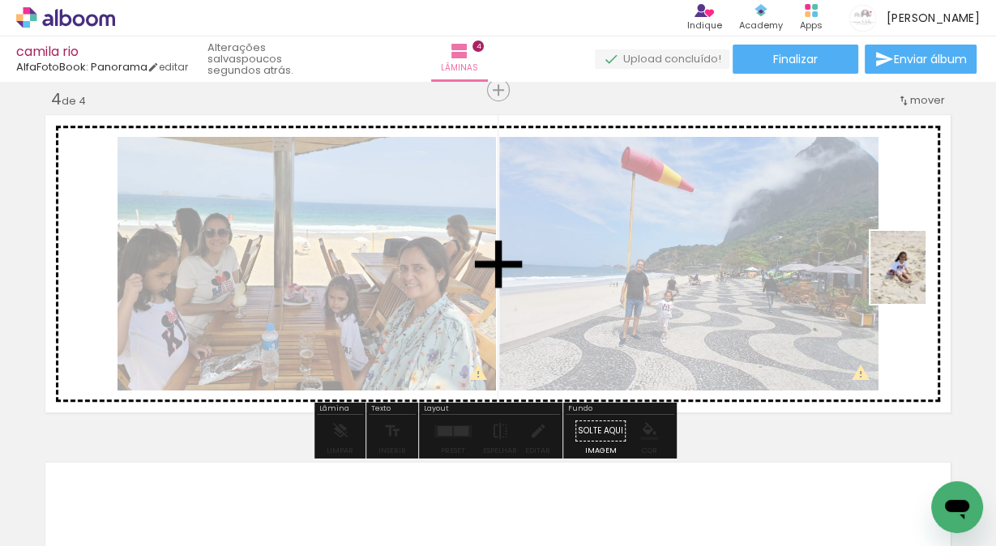
drag, startPoint x: 344, startPoint y: 502, endPoint x: 687, endPoint y: 486, distance: 344.1
click at [919, 279] on quentale-workspace at bounding box center [498, 273] width 996 height 546
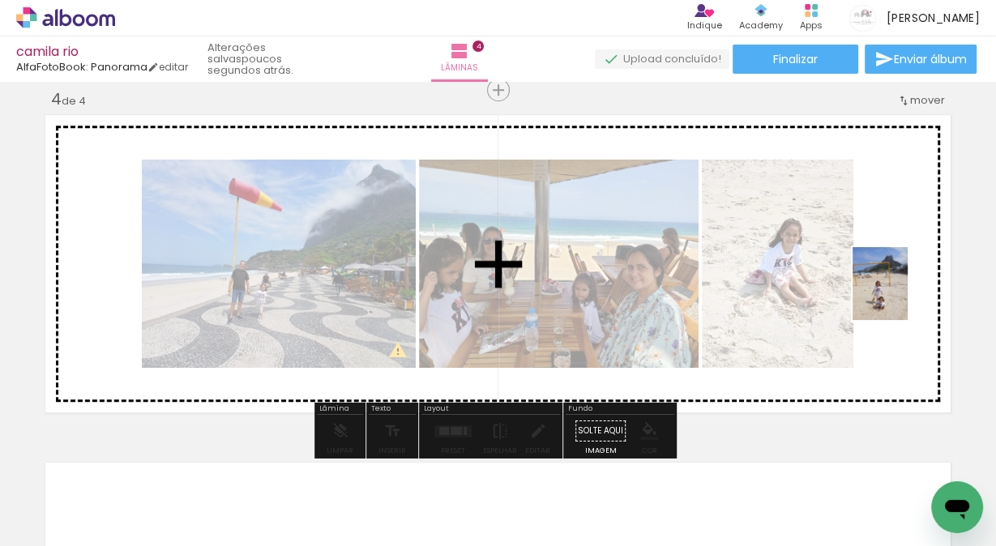
drag, startPoint x: 521, startPoint y: 513, endPoint x: 901, endPoint y: 296, distance: 437.9
click at [901, 296] on quentale-workspace at bounding box center [498, 273] width 996 height 546
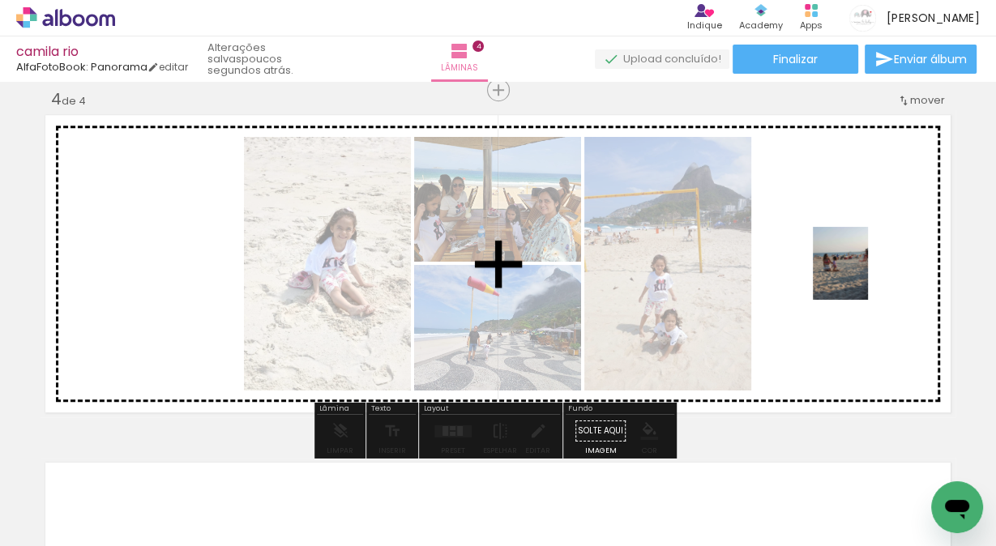
drag, startPoint x: 520, startPoint y: 500, endPoint x: 862, endPoint y: 276, distance: 409.2
click at [862, 276] on quentale-workspace at bounding box center [498, 273] width 996 height 546
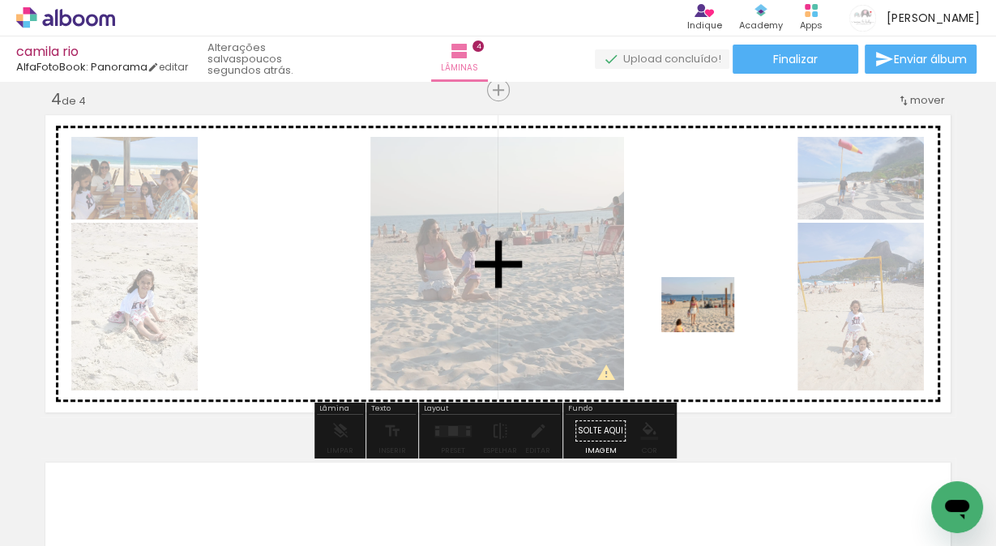
drag, startPoint x: 525, startPoint y: 503, endPoint x: 687, endPoint y: 476, distance: 163.6
click at [710, 325] on quentale-workspace at bounding box center [498, 273] width 996 height 546
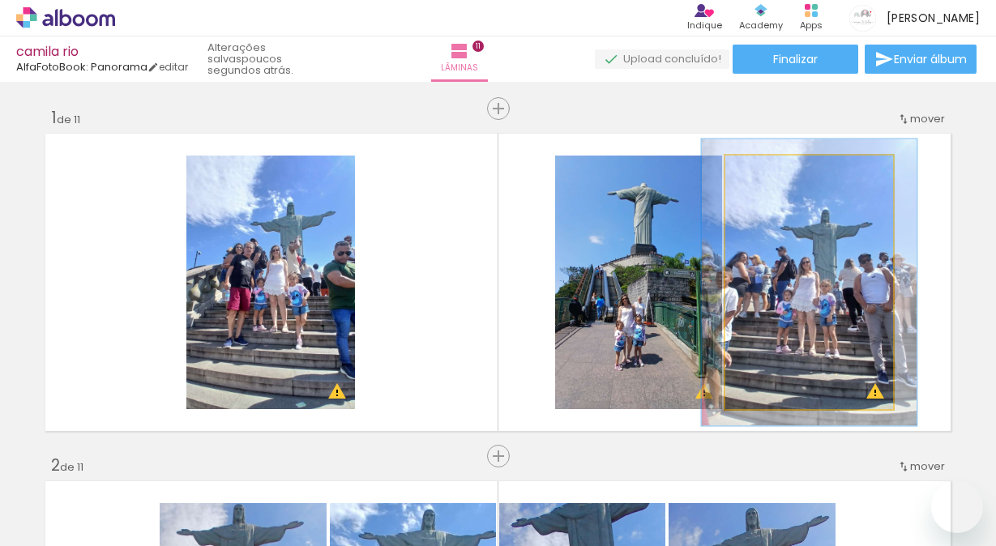
click at [784, 160] on div at bounding box center [771, 173] width 26 height 26
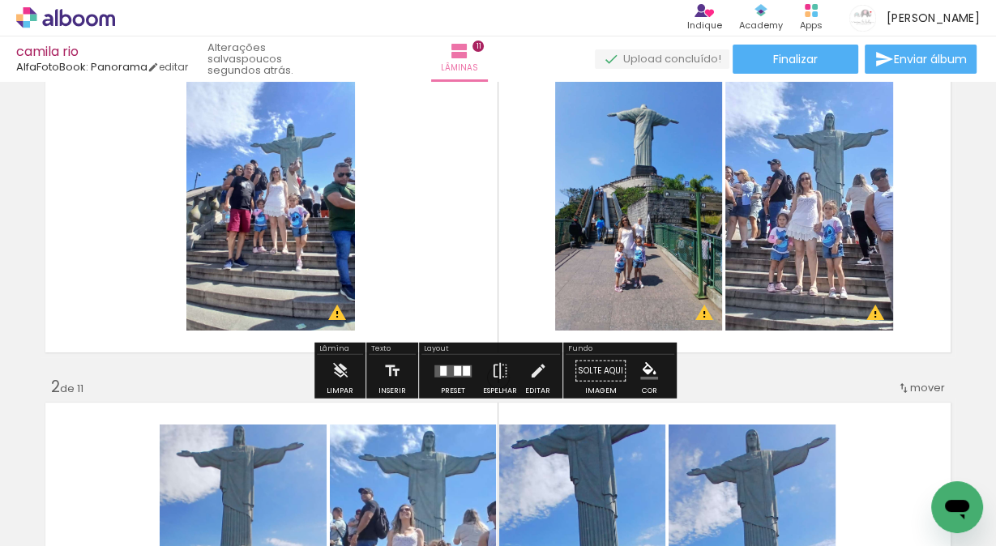
scroll to position [929, 0]
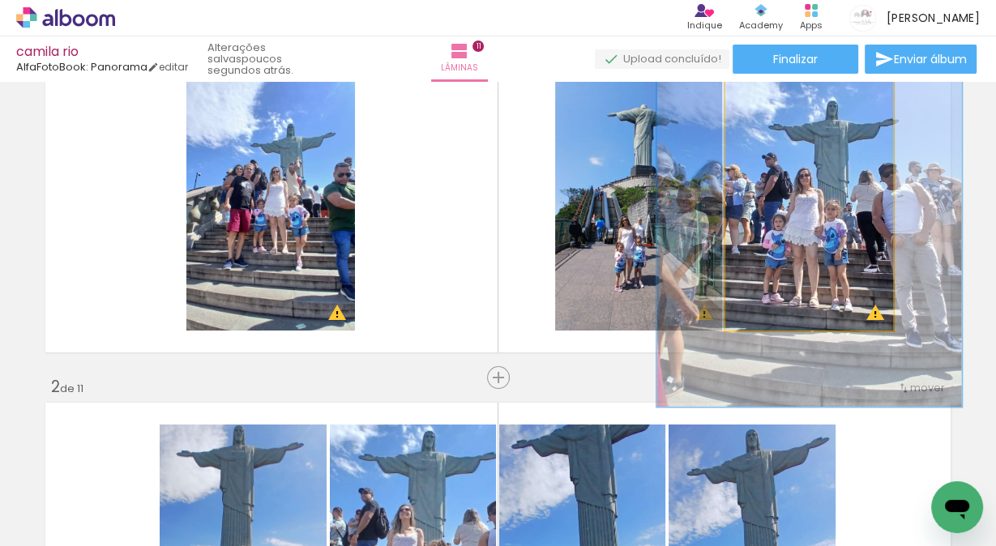
drag, startPoint x: 790, startPoint y: 89, endPoint x: 802, endPoint y: 88, distance: 12.2
type paper-slider "160"
click at [802, 88] on div at bounding box center [802, 94] width 26 height 26
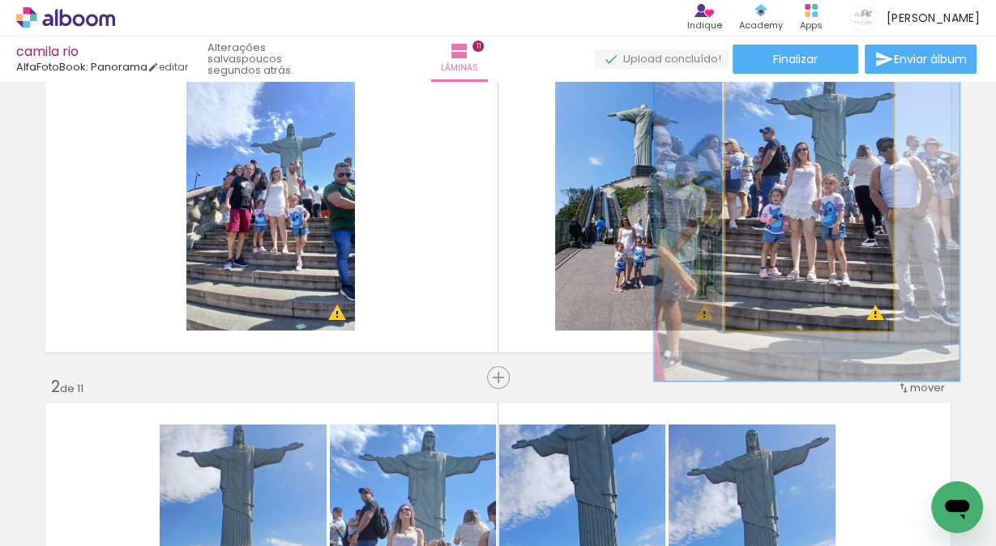
drag, startPoint x: 825, startPoint y: 160, endPoint x: 823, endPoint y: 134, distance: 26.1
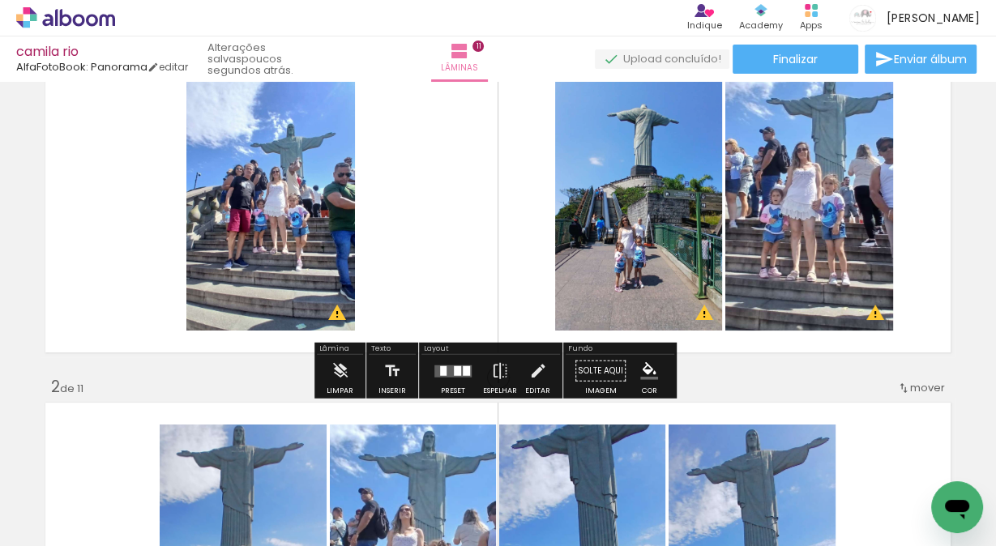
click at [934, 164] on quentale-layouter at bounding box center [498, 203] width 915 height 307
click at [656, 197] on quentale-photo at bounding box center [638, 204] width 167 height 254
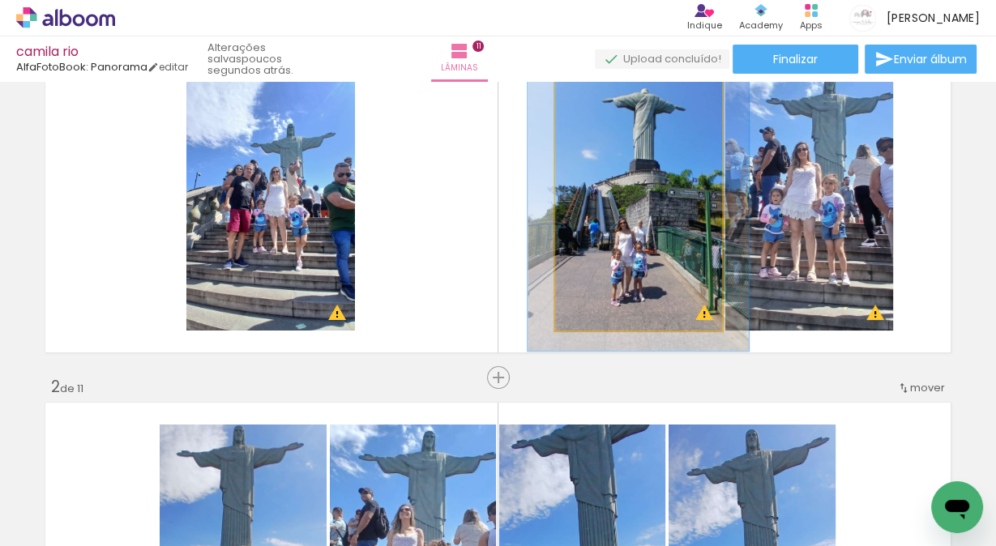
drag, startPoint x: 597, startPoint y: 94, endPoint x: 606, endPoint y: 93, distance: 9.0
type paper-slider "116"
click at [606, 93] on div at bounding box center [602, 94] width 26 height 26
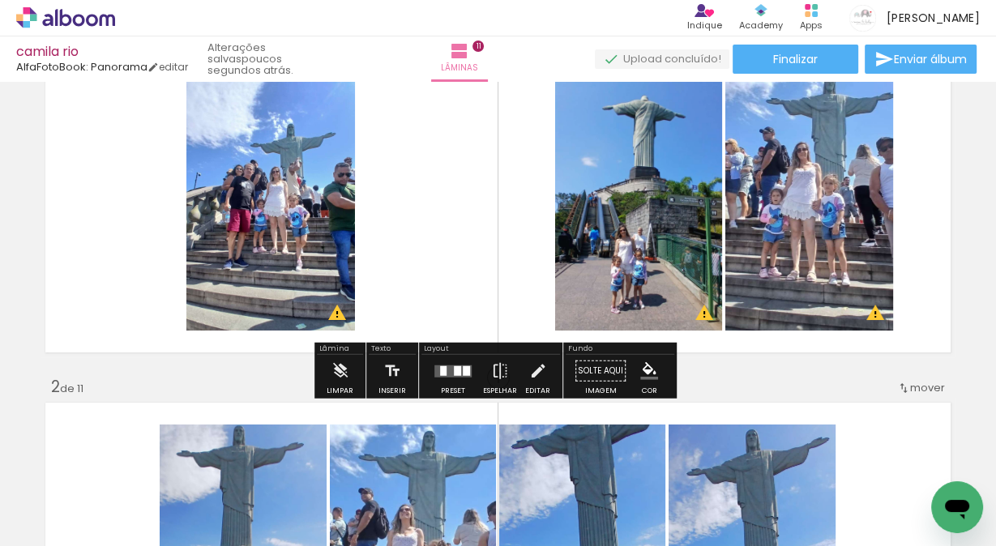
click at [325, 220] on quentale-photo at bounding box center [270, 204] width 169 height 254
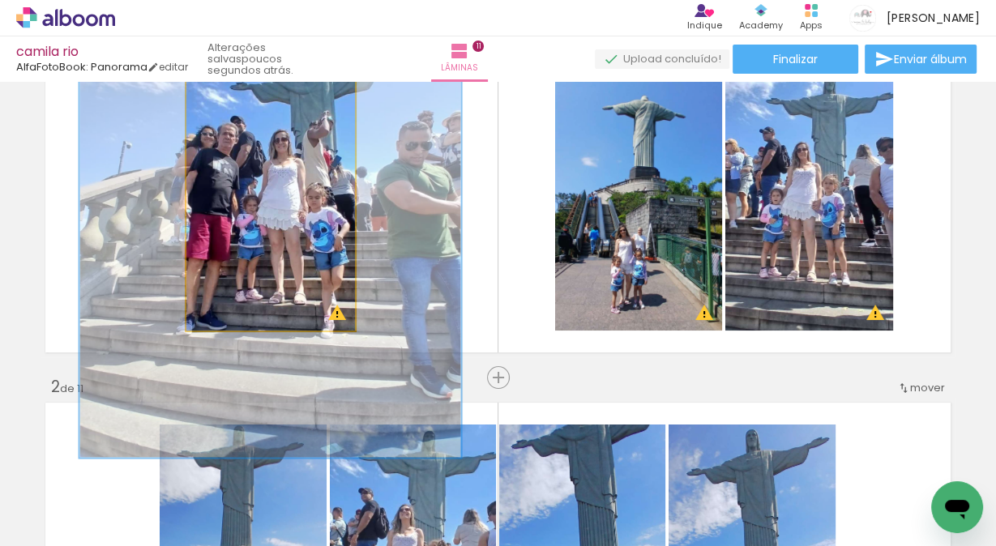
drag, startPoint x: 258, startPoint y: 97, endPoint x: 355, endPoint y: 97, distance: 97.3
click at [355, 97] on quentale-photo at bounding box center [270, 204] width 169 height 254
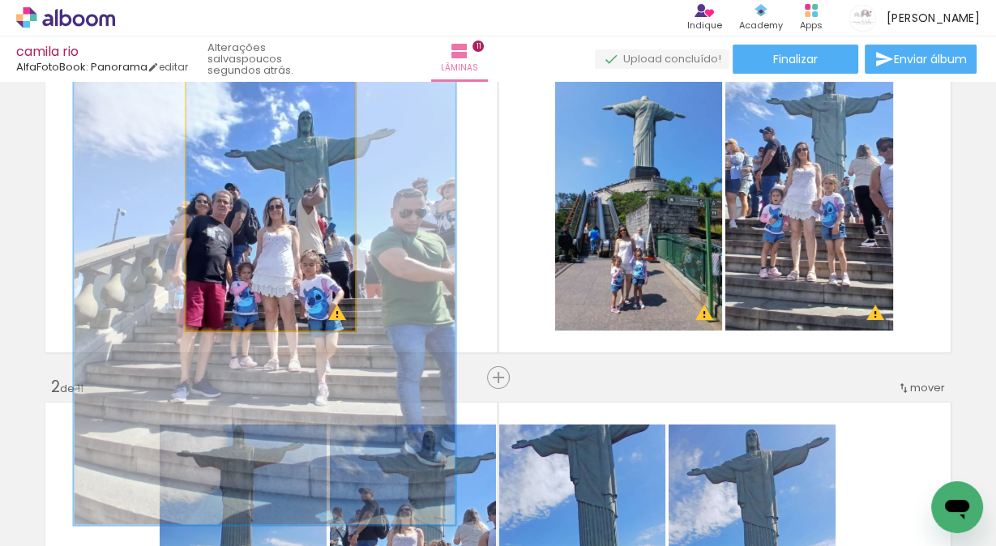
drag, startPoint x: 246, startPoint y: 196, endPoint x: 240, endPoint y: 262, distance: 66.0
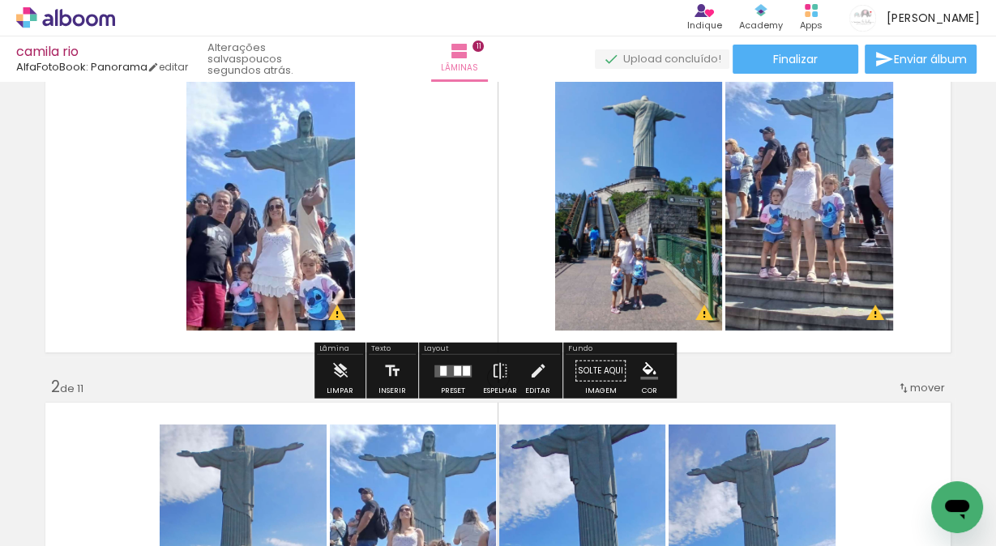
click at [233, 215] on quentale-photo at bounding box center [270, 204] width 169 height 254
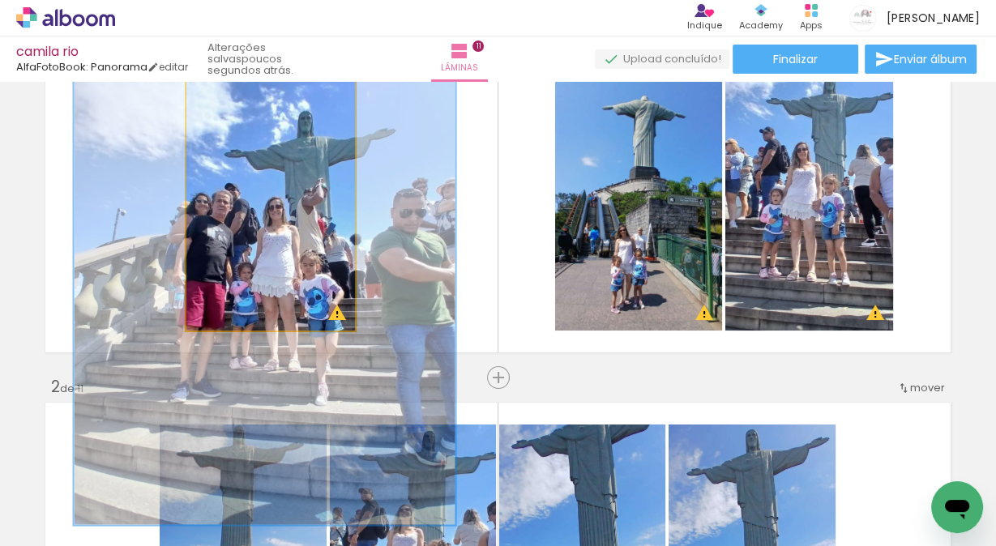
click at [232, 215] on quentale-photo at bounding box center [270, 204] width 169 height 254
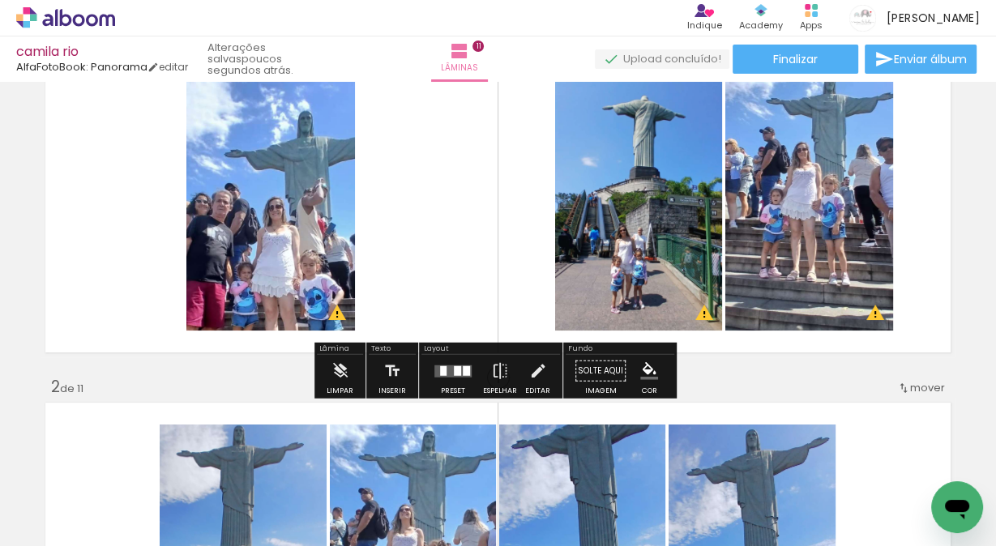
click at [310, 176] on quentale-photo at bounding box center [270, 204] width 169 height 254
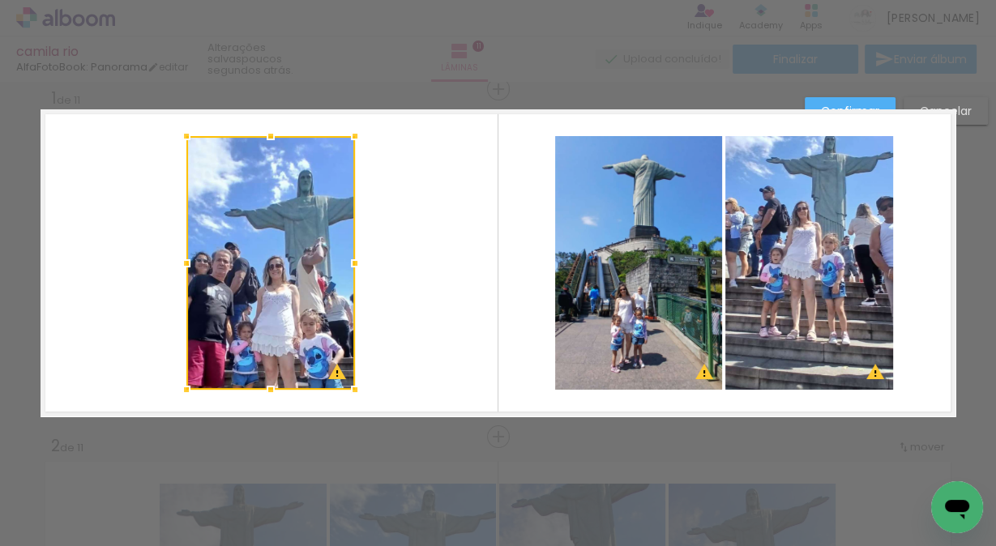
scroll to position [19, 0]
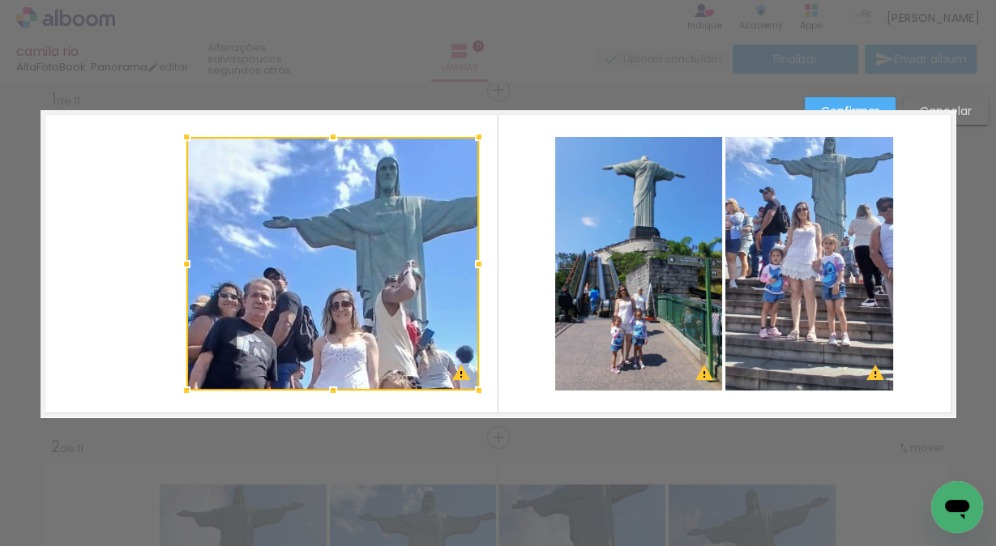
drag, startPoint x: 352, startPoint y: 263, endPoint x: 482, endPoint y: 263, distance: 130.5
click at [482, 263] on div at bounding box center [479, 264] width 32 height 32
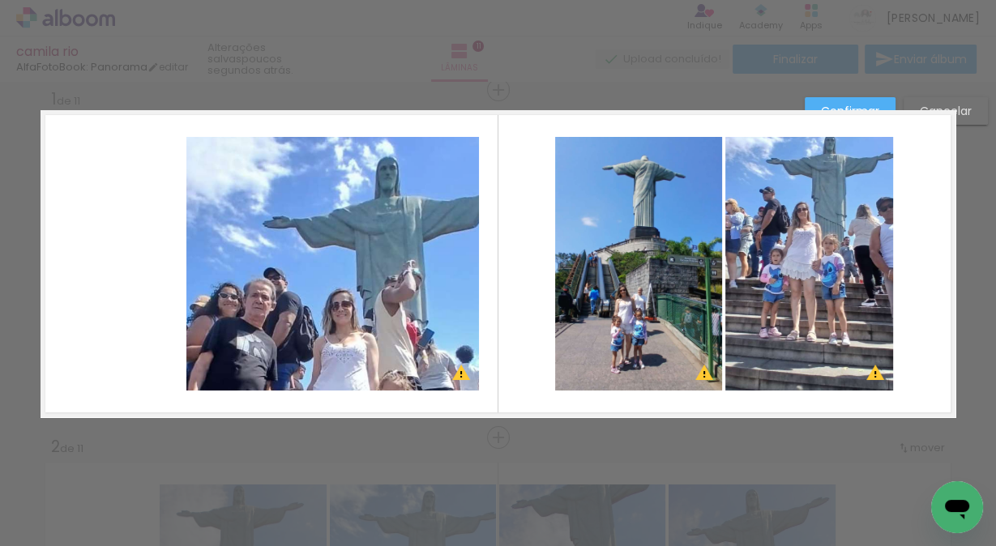
click at [336, 251] on quentale-photo at bounding box center [332, 264] width 293 height 254
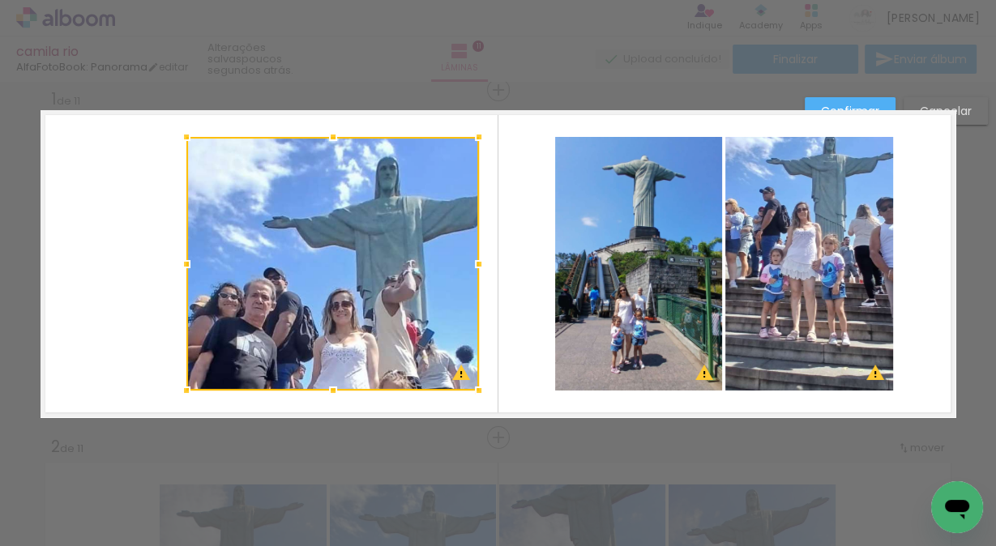
click at [336, 251] on div at bounding box center [332, 264] width 293 height 254
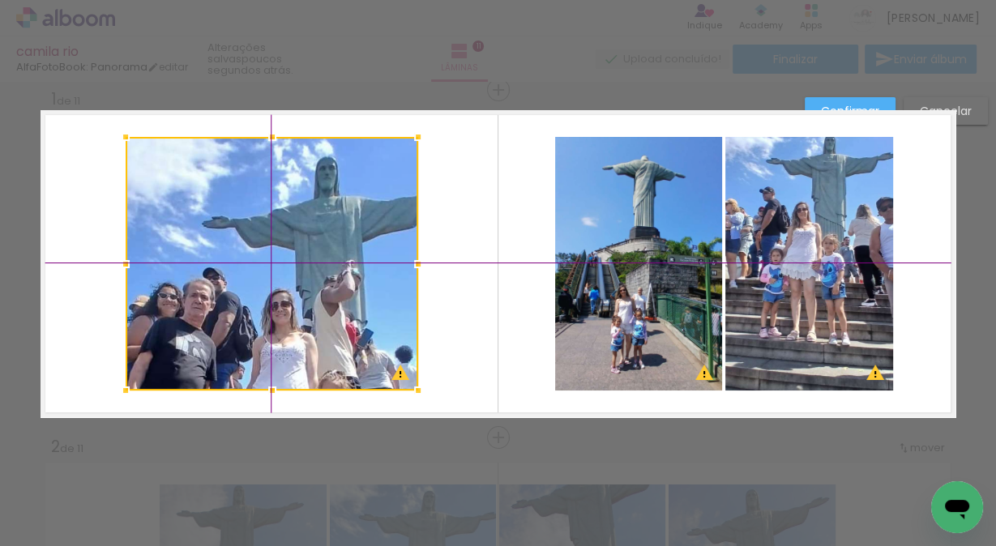
drag, startPoint x: 360, startPoint y: 246, endPoint x: 322, endPoint y: 236, distance: 39.3
click at [322, 236] on div at bounding box center [272, 264] width 293 height 254
click at [318, 225] on div at bounding box center [272, 264] width 293 height 254
click at [445, 216] on quentale-layouter at bounding box center [498, 263] width 915 height 307
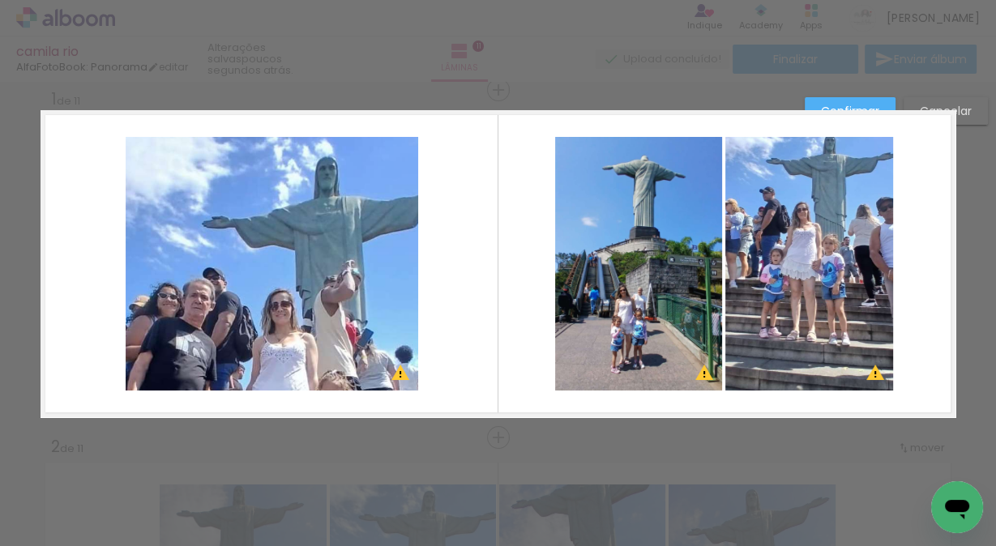
click at [445, 216] on quentale-layouter at bounding box center [498, 263] width 915 height 307
click at [460, 228] on quentale-layouter at bounding box center [498, 263] width 915 height 307
click at [454, 230] on quentale-layouter at bounding box center [498, 263] width 915 height 307
drag, startPoint x: 834, startPoint y: 98, endPoint x: 468, endPoint y: 144, distance: 369.3
click at [834, 99] on paper-button "Confirmar" at bounding box center [850, 111] width 91 height 28
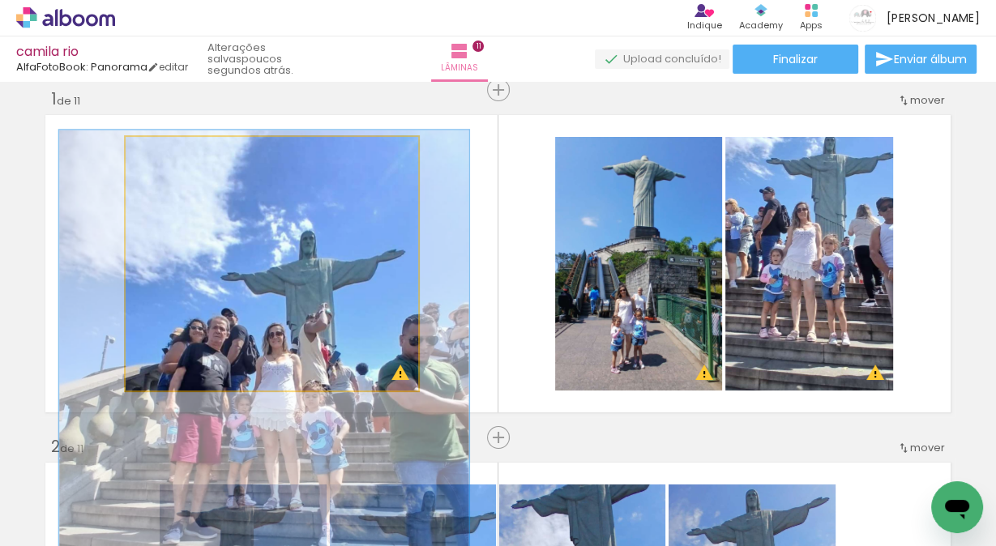
drag, startPoint x: 225, startPoint y: 158, endPoint x: 187, endPoint y: 160, distance: 38.1
type paper-slider "140"
click at [187, 160] on div at bounding box center [189, 154] width 26 height 26
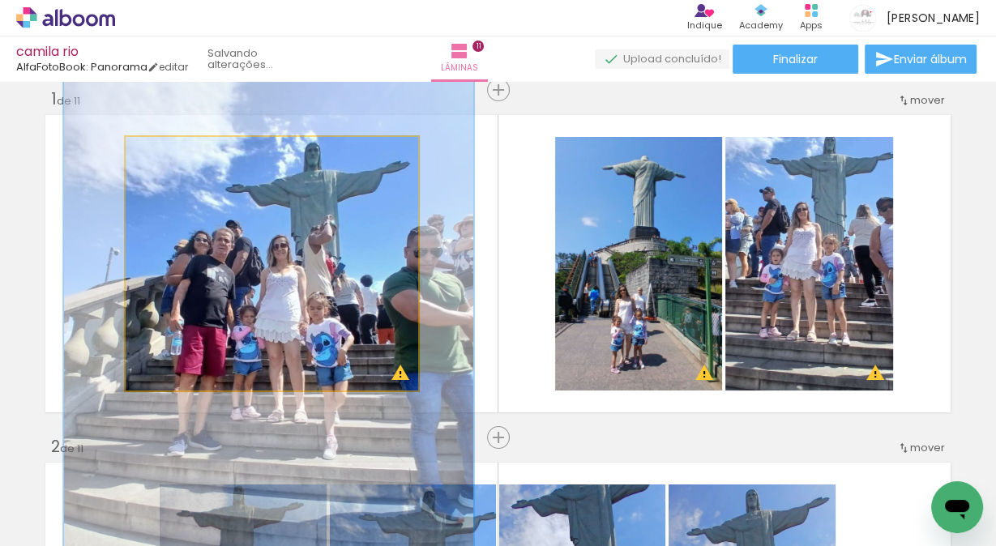
drag, startPoint x: 310, startPoint y: 313, endPoint x: 315, endPoint y: 225, distance: 88.5
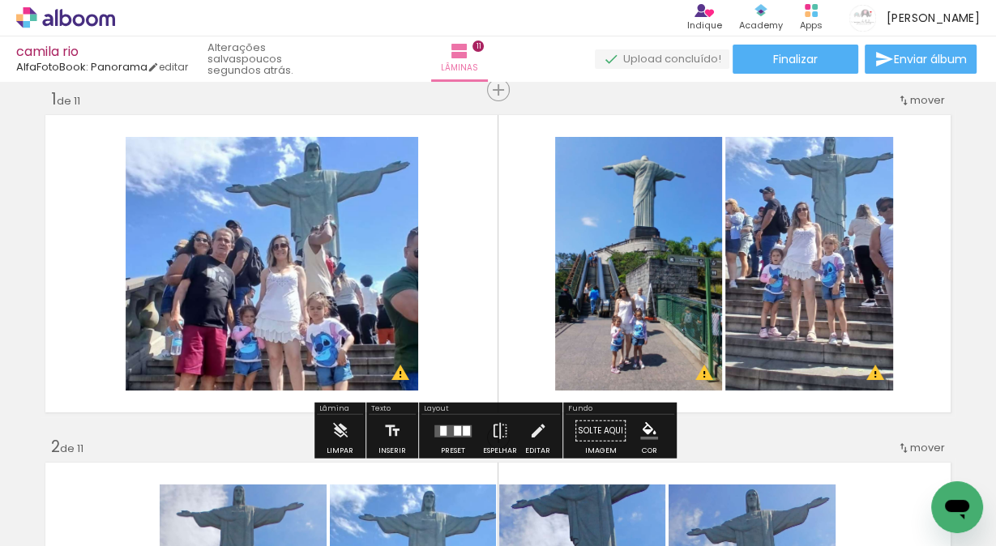
click at [486, 239] on quentale-layouter at bounding box center [498, 263] width 915 height 307
drag, startPoint x: 444, startPoint y: 233, endPoint x: 460, endPoint y: 238, distance: 16.7
click at [445, 233] on quentale-layouter at bounding box center [498, 263] width 915 height 307
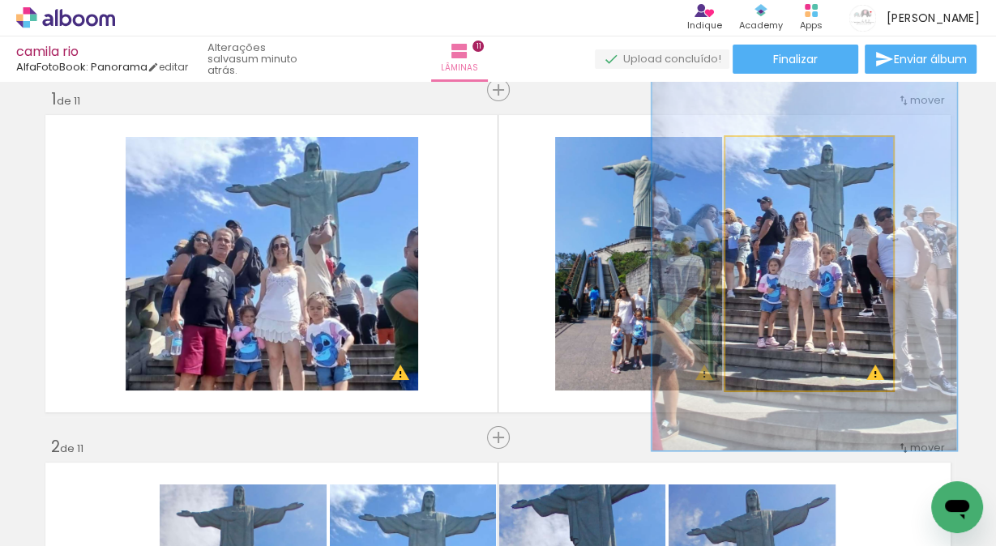
drag, startPoint x: 802, startPoint y: 242, endPoint x: 800, endPoint y: 251, distance: 10.0
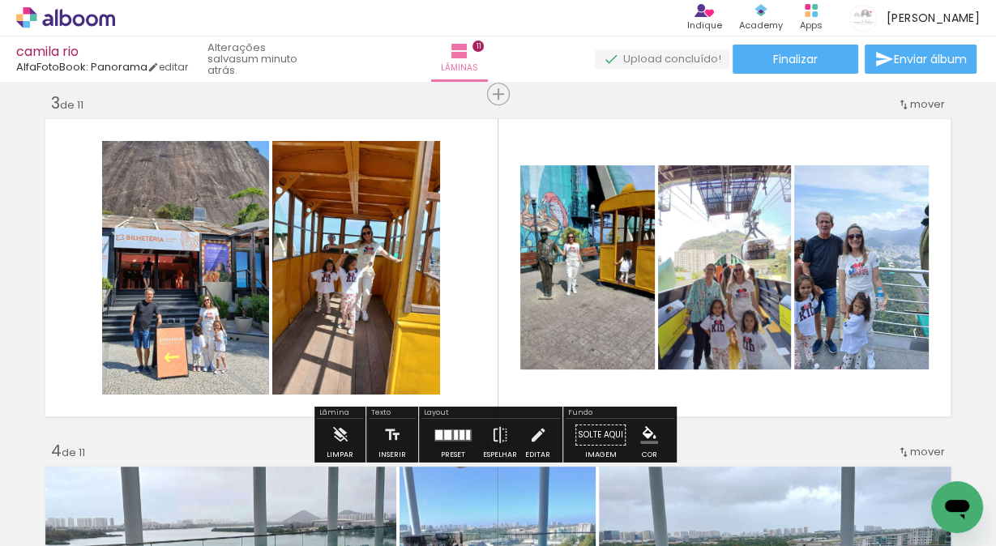
scroll to position [732, 0]
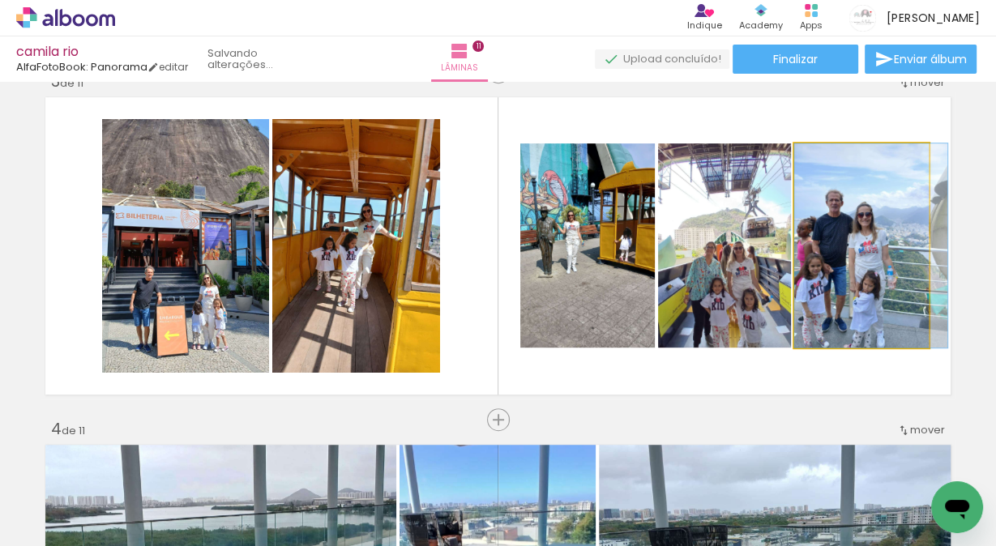
drag, startPoint x: 843, startPoint y: 294, endPoint x: 851, endPoint y: 293, distance: 8.3
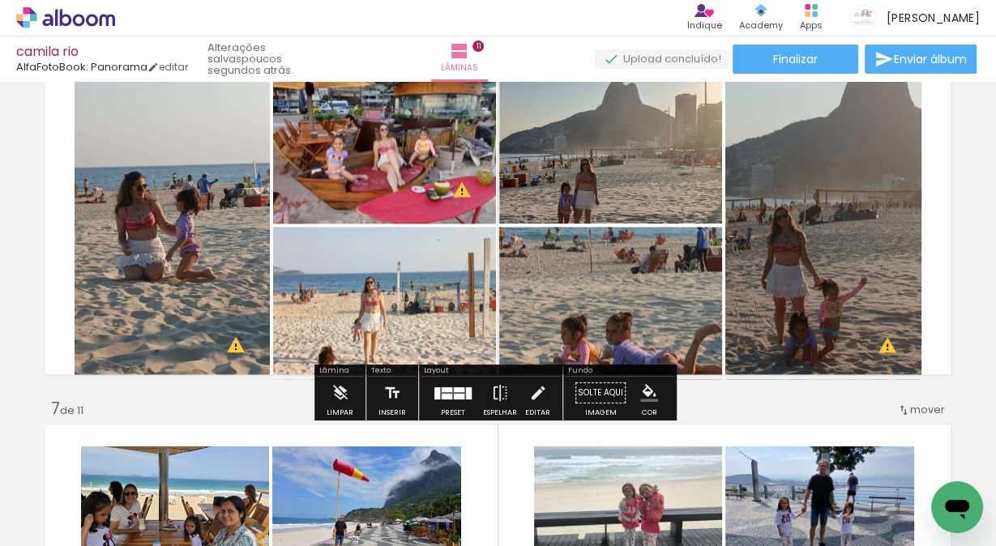
scroll to position [1812, 0]
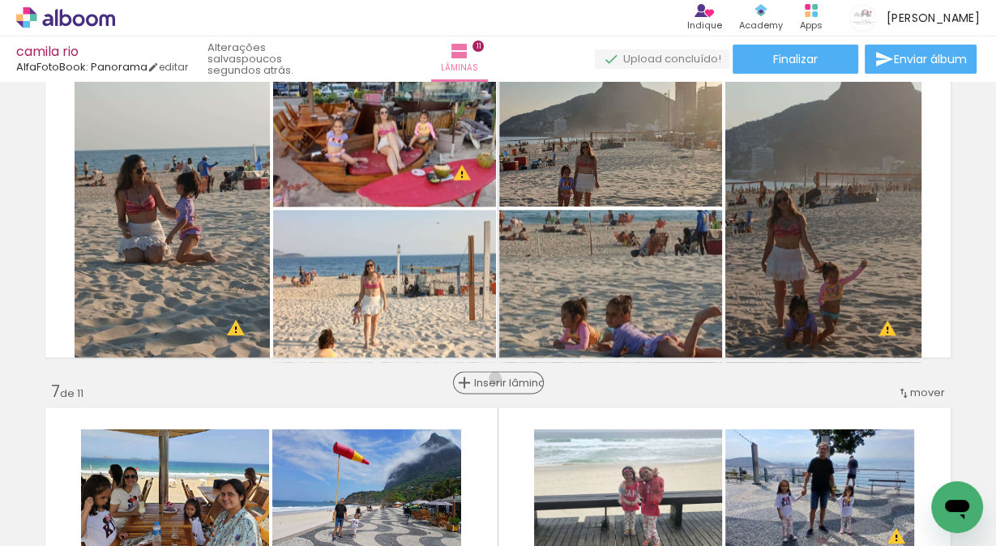
click at [490, 378] on span "Inserir lâmina" at bounding box center [505, 383] width 63 height 11
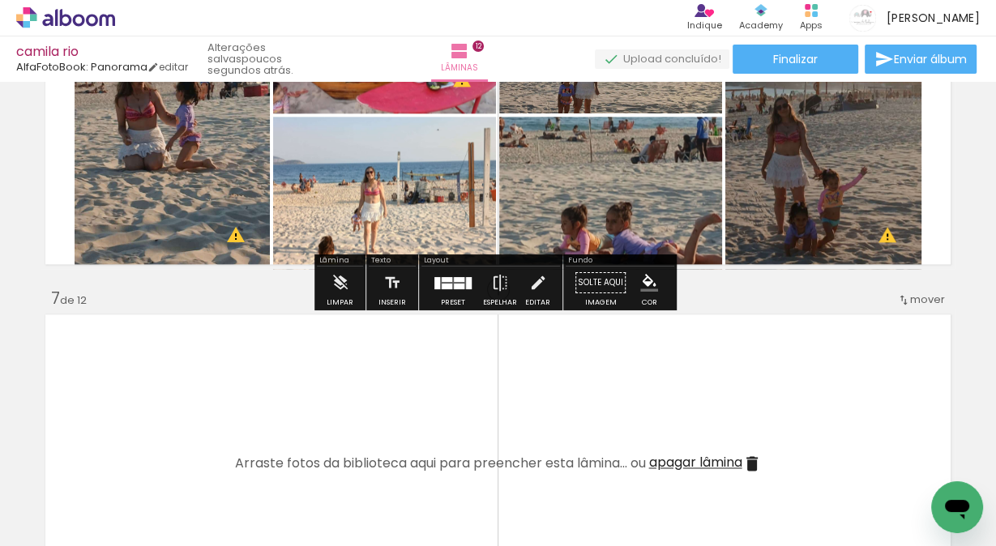
scroll to position [1964, 0]
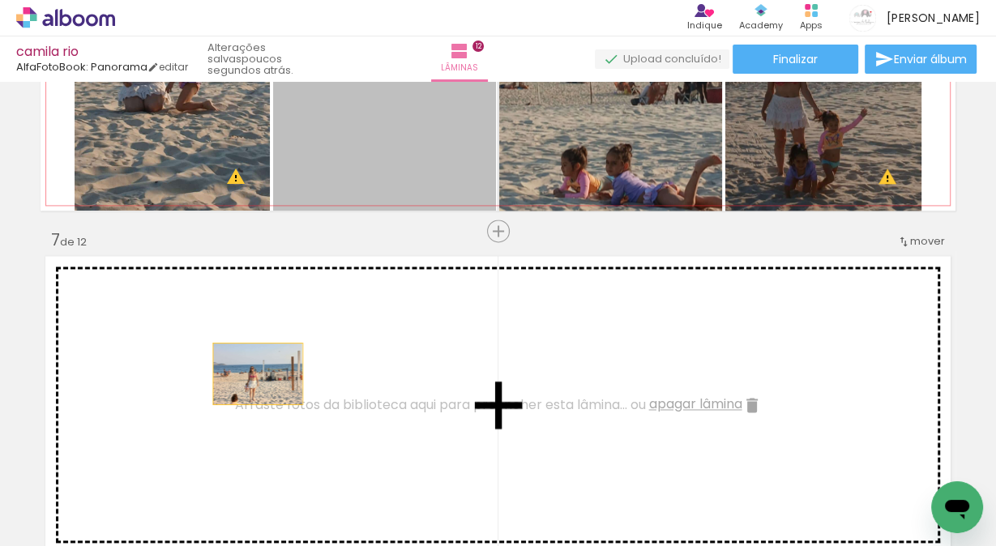
drag, startPoint x: 383, startPoint y: 139, endPoint x: 253, endPoint y: 374, distance: 268.2
click at [253, 374] on div "Inserir lâmina 1 de 12 Inserir lâmina 2 de 12 Inserir lâmina 3 de 12 Inserir lâ…" at bounding box center [498, 383] width 996 height 4521
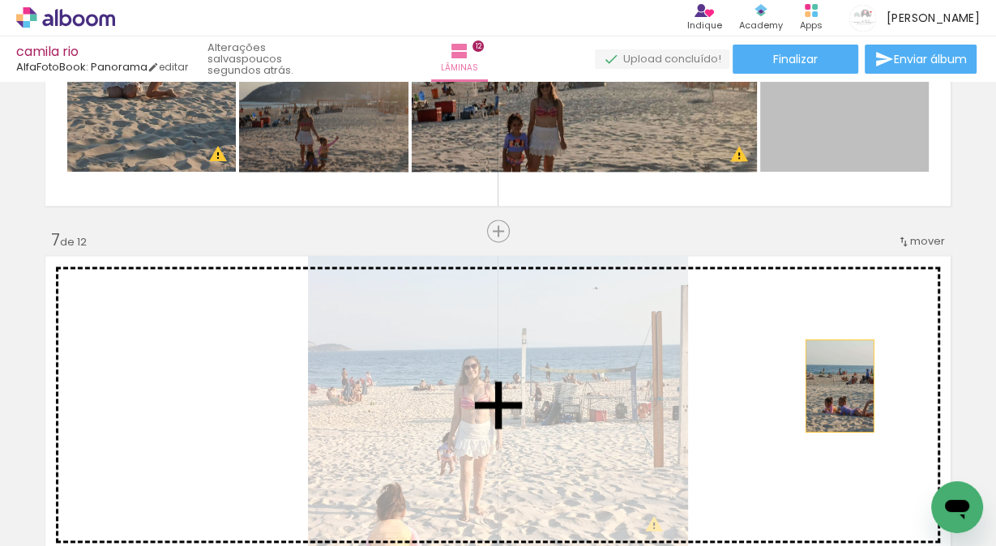
drag, startPoint x: 835, startPoint y: 131, endPoint x: 835, endPoint y: 386, distance: 254.5
click at [835, 386] on div "Inserir lâmina 1 de 12 Inserir lâmina 2 de 12 Inserir lâmina 3 de 12 Inserir lâ…" at bounding box center [498, 383] width 996 height 4521
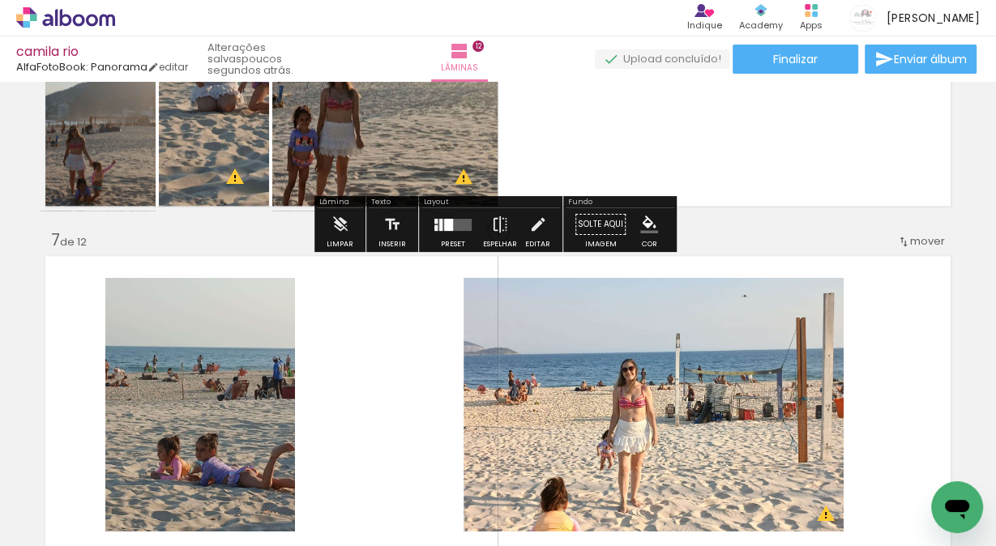
drag, startPoint x: 451, startPoint y: 226, endPoint x: 808, endPoint y: 129, distance: 369.7
click at [451, 226] on quentale-layouter at bounding box center [452, 224] width 37 height 12
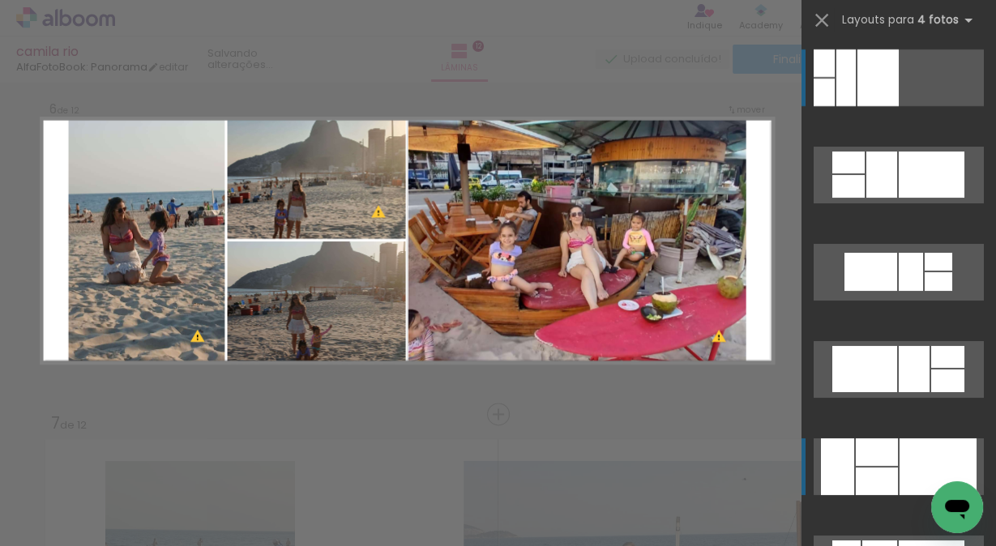
scroll to position [1757, 0]
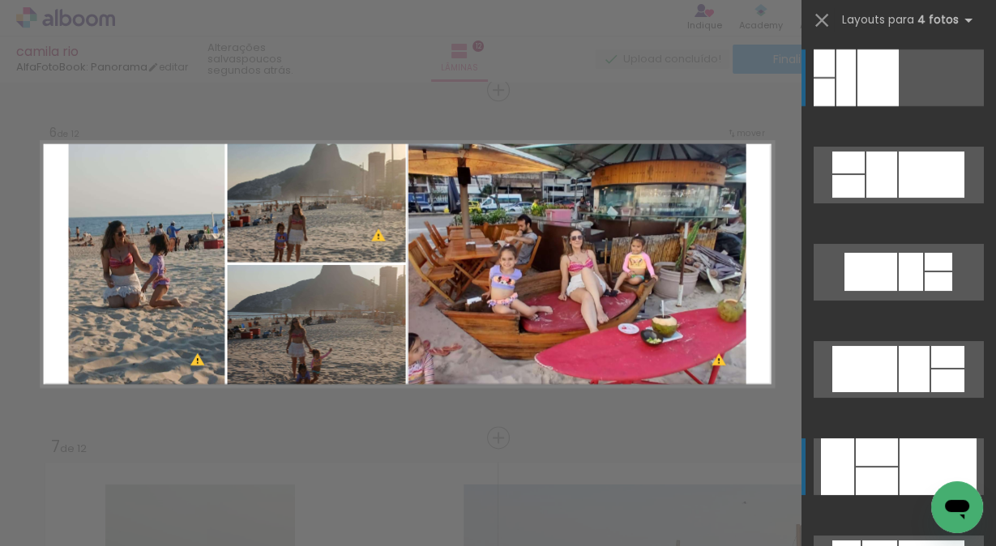
click at [934, 451] on div at bounding box center [938, 467] width 77 height 57
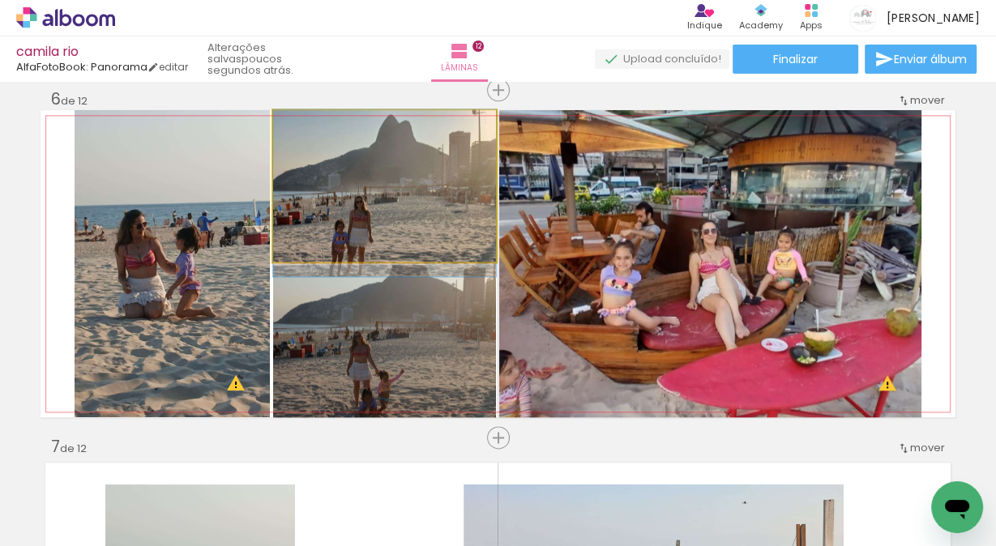
drag, startPoint x: 400, startPoint y: 196, endPoint x: 397, endPoint y: 206, distance: 10.3
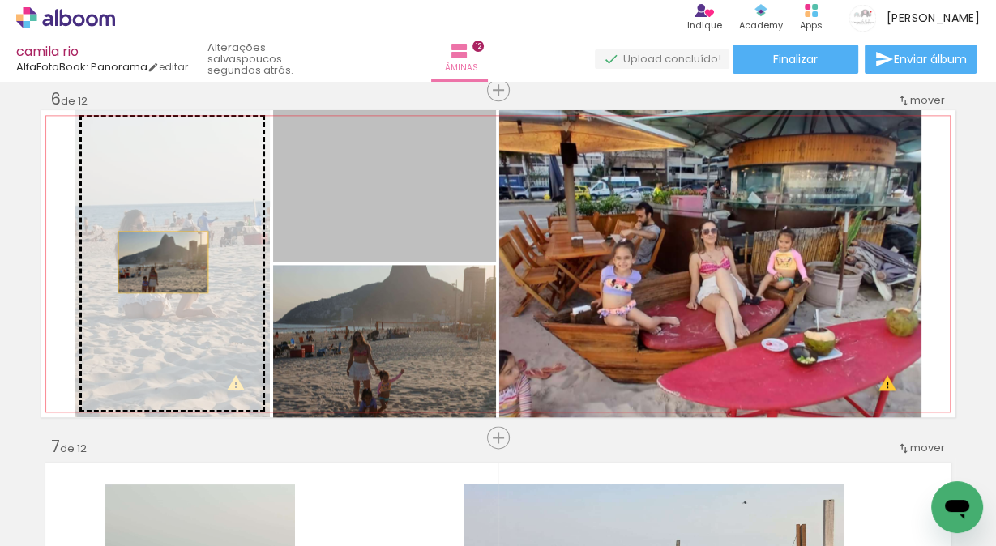
drag, startPoint x: 393, startPoint y: 216, endPoint x: 158, endPoint y: 262, distance: 239.4
click at [0, 0] on slot at bounding box center [0, 0] width 0 height 0
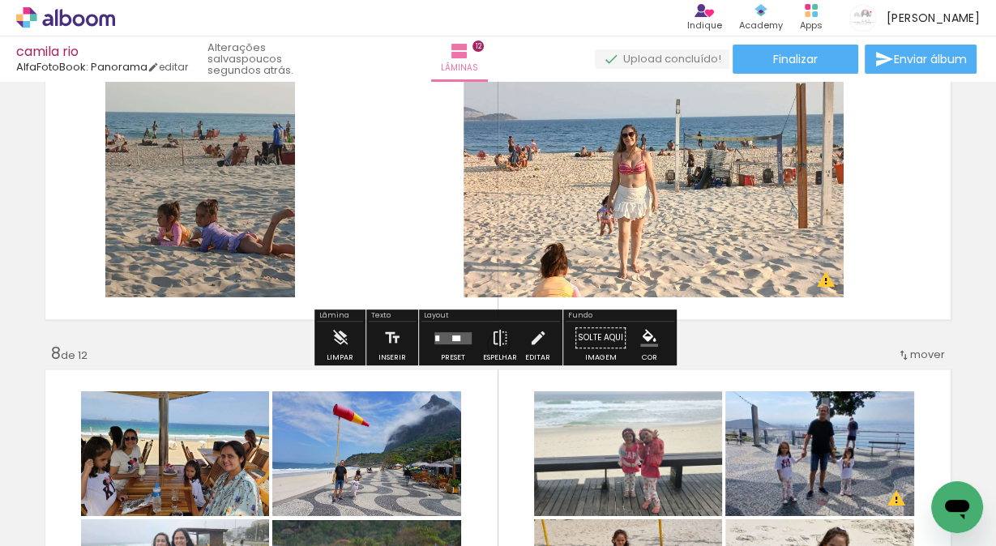
scroll to position [2211, 0]
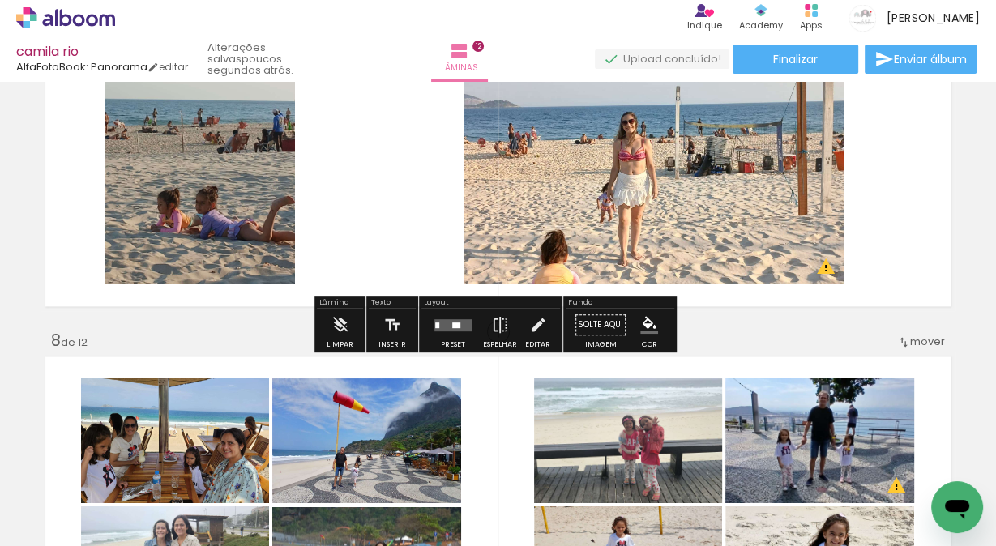
click at [452, 323] on div at bounding box center [456, 325] width 8 height 6
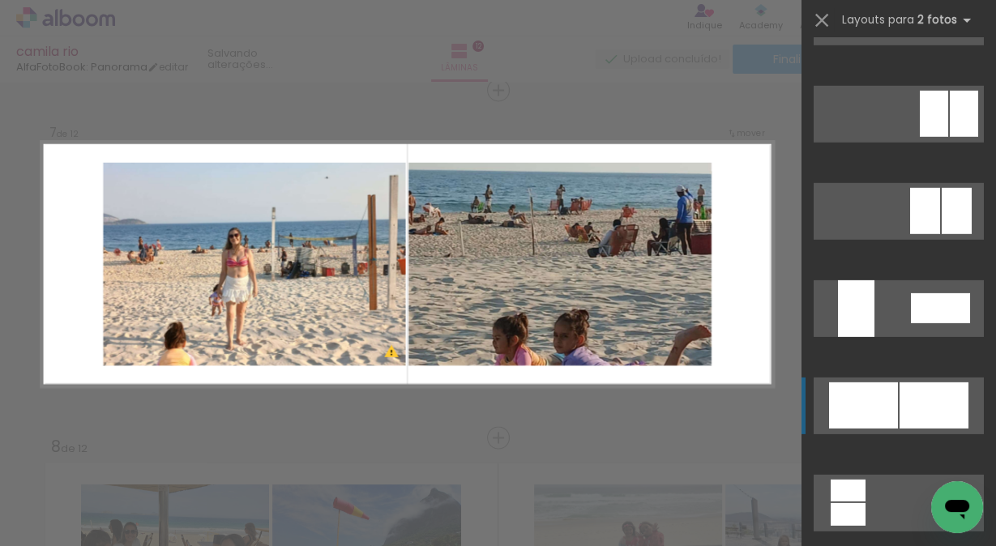
scroll to position [3891, 0]
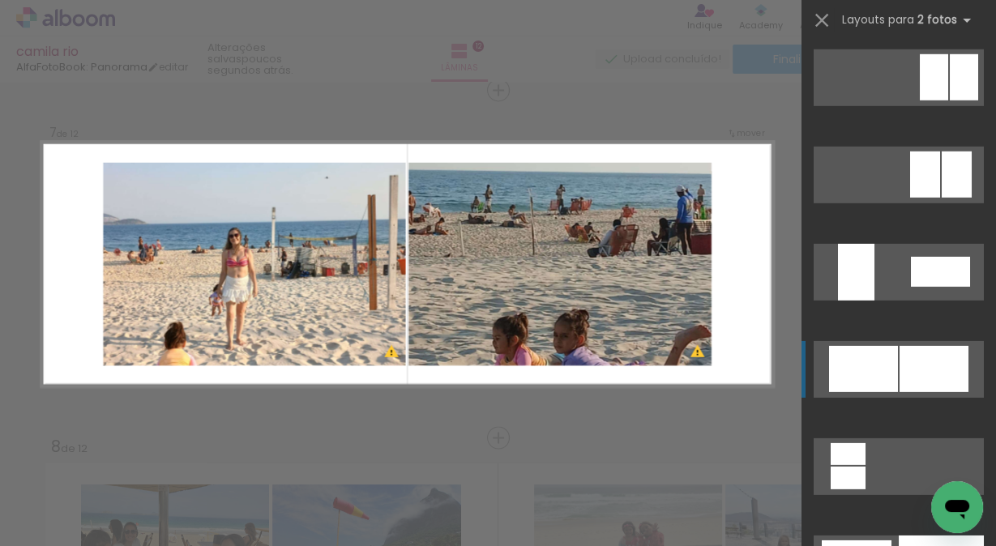
click at [919, 365] on div at bounding box center [934, 369] width 69 height 46
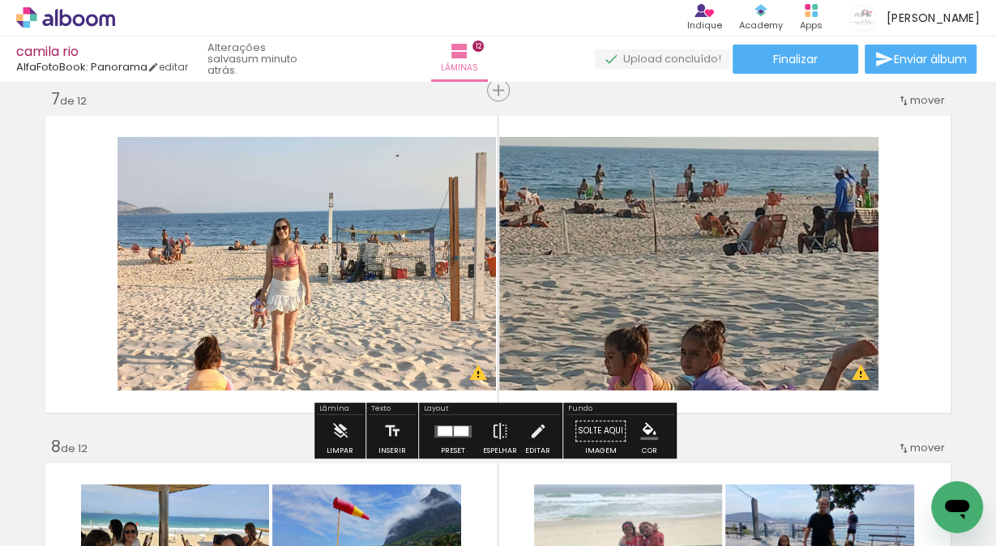
click at [594, 296] on quentale-photo at bounding box center [688, 264] width 379 height 254
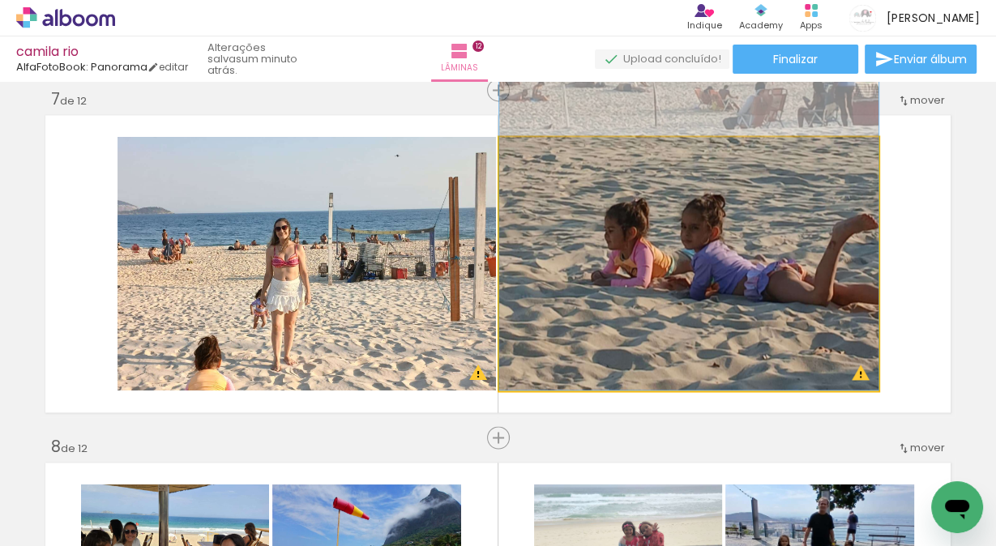
drag, startPoint x: 736, startPoint y: 315, endPoint x: 723, endPoint y: 172, distance: 143.3
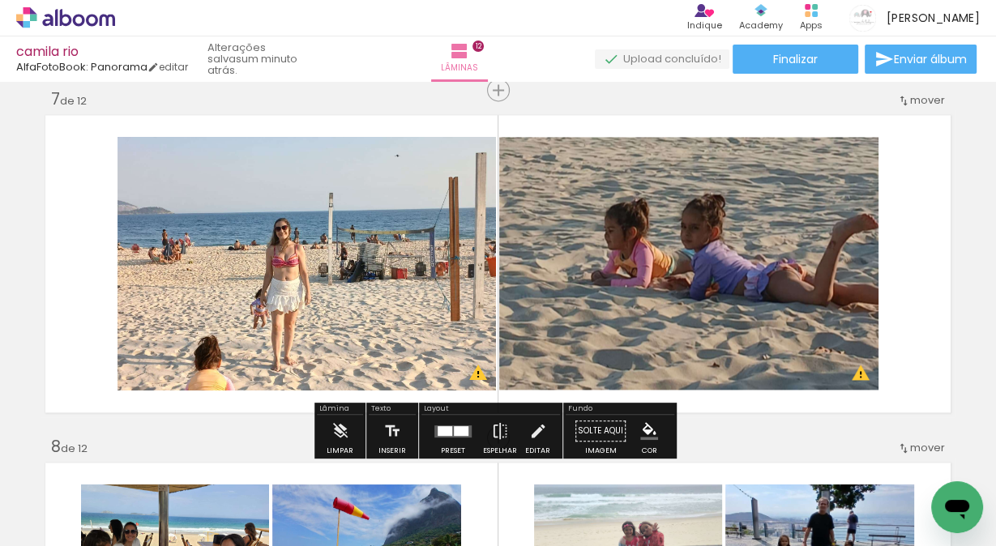
click at [914, 214] on quentale-layouter at bounding box center [498, 263] width 915 height 307
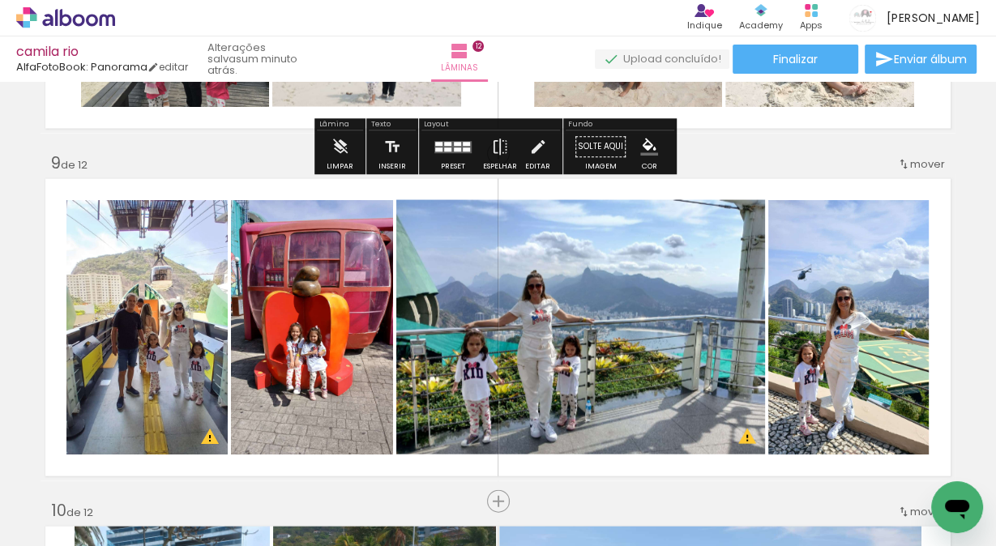
scroll to position [2797, 0]
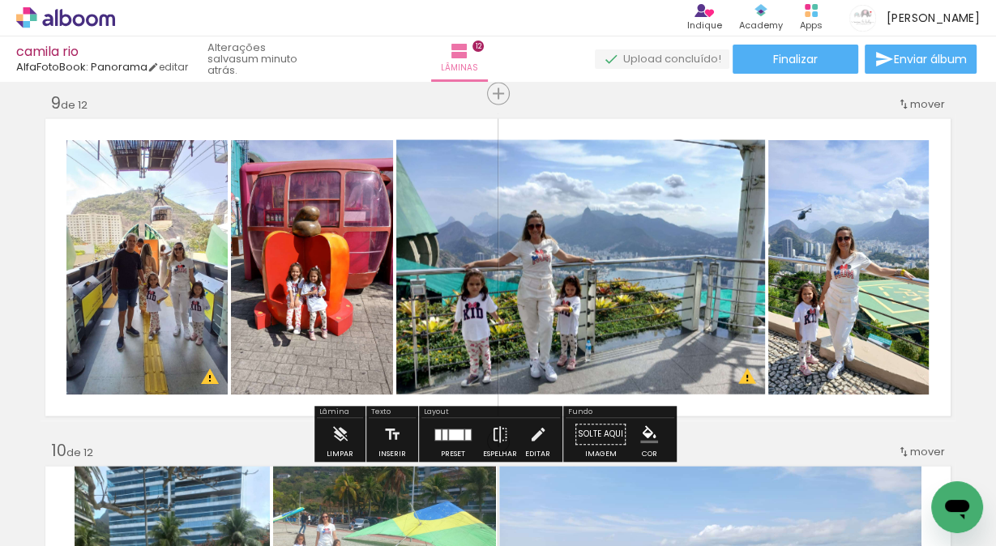
scroll to position [3891, 0]
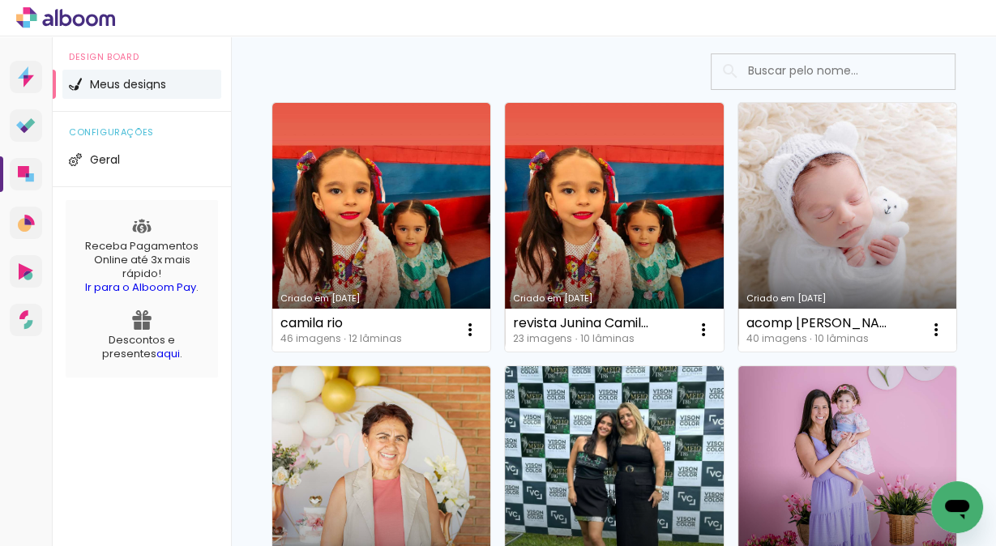
scroll to position [108, 0]
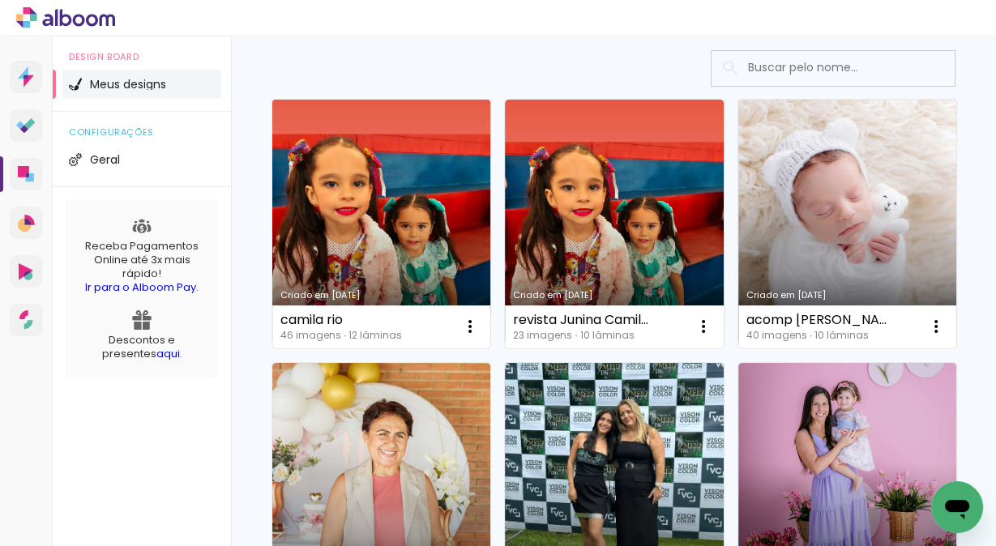
click at [408, 231] on link "Criado em [DATE]" at bounding box center [381, 224] width 218 height 249
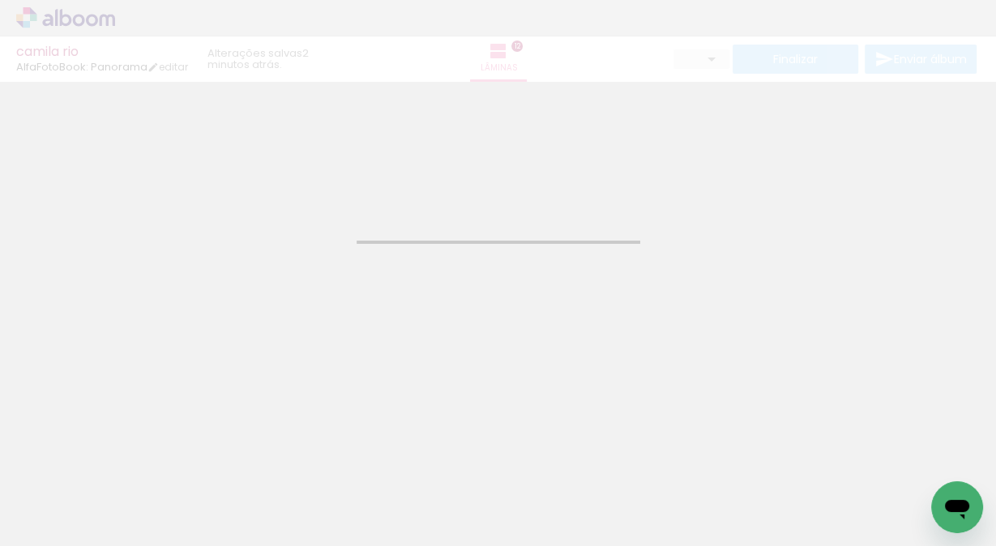
type input "JPG"
type input "Alta, 300 DPI"
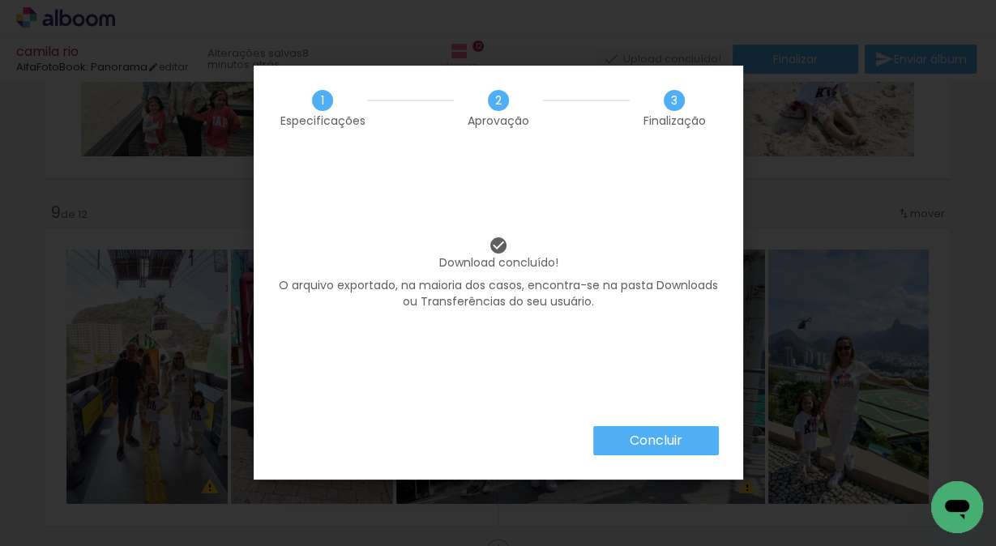
click at [0, 0] on slot "Concluir" at bounding box center [0, 0] width 0 height 0
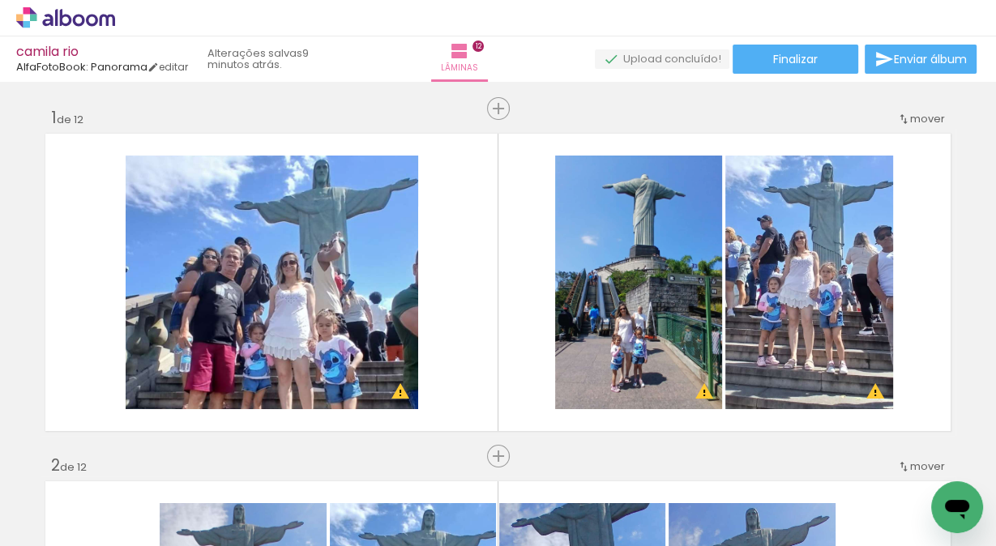
scroll to position [2687, 0]
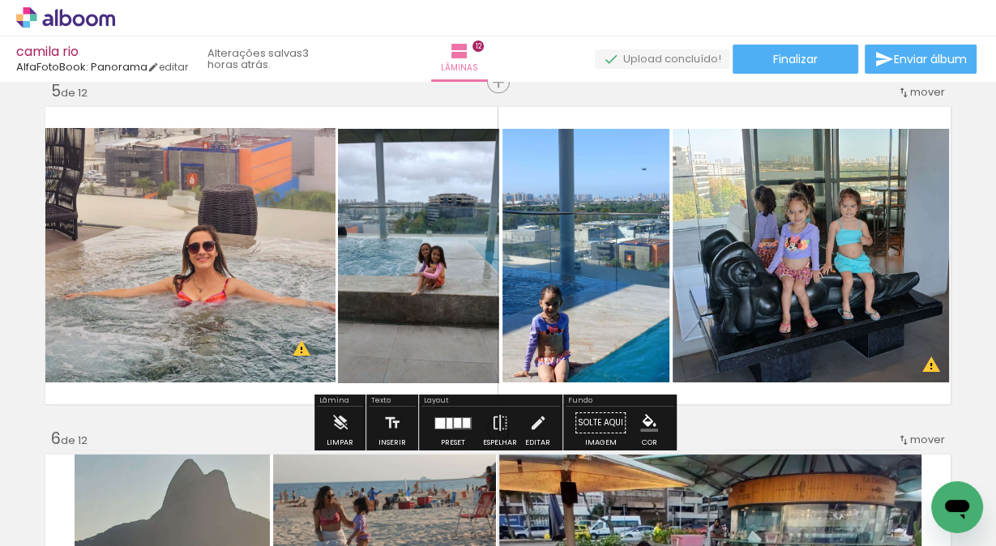
scroll to position [1405, 0]
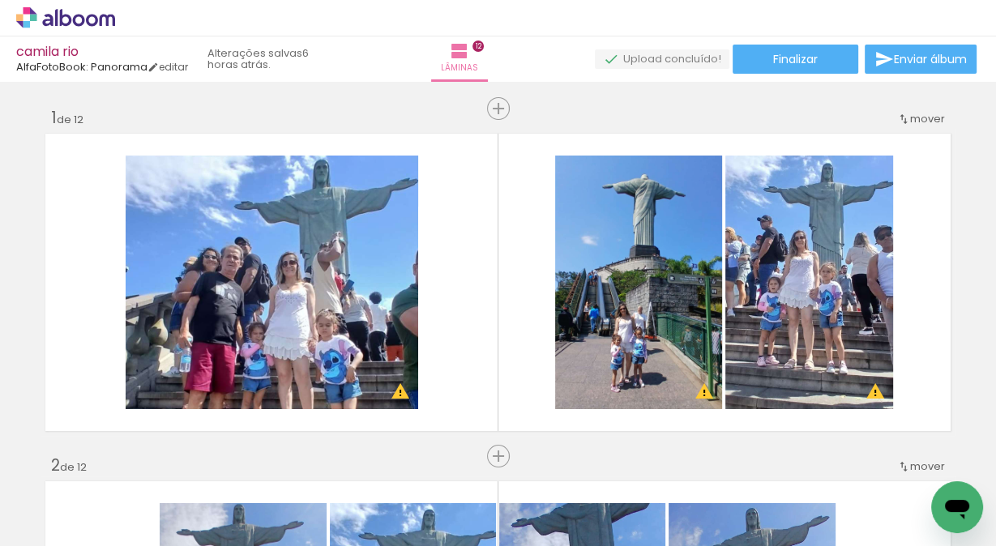
scroll to position [1405, 0]
